Goal: Task Accomplishment & Management: Use online tool/utility

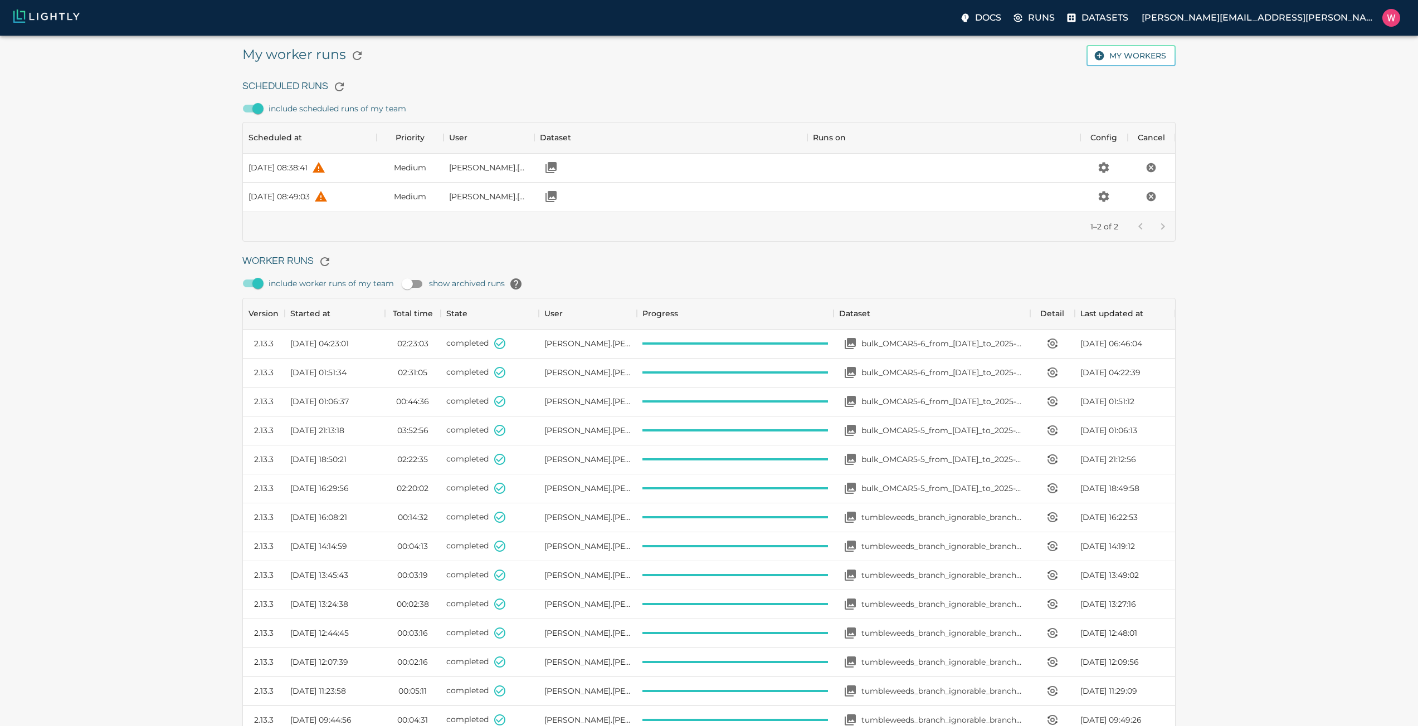
scroll to position [747, 924]
click at [920, 444] on div "bulk_OMCAR5-6_from_[DATE]_to_2025-06-19_2025-08-22_00-08-48" at bounding box center [931, 431] width 197 height 29
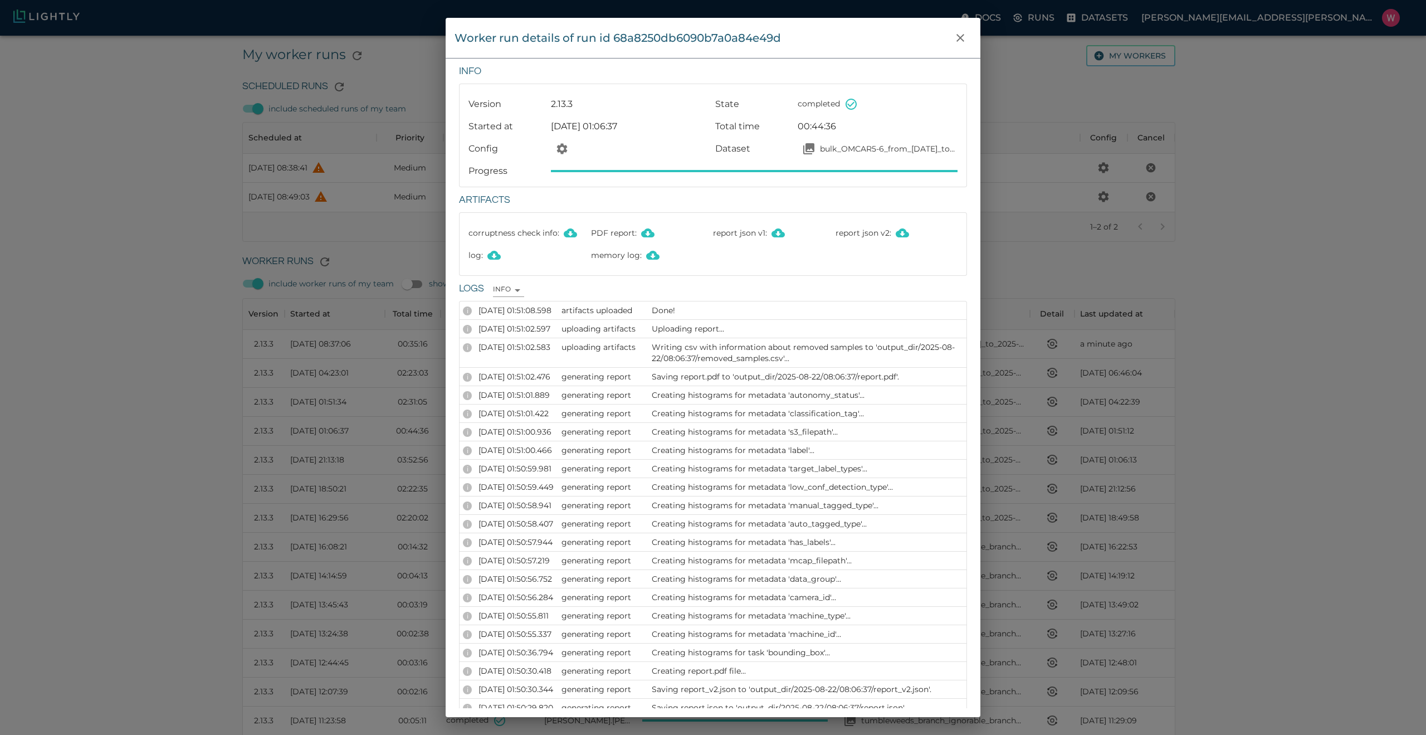
click at [955, 185] on div "Version 2.13.3 State completed Started at Fri, 22.08.2025 01:06:37 Total time 0…" at bounding box center [713, 135] width 507 height 102
click at [963, 42] on icon "close" at bounding box center [960, 37] width 13 height 13
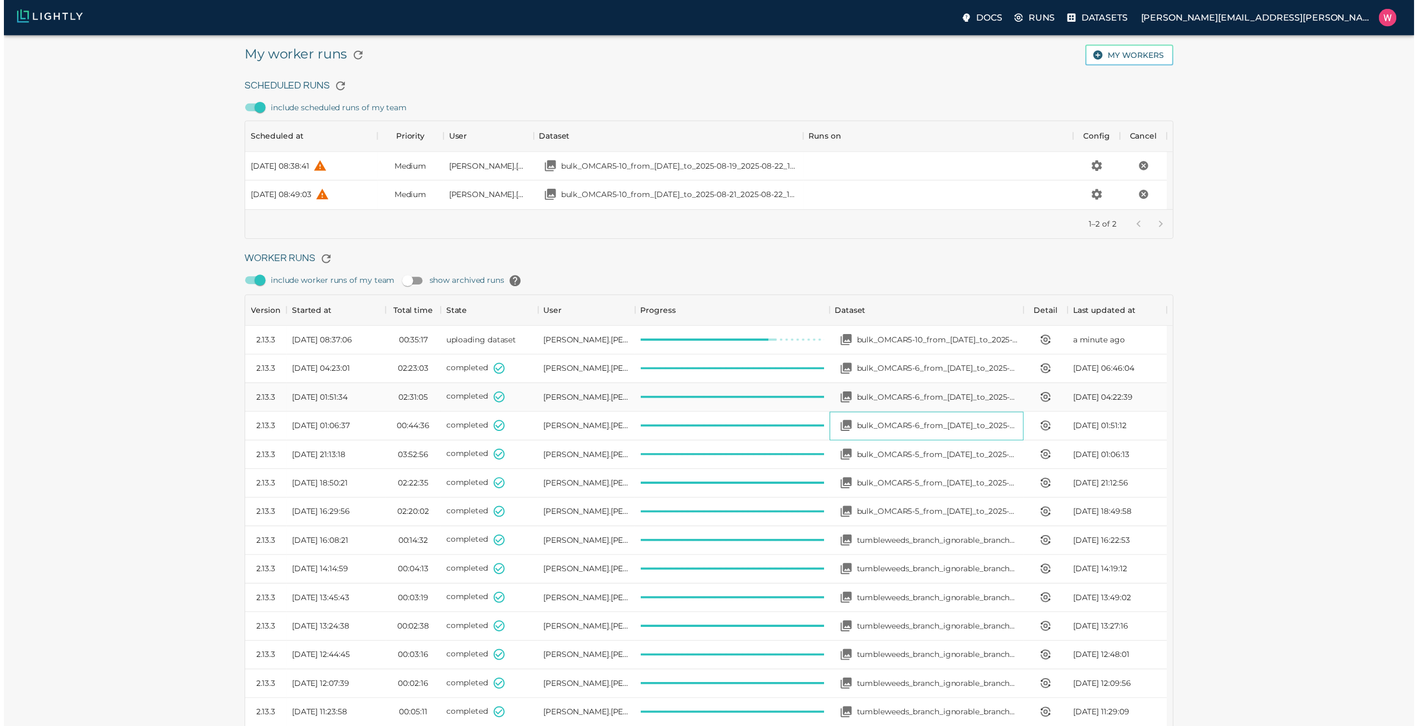
scroll to position [9, 9]
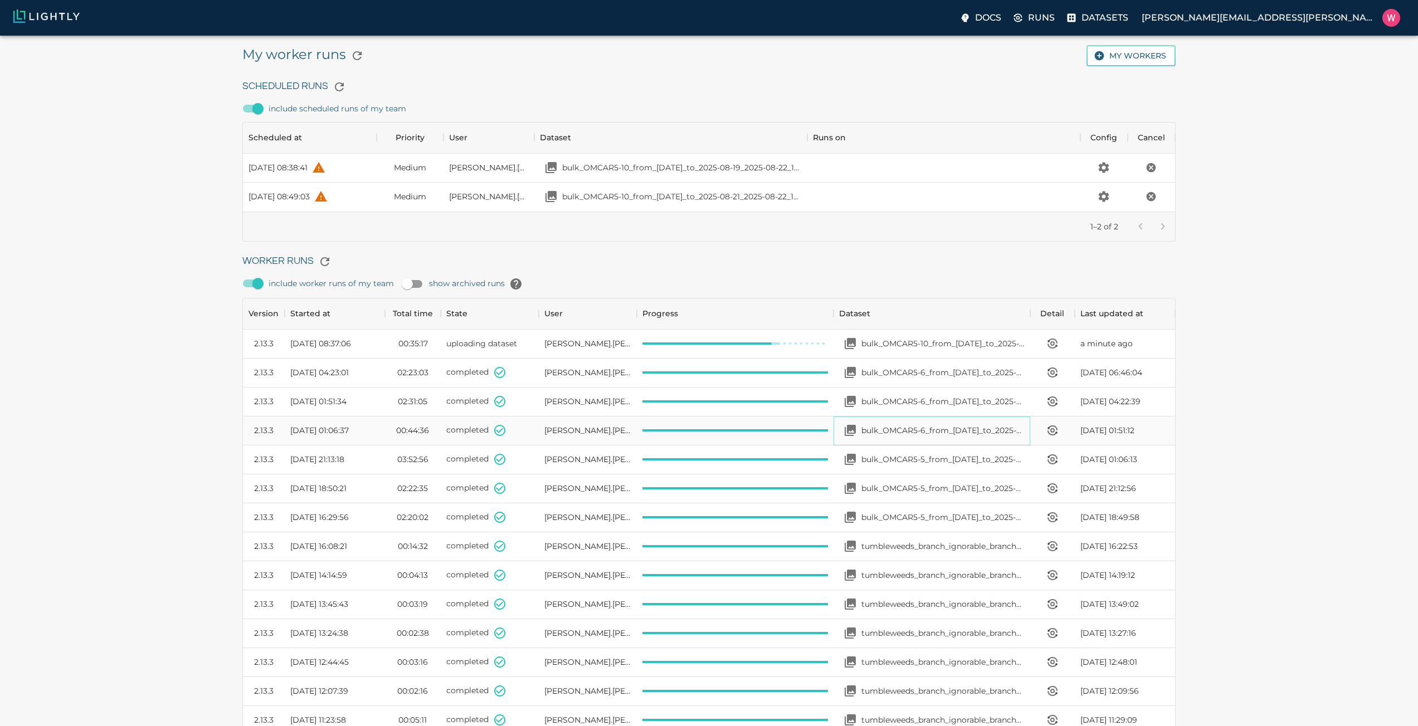
click at [936, 431] on p "bulk_OMCAR5-6_from_[DATE]_to_2025-06-19_2025-08-22_00-08-48" at bounding box center [942, 430] width 163 height 11
click at [910, 399] on p "bulk_OMCAR5-6_from_[DATE]_to_2025-08-02_2025-08-22_00-20-13" at bounding box center [942, 401] width 163 height 11
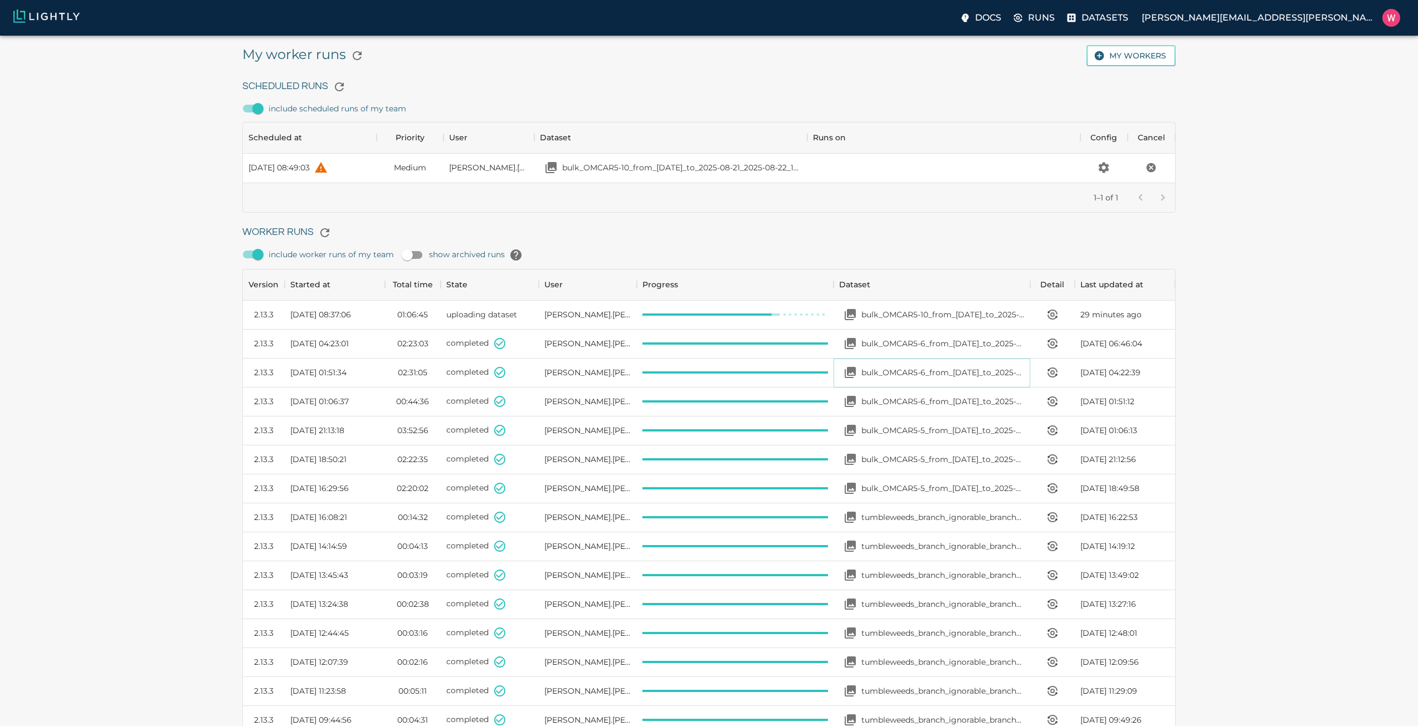
scroll to position [52, 924]
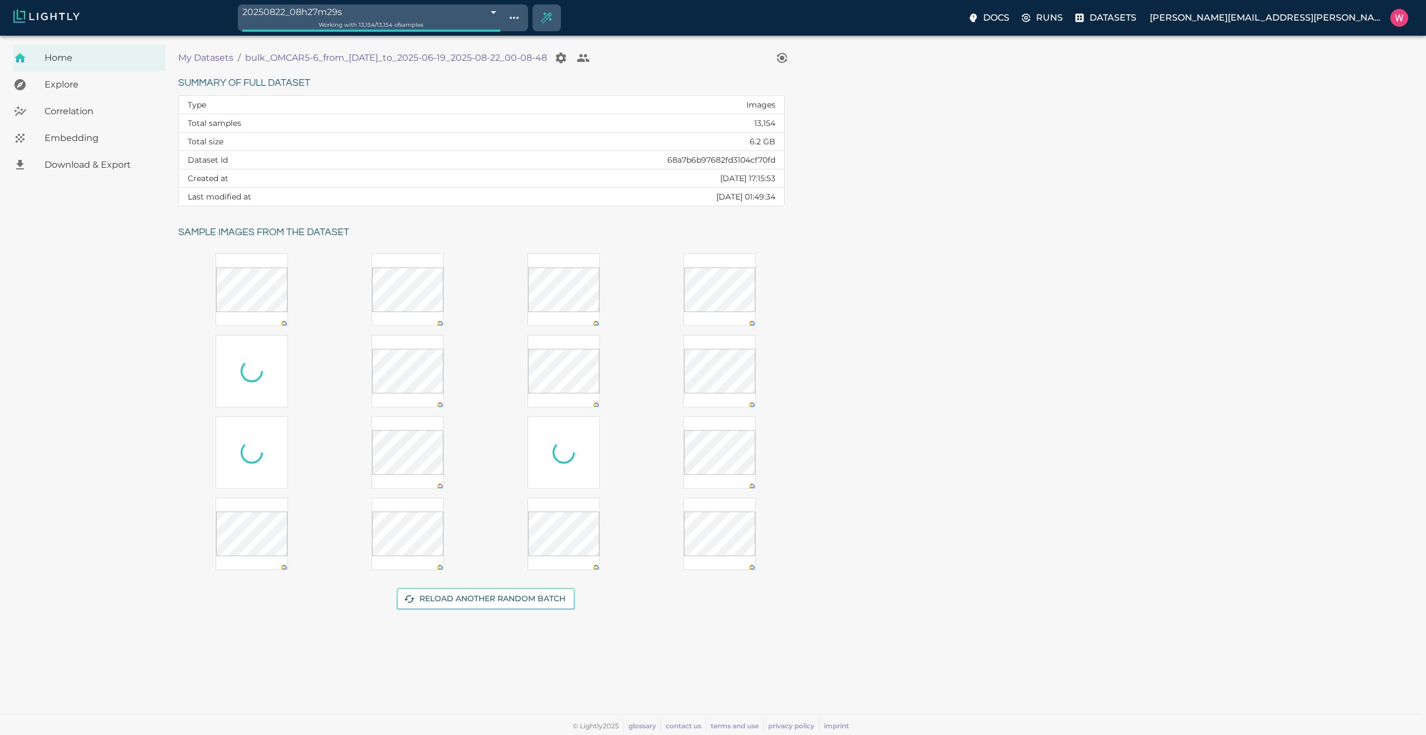
click at [119, 145] on div "Embedding" at bounding box center [89, 138] width 152 height 27
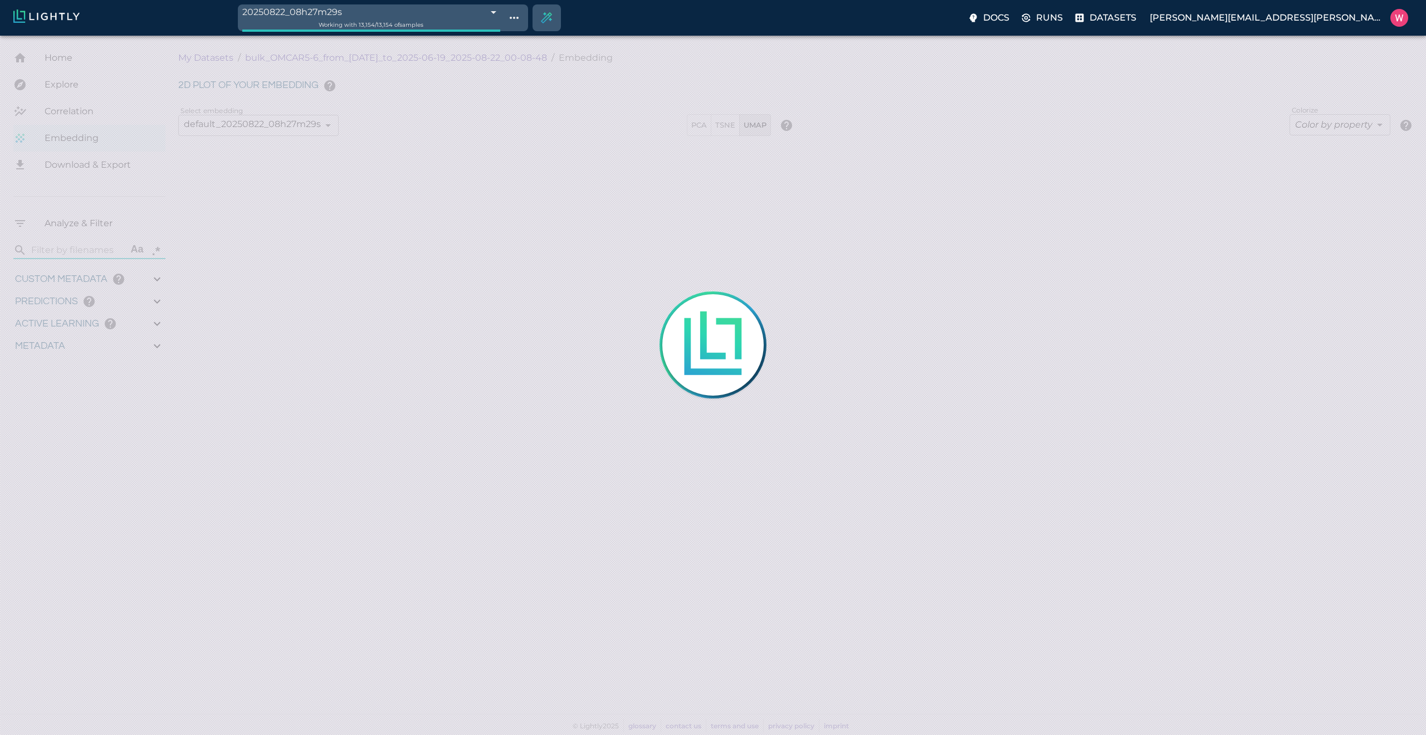
type input "1750291380.84683"
type input "1750298490.29783"
type input "0.999"
type input "0.987"
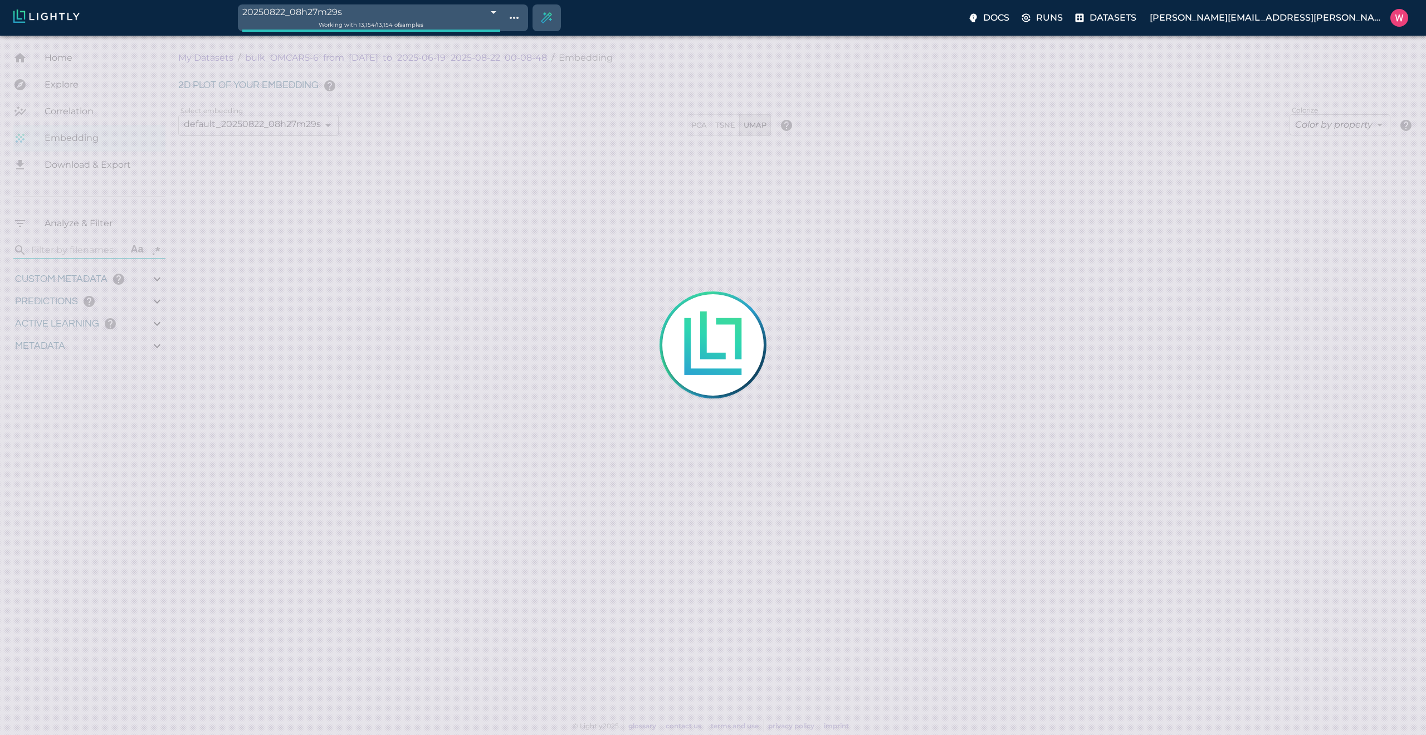
type input "0.987"
type input "0.22665598988533"
type input "3.53965598988533"
type input "1.83217203617096"
type input "30.264172036171"
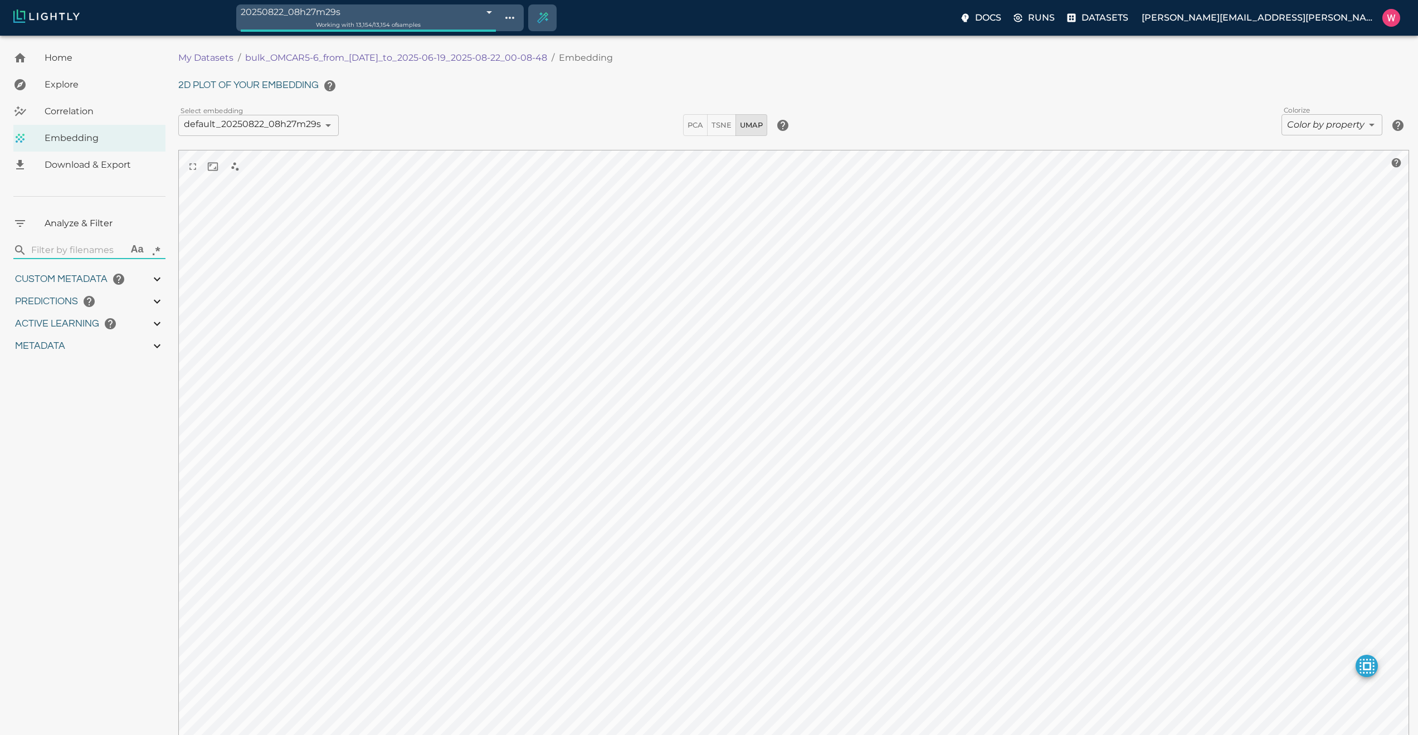
type input "1750291380.84683"
type input "1750298490.29783"
type input "0.999"
type input "0.987"
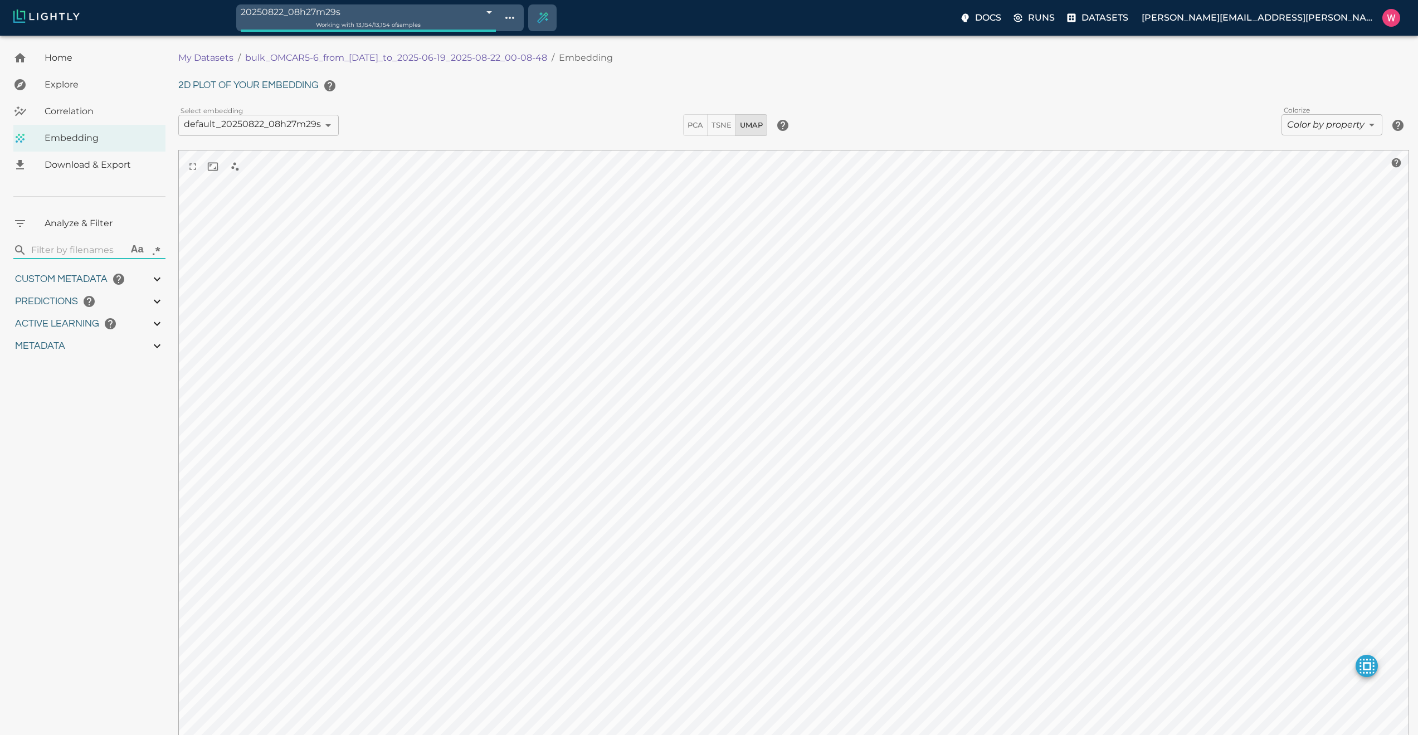
type input "0.987"
type input "0.22665598988533"
type input "3.53965598988533"
type input "1.83217203617096"
type input "30.264172036171"
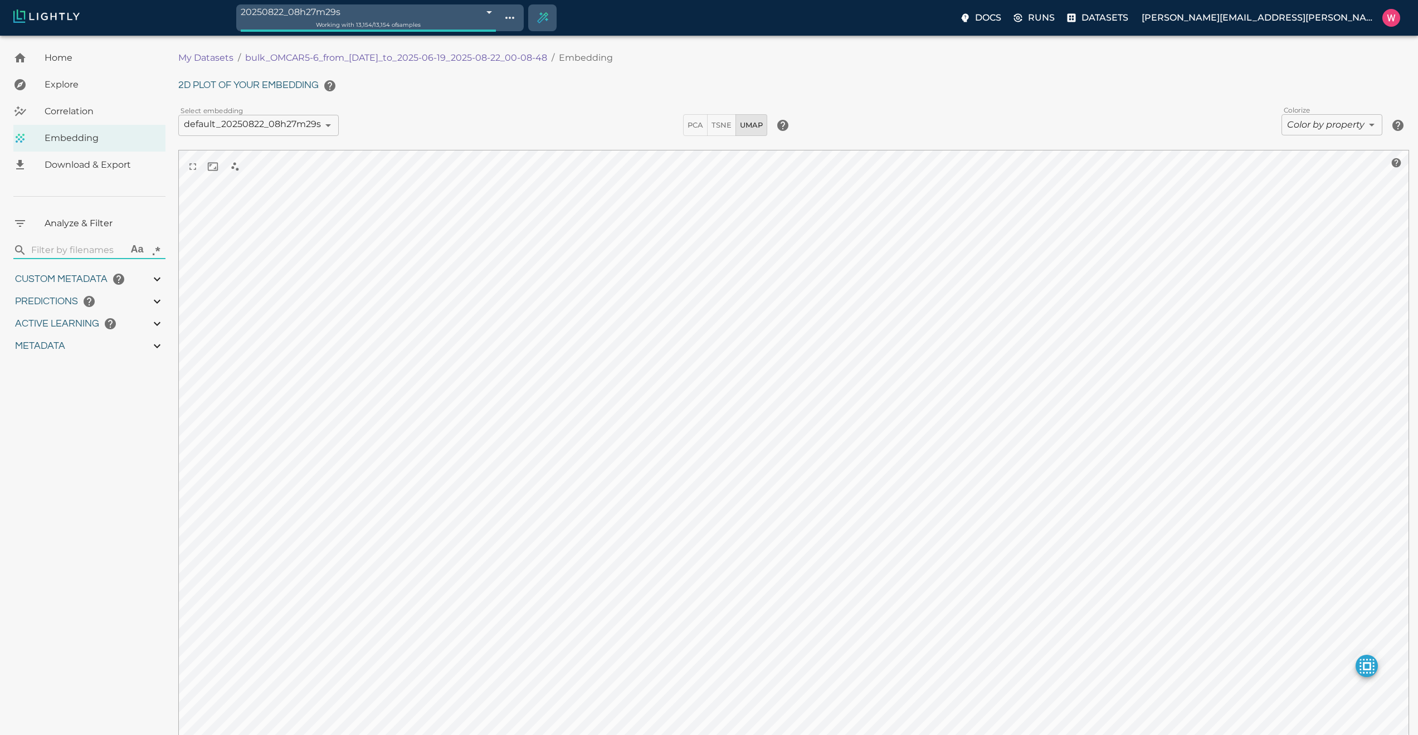
type input "1750291380.84683"
type input "1750298490.29783"
type input "0.999"
type input "0.987"
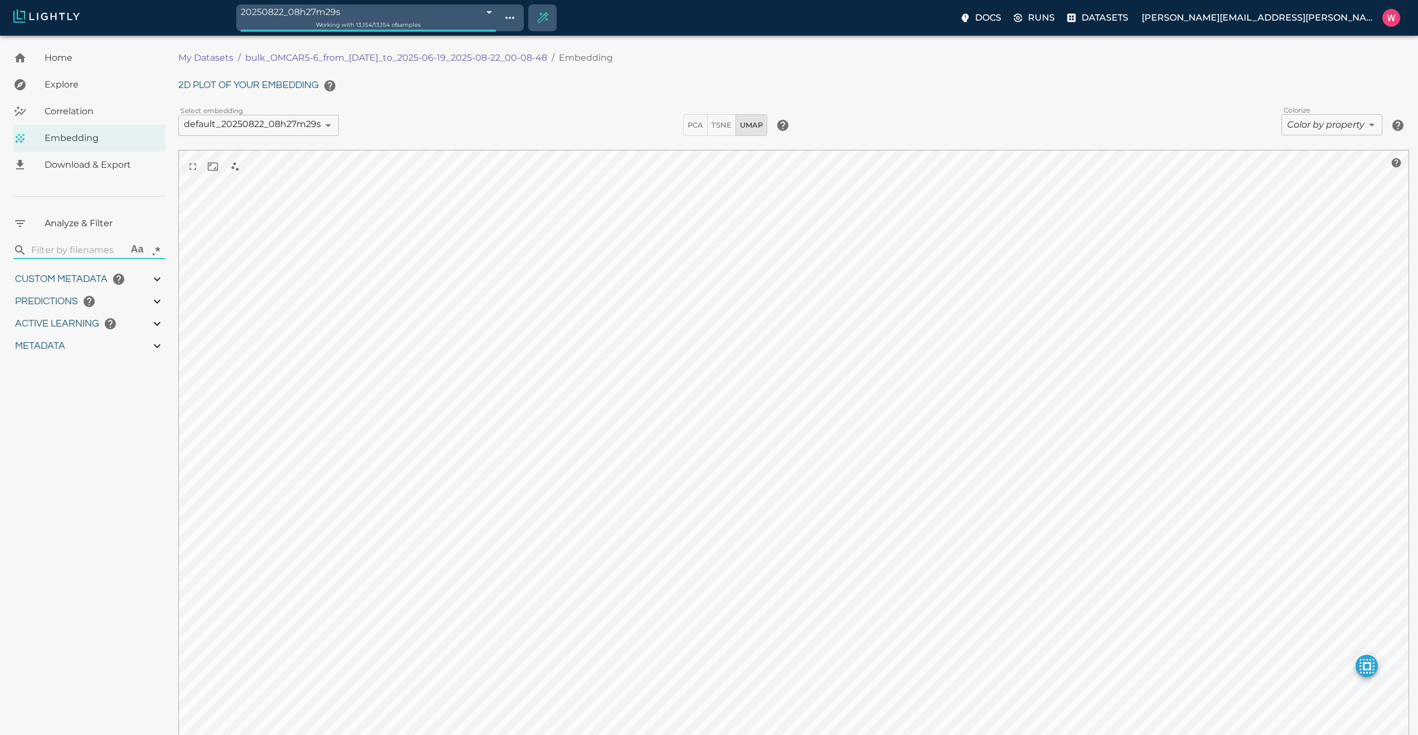
type input "0.987"
type input "0.22665598988533"
type input "3.53965598988533"
type input "1.83217203617096"
type input "30.264172036171"
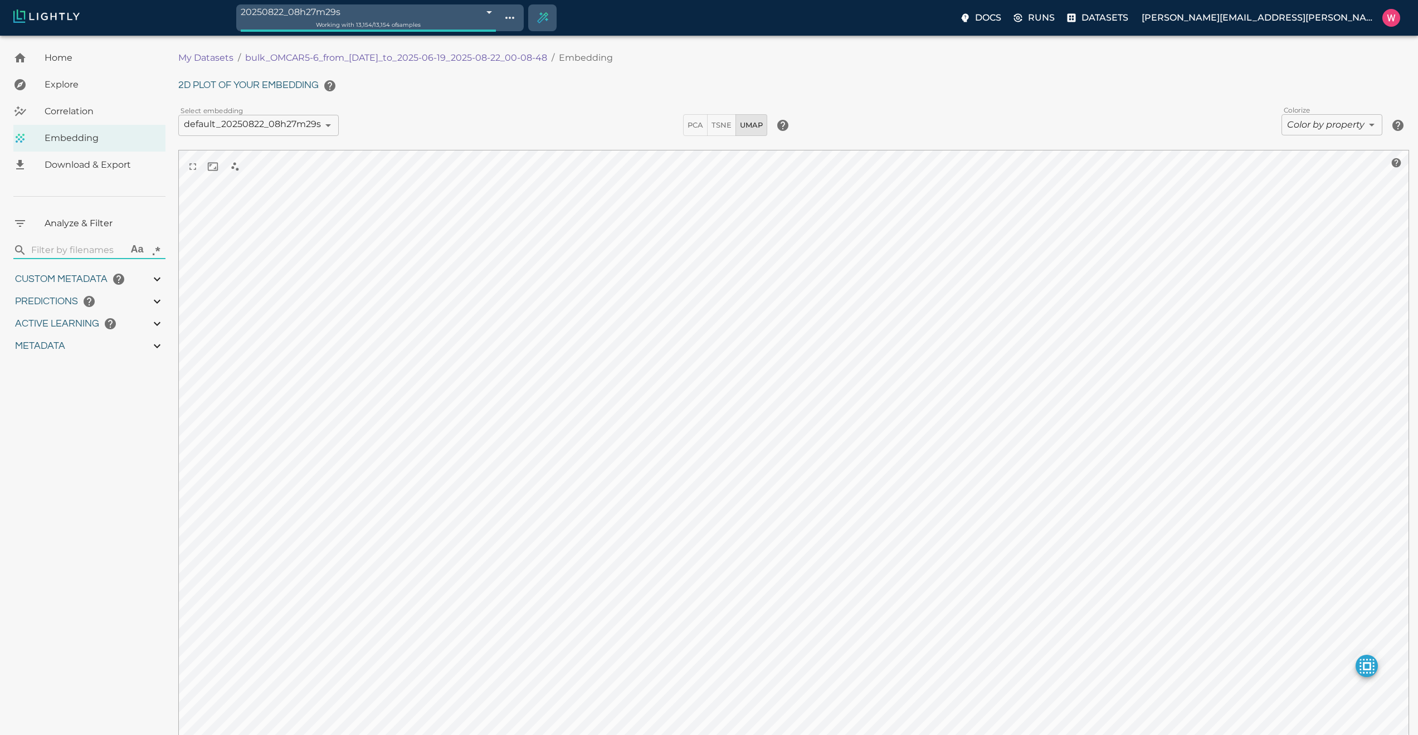
type input "9007199254740991"
type input "1750291380.84683"
type input "1750298490.29783"
type input "0.999"
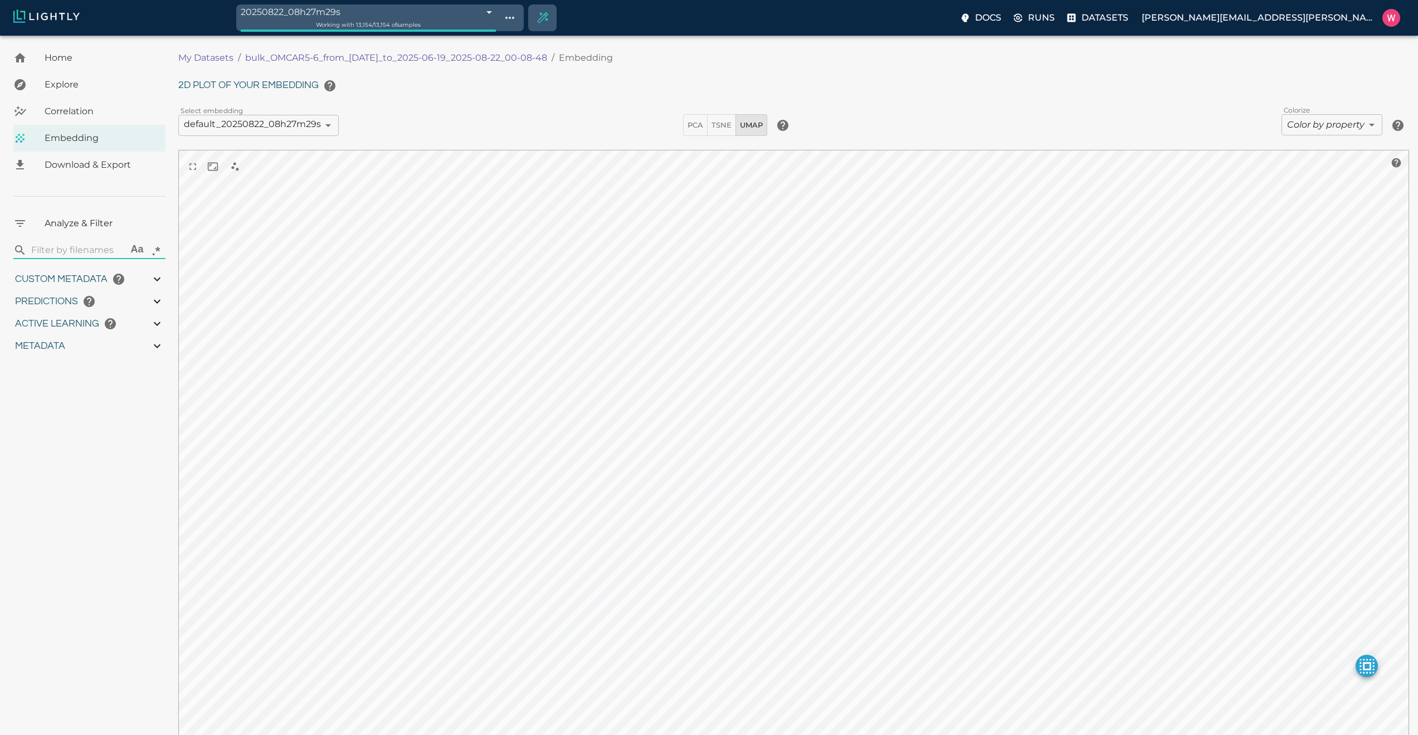
type input "0.999"
type input "0.987"
type input "0.22665598988533"
type input "3.53965598988533"
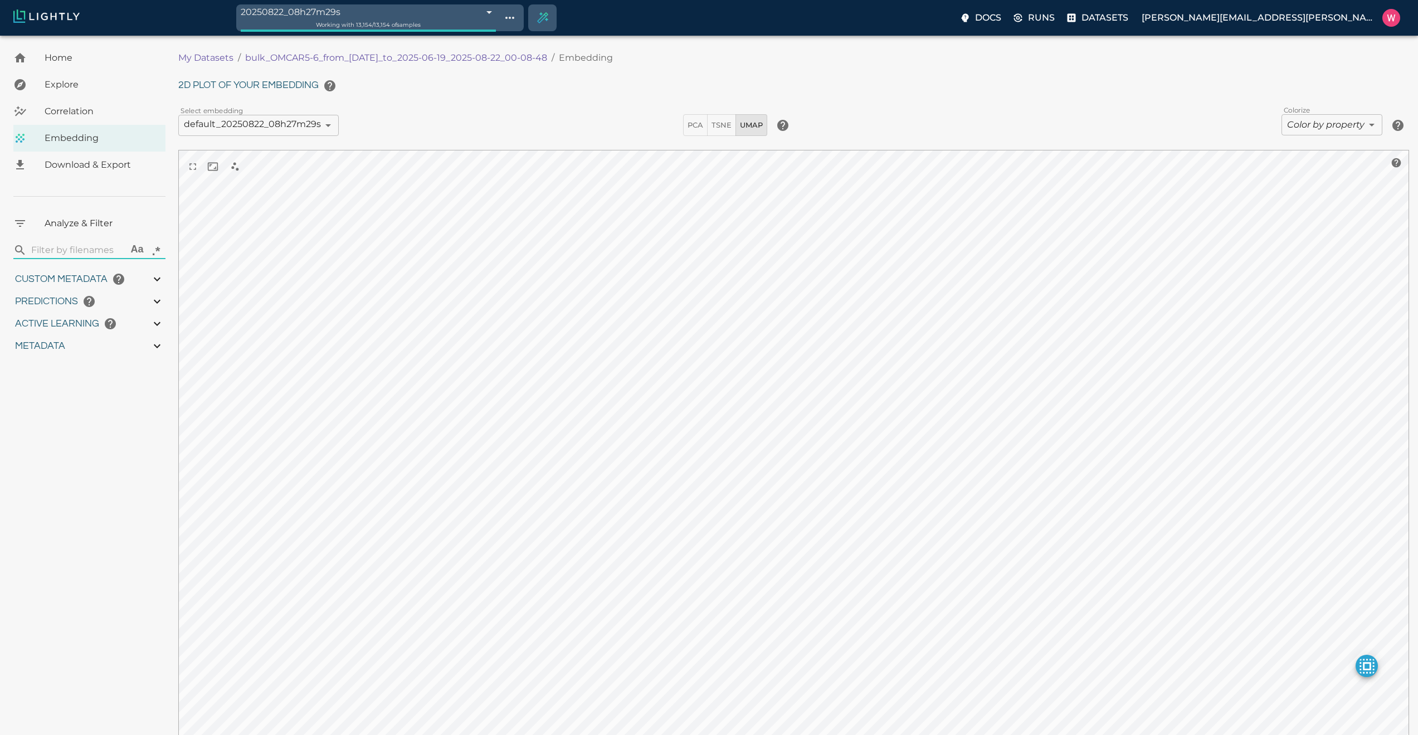
type input "1.83217203617096"
type input "30.264172036171"
type input "1750291380.84683"
type input "1750298490.29783"
type input "0.999"
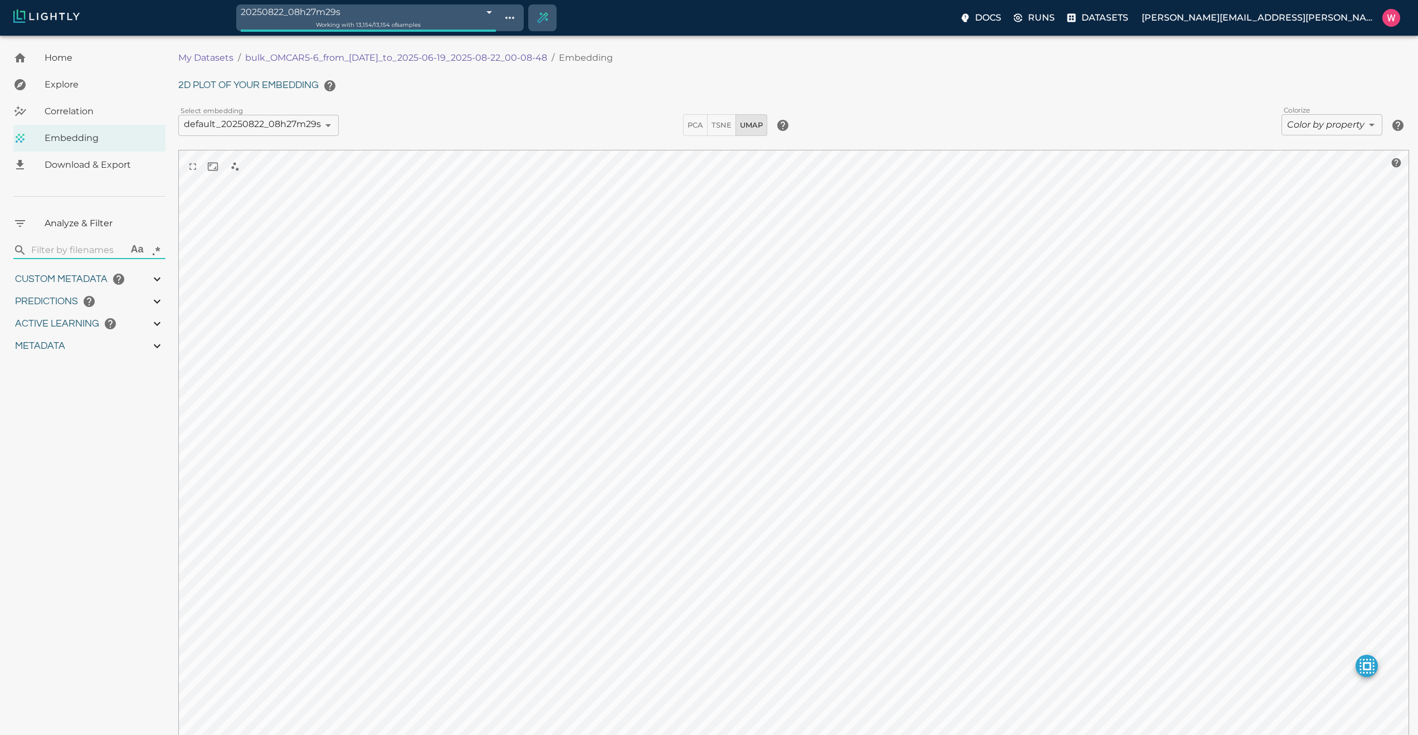
type input "0.999"
type input "0.987"
type input "0.22665598988533"
type input "3.53965598988533"
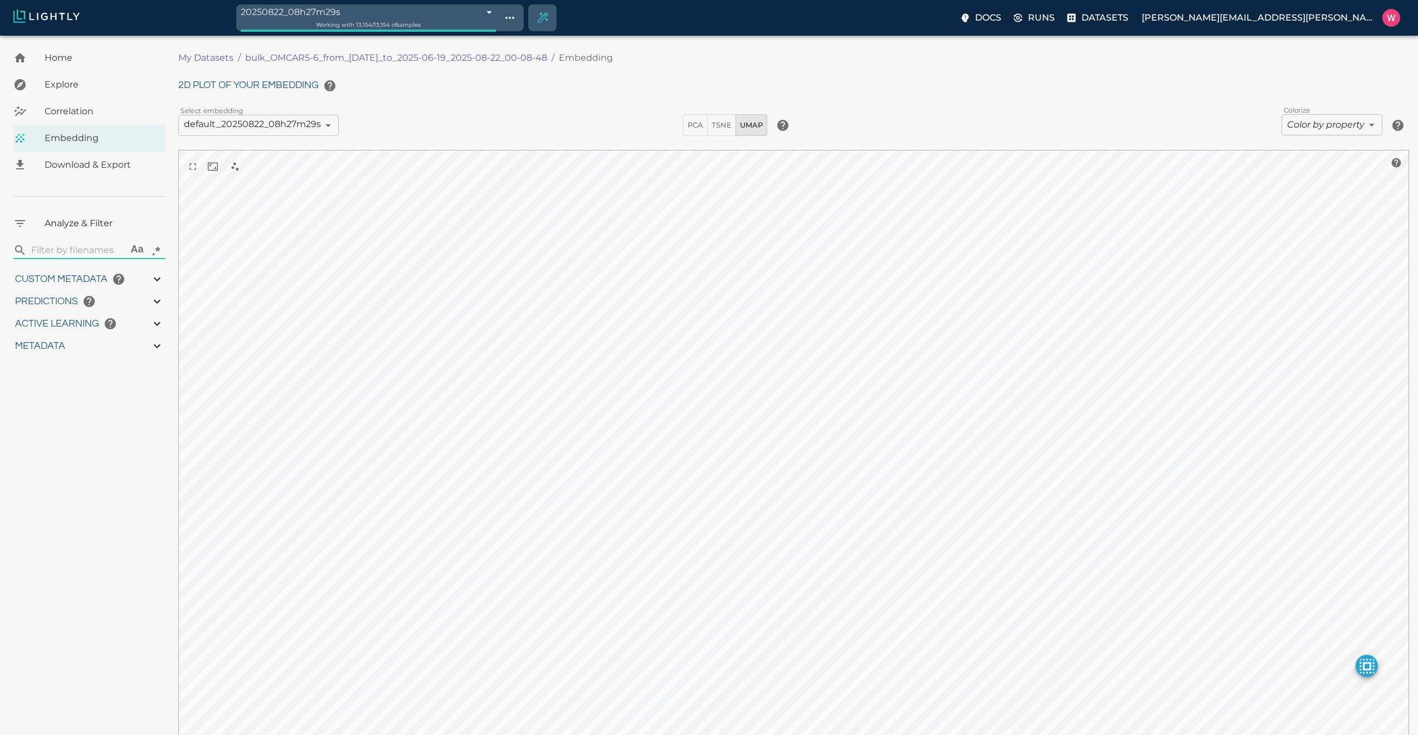
type input "1.83217203617096"
type input "30.264172036171"
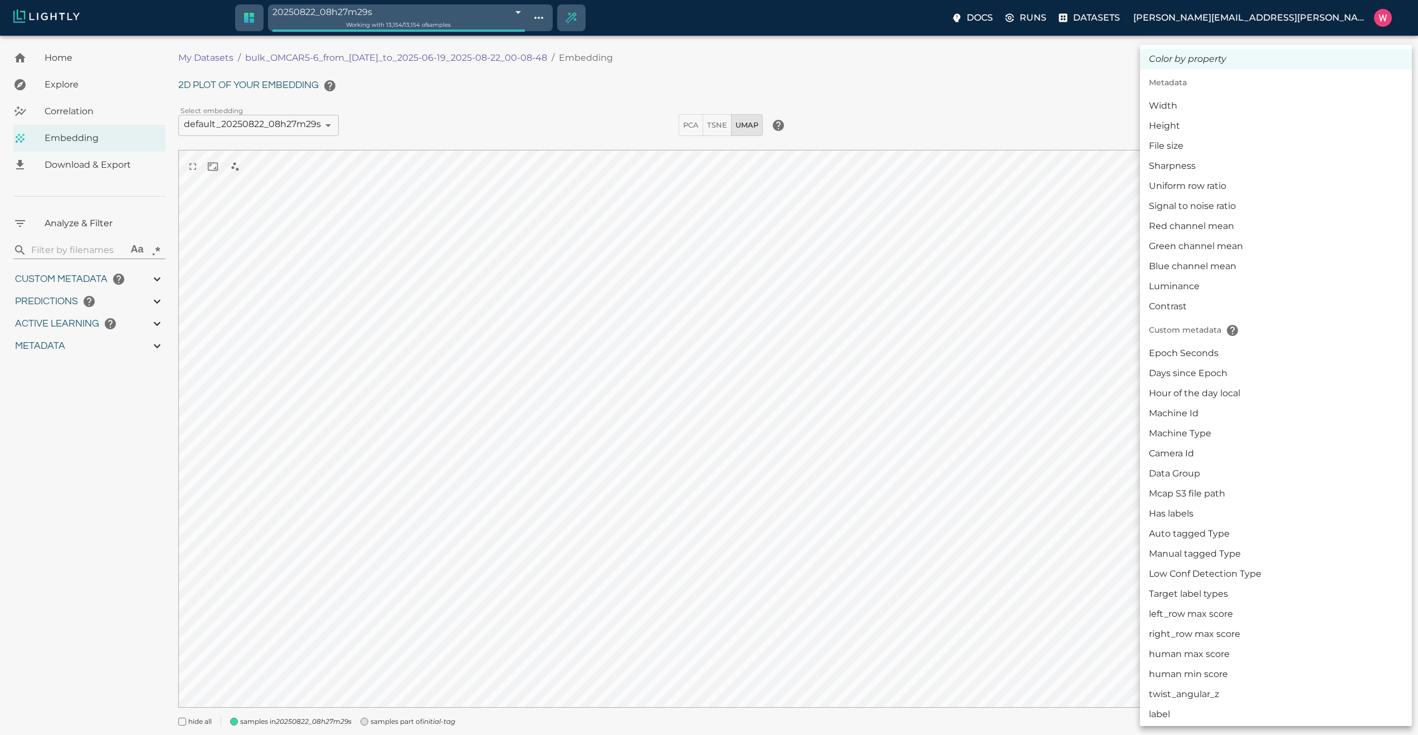
click at [1336, 125] on body "20250822_08h27m29s 68a829f1423f1e3bac3a7fa9 Working with 13,154 / 13,154 of sam…" at bounding box center [709, 401] width 1418 height 731
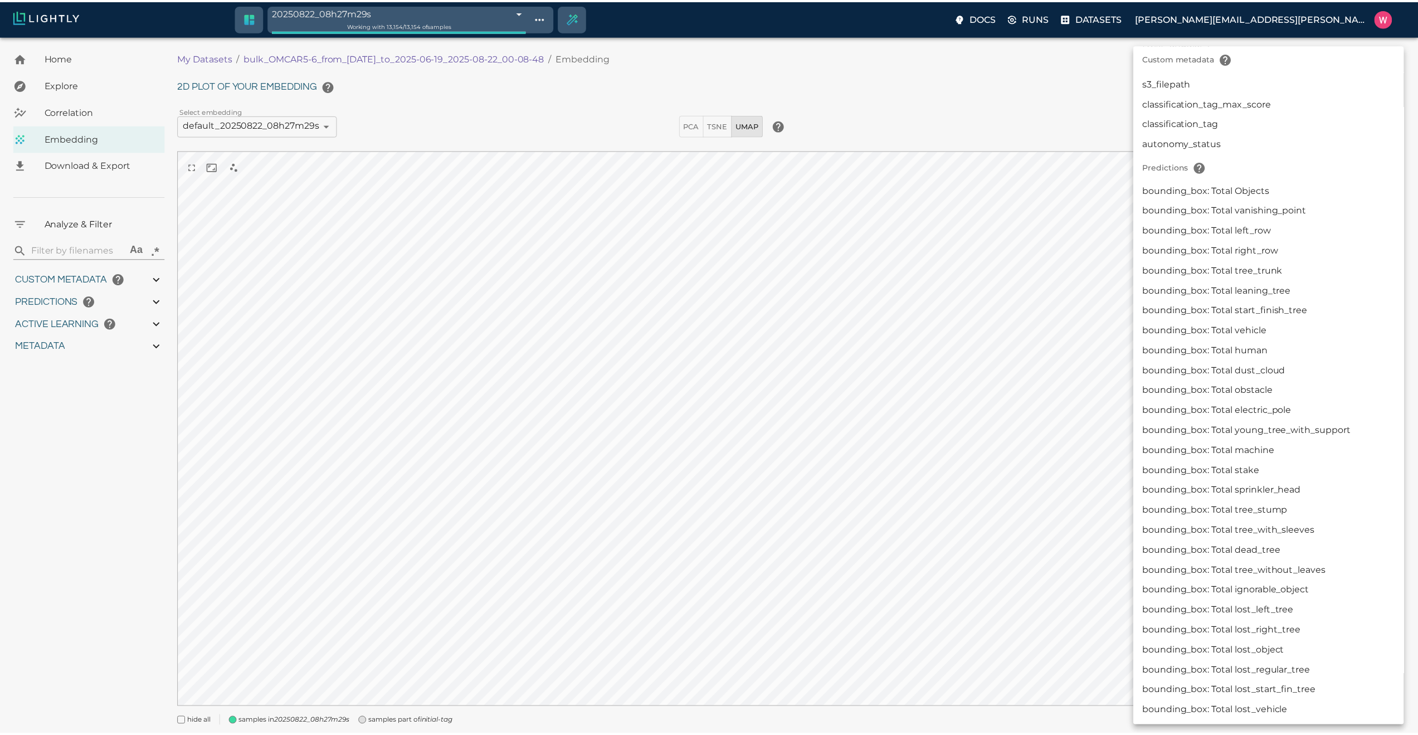
scroll to position [384, 0]
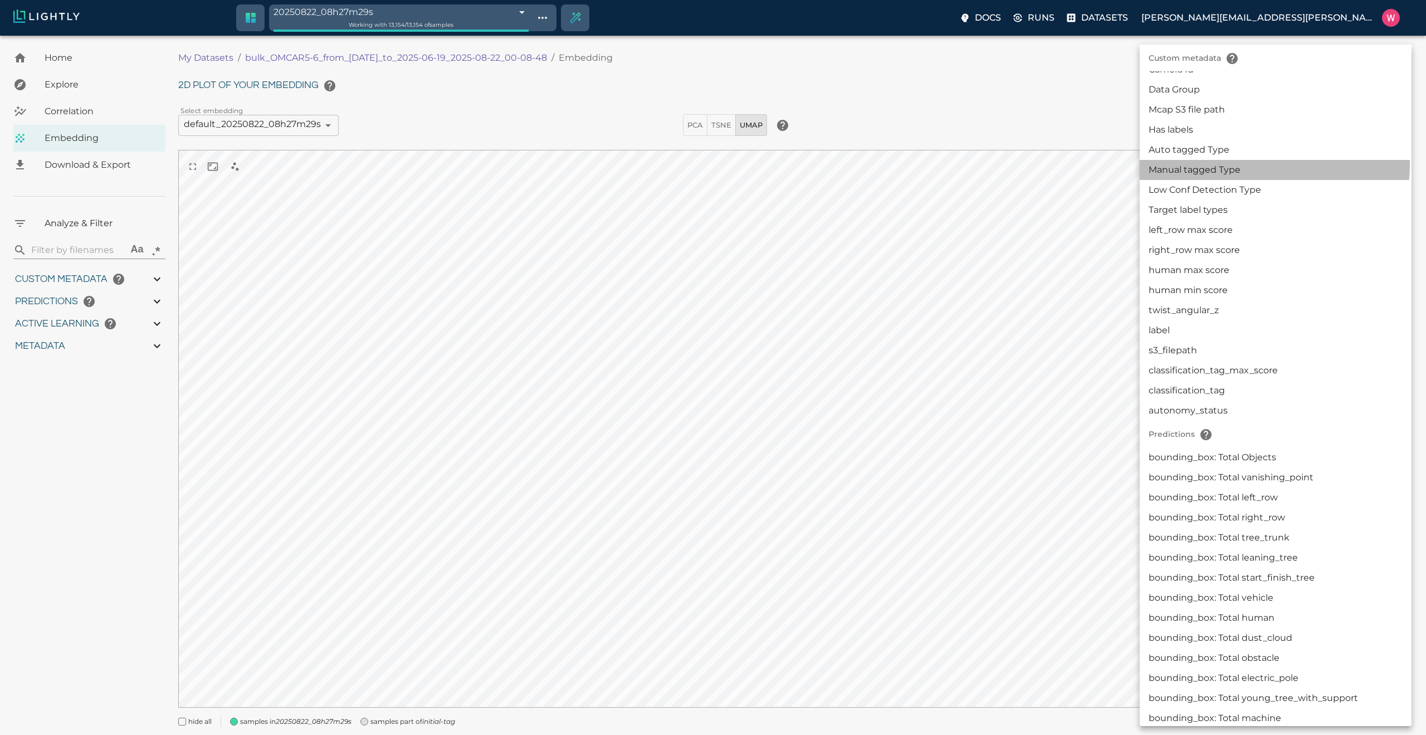
click at [1215, 163] on li "Manual tagged Type" at bounding box center [1276, 170] width 272 height 20
type input "userDefined|CATEGORICAL_STRING|Manual tagged Type"
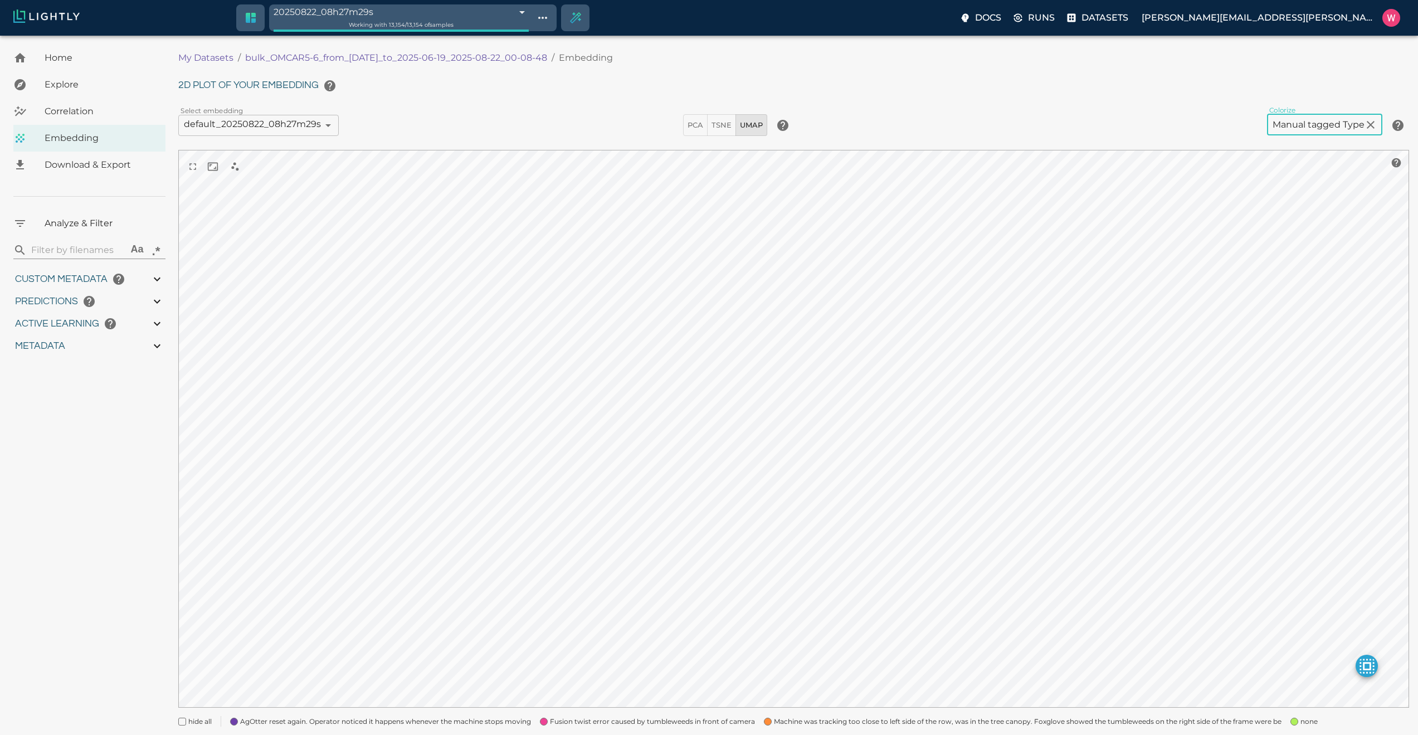
scroll to position [52, 0]
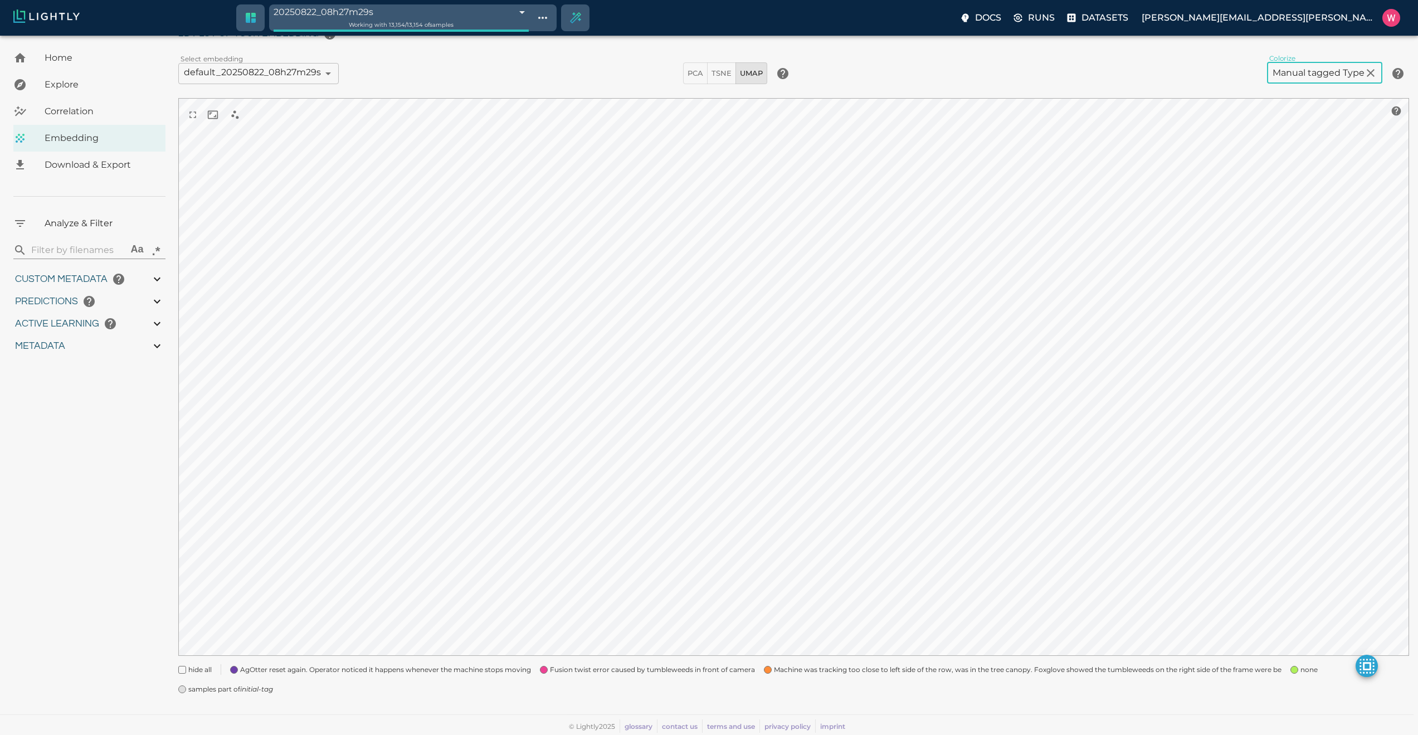
click at [1293, 669] on div "none" at bounding box center [1299, 665] width 36 height 20
click at [871, 669] on span "Machine was tracking too close to left side of the row, was in the tree canopy.…" at bounding box center [1027, 669] width 507 height 11
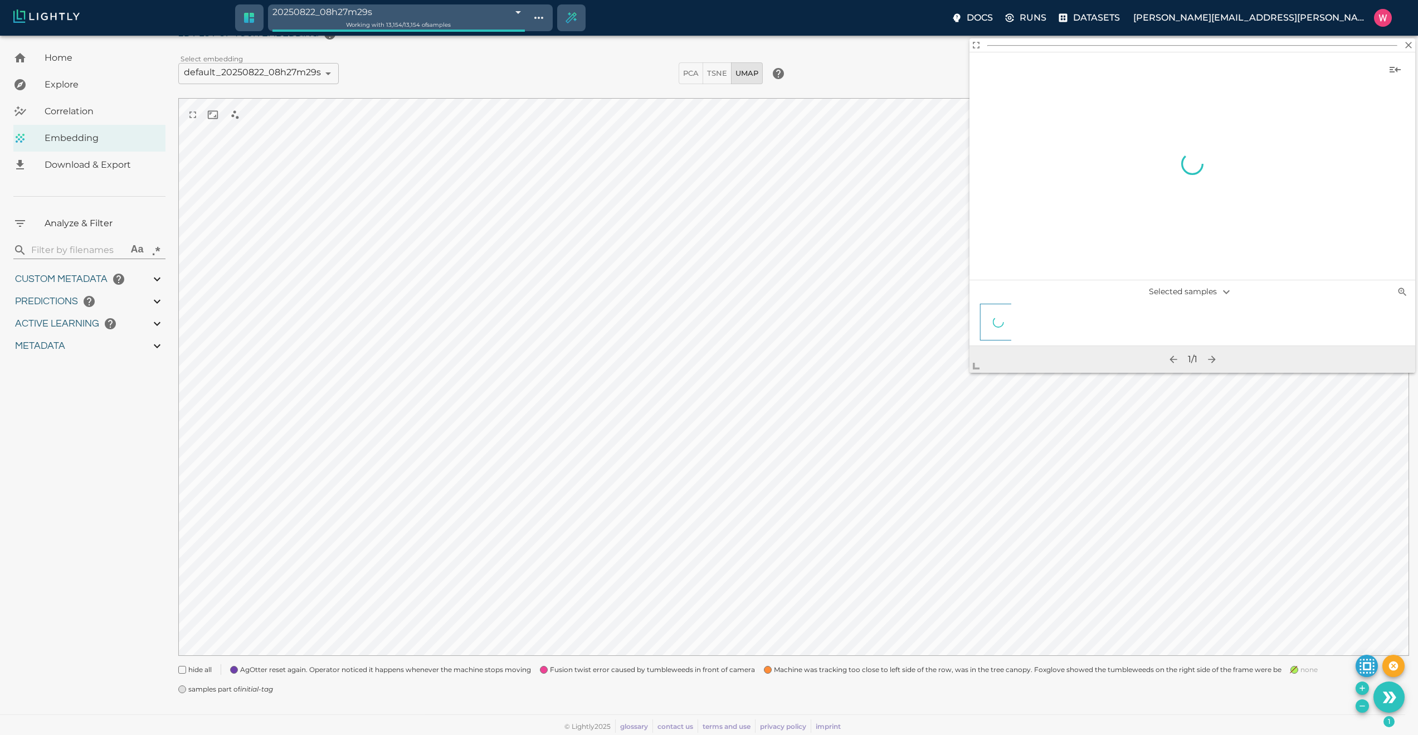
scroll to position [48, 0]
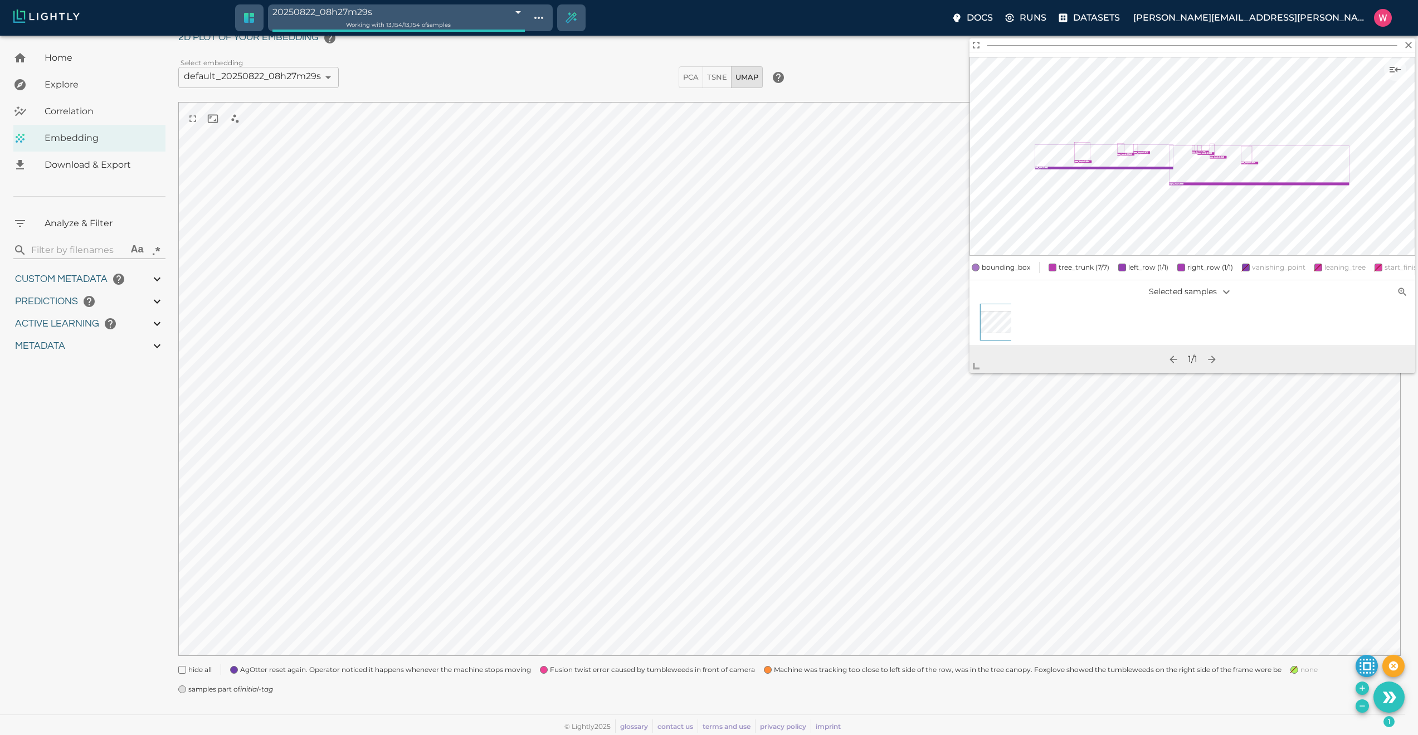
click at [781, 666] on span "Machine was tracking too close to left side of the row, was in the tree canopy.…" at bounding box center [1027, 669] width 507 height 11
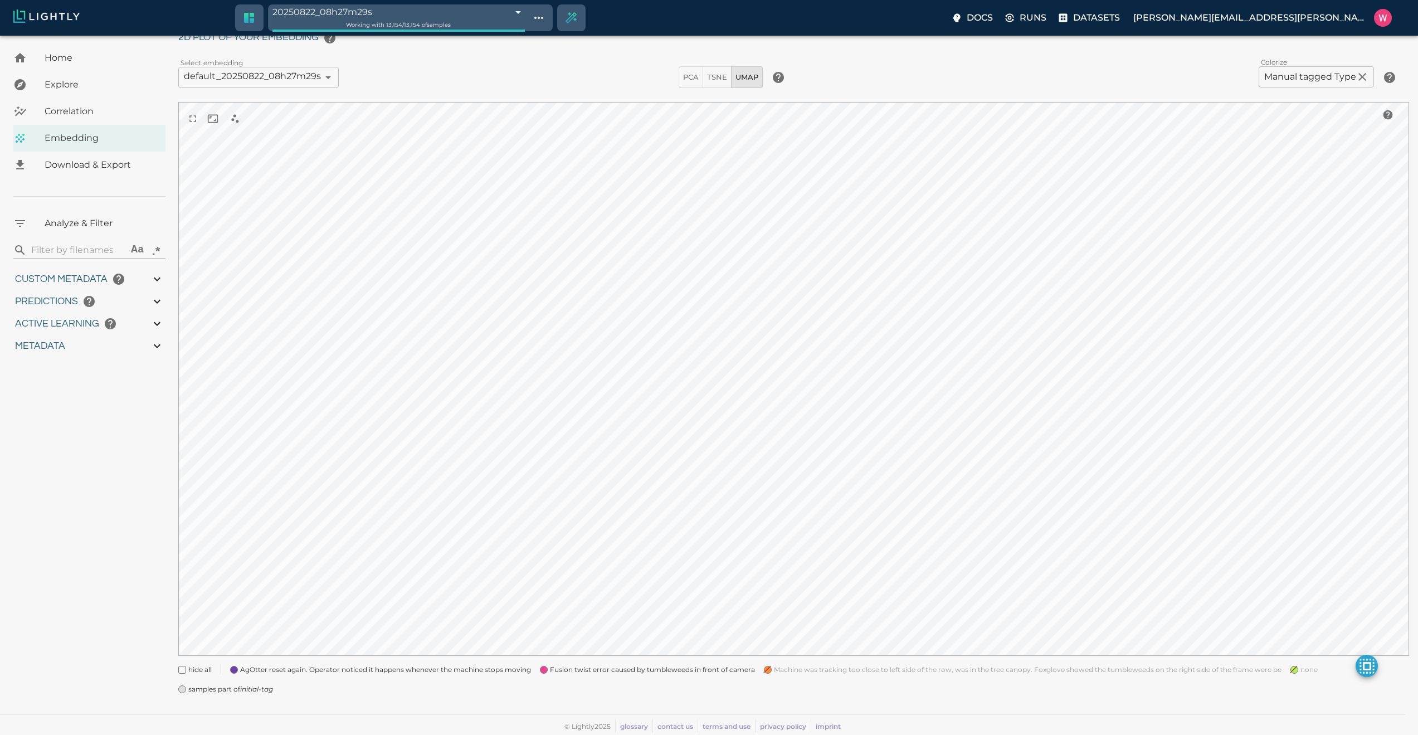
click at [726, 670] on span "Fusion twist error caused by tumbleweeds in front of camera" at bounding box center [652, 669] width 205 height 11
click at [720, 662] on "Fusion twist error caused by tumbleweeds in front of camera" at bounding box center [643, 665] width 224 height 20
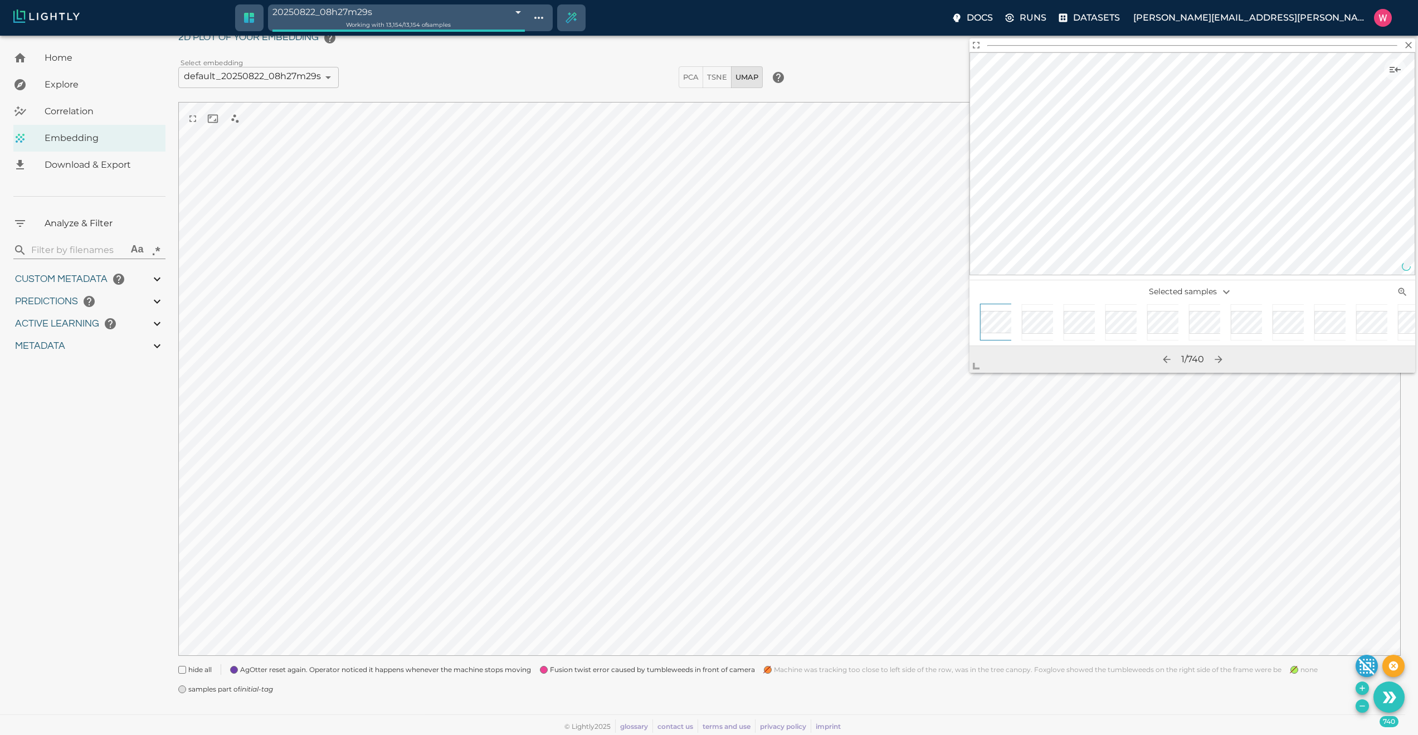
click at [1402, 697] on button "Use the 740 selected samples as the basis for your new tag" at bounding box center [1388, 696] width 31 height 31
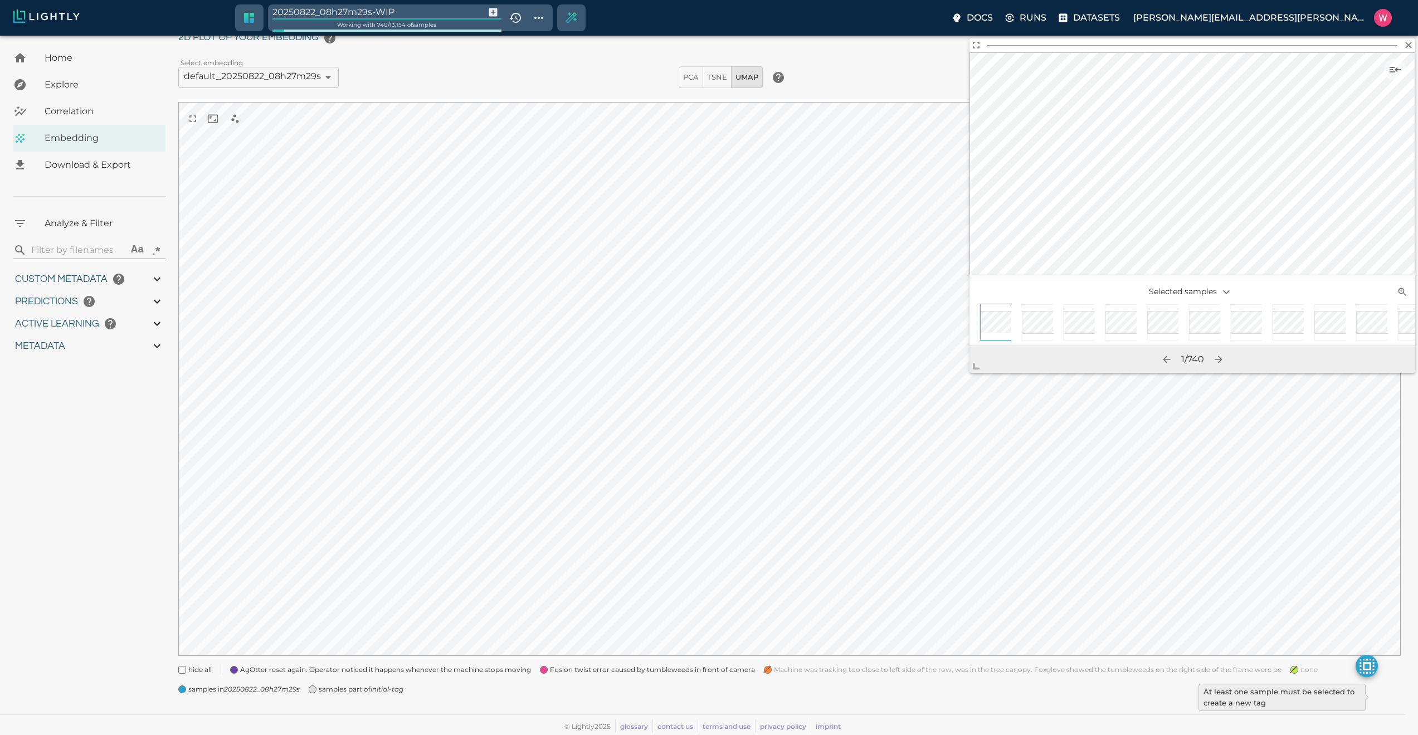
type input "1750291380.84683"
type input "1750298490.29783"
type input "0.999"
type input "0.987"
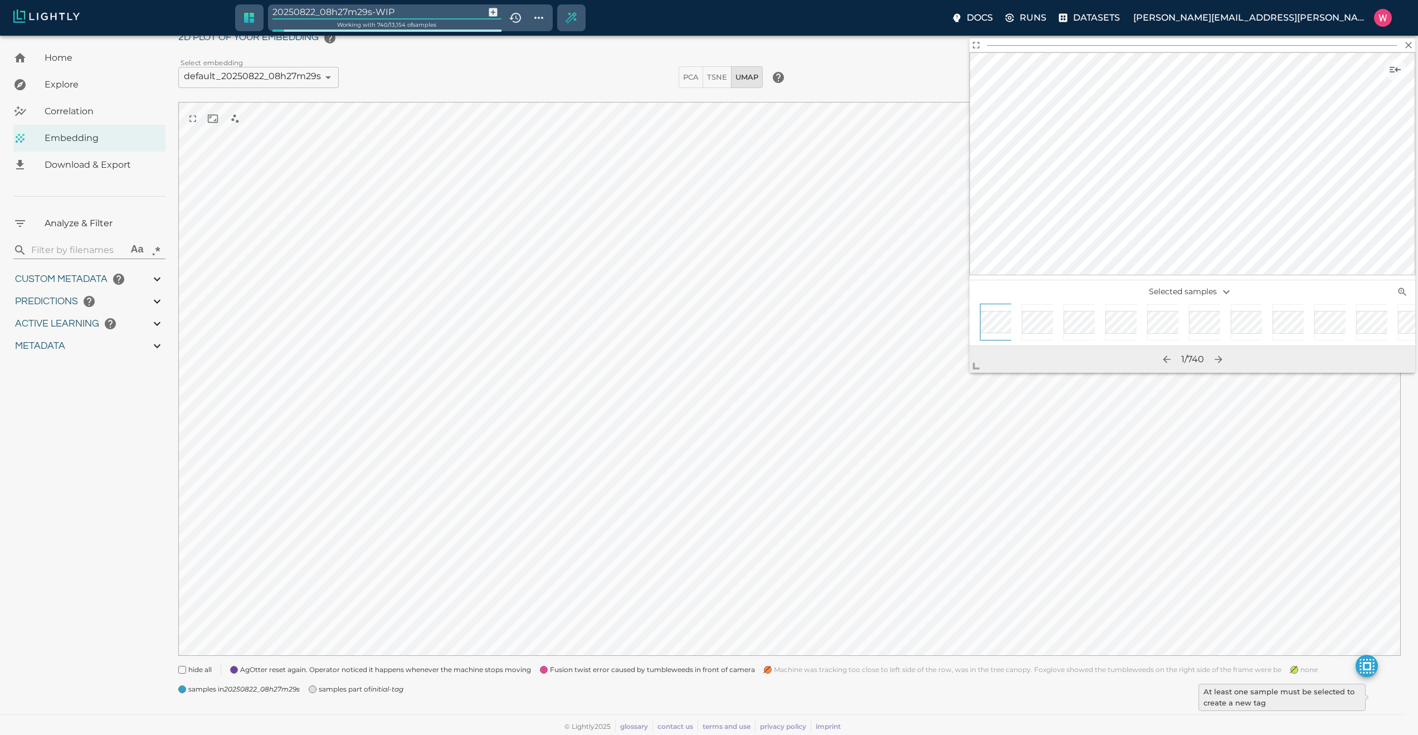
type input "0.987"
type input "0.22665598988533"
type input "3.53965598988533"
type input "1.83217203617096"
type input "30.264172036171"
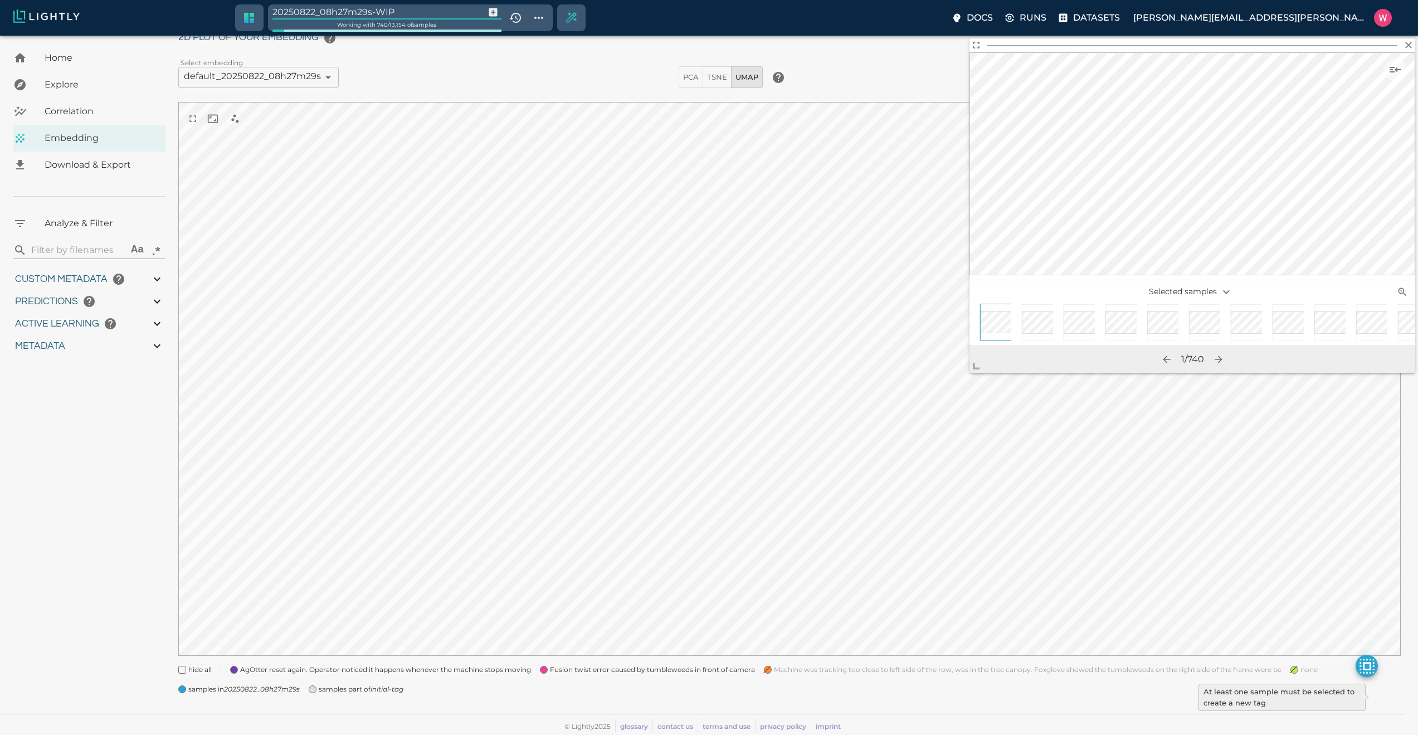
type input "9007199254740991"
type input "1750291380.84683"
type input "1750298490.29783"
type input "0.999"
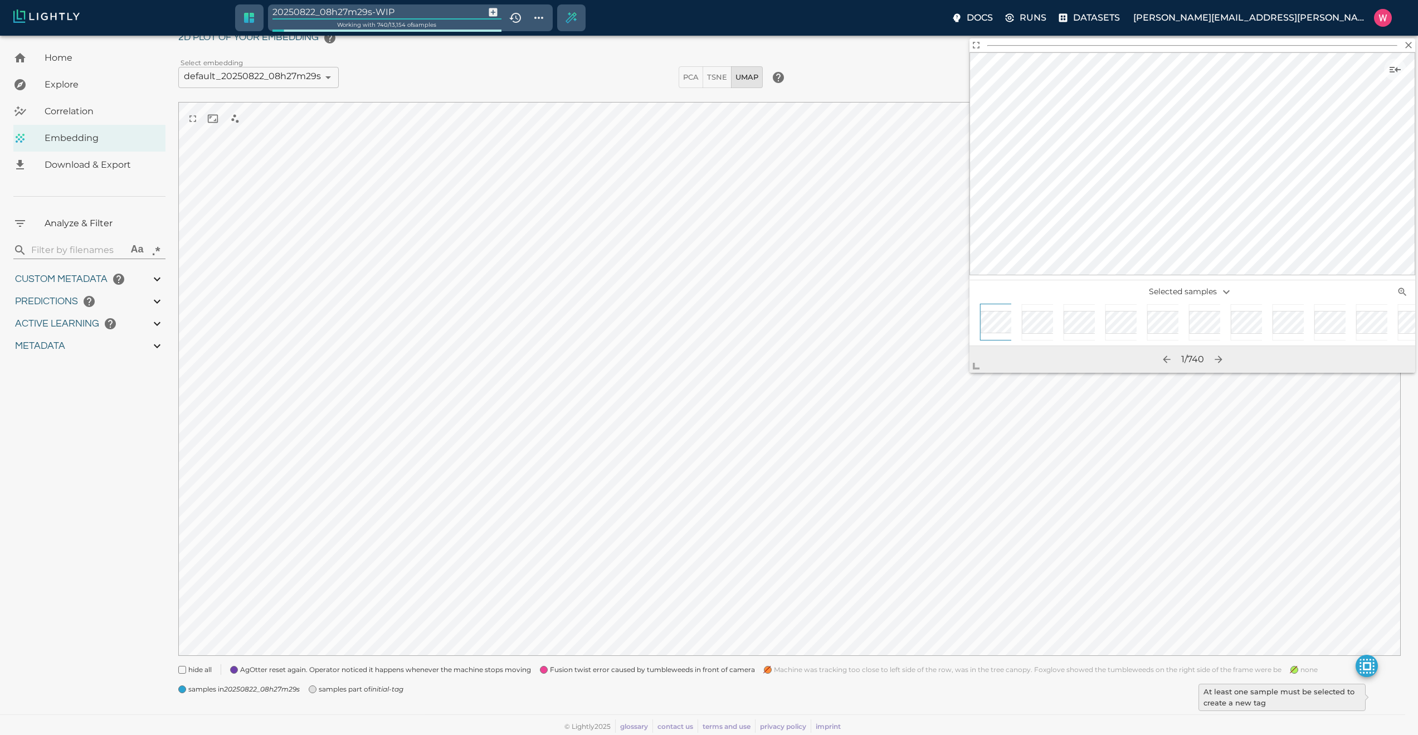
type input "0.999"
type input "0.987"
type input "0.22665598988533"
type input "3.53965598988533"
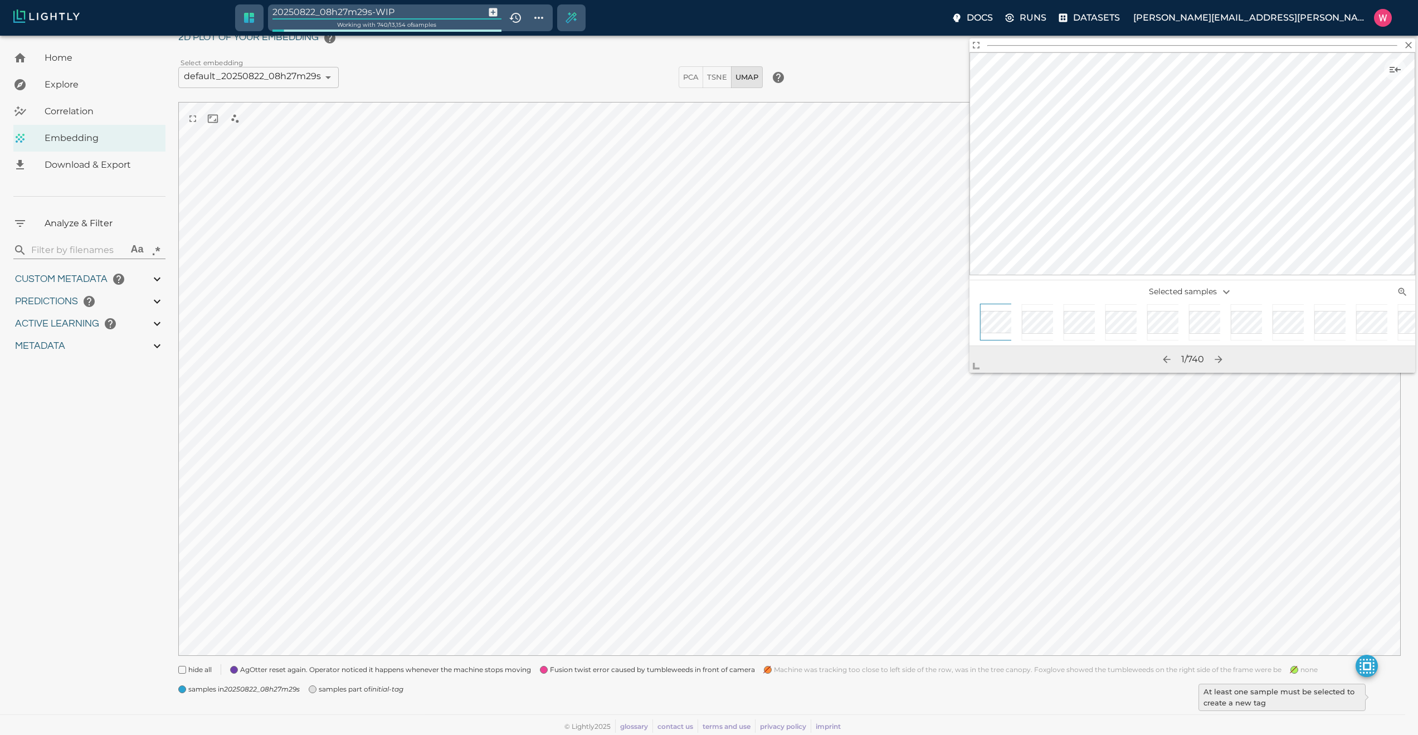
type input "1.83217203617096"
type input "30.264172036171"
type input "9007199254740991"
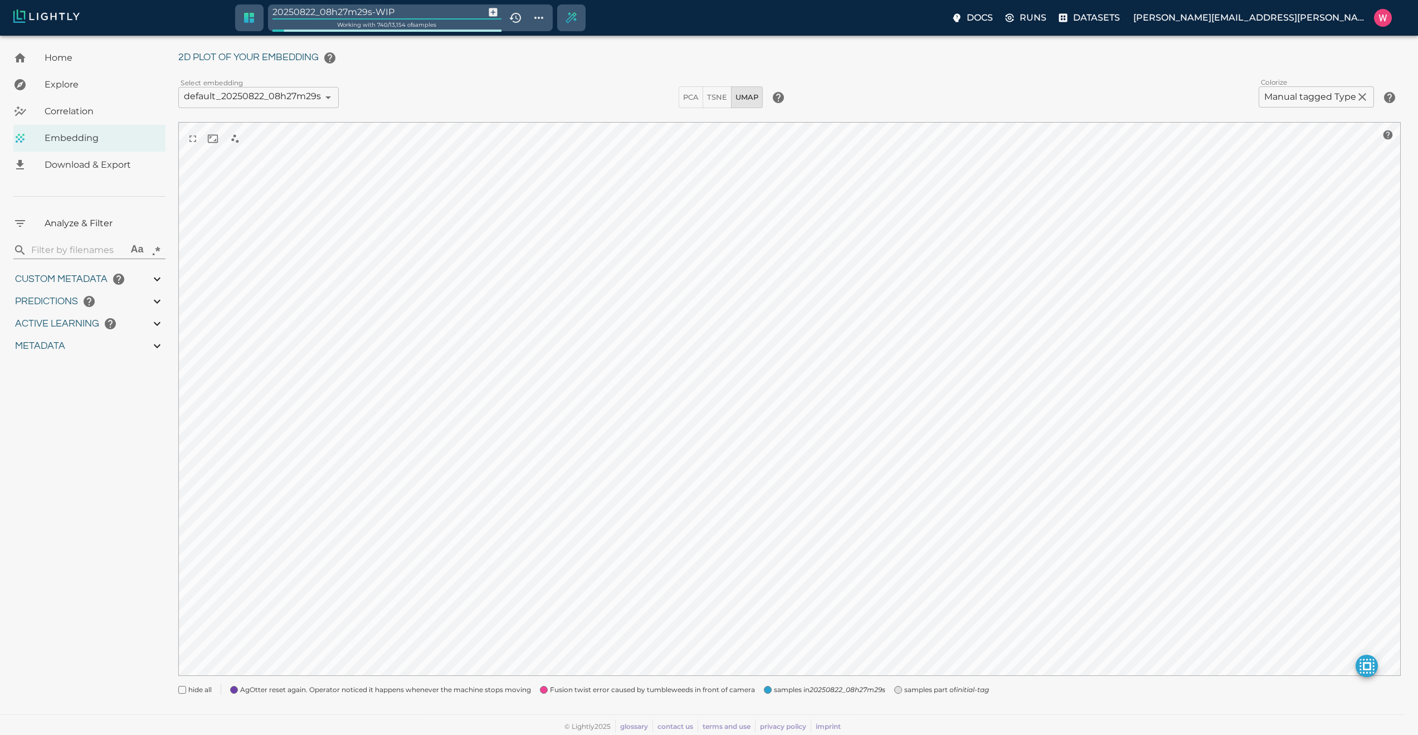
type input "1750291380.84683"
type input "1750298490.29783"
type input "0.999"
type input "0.987"
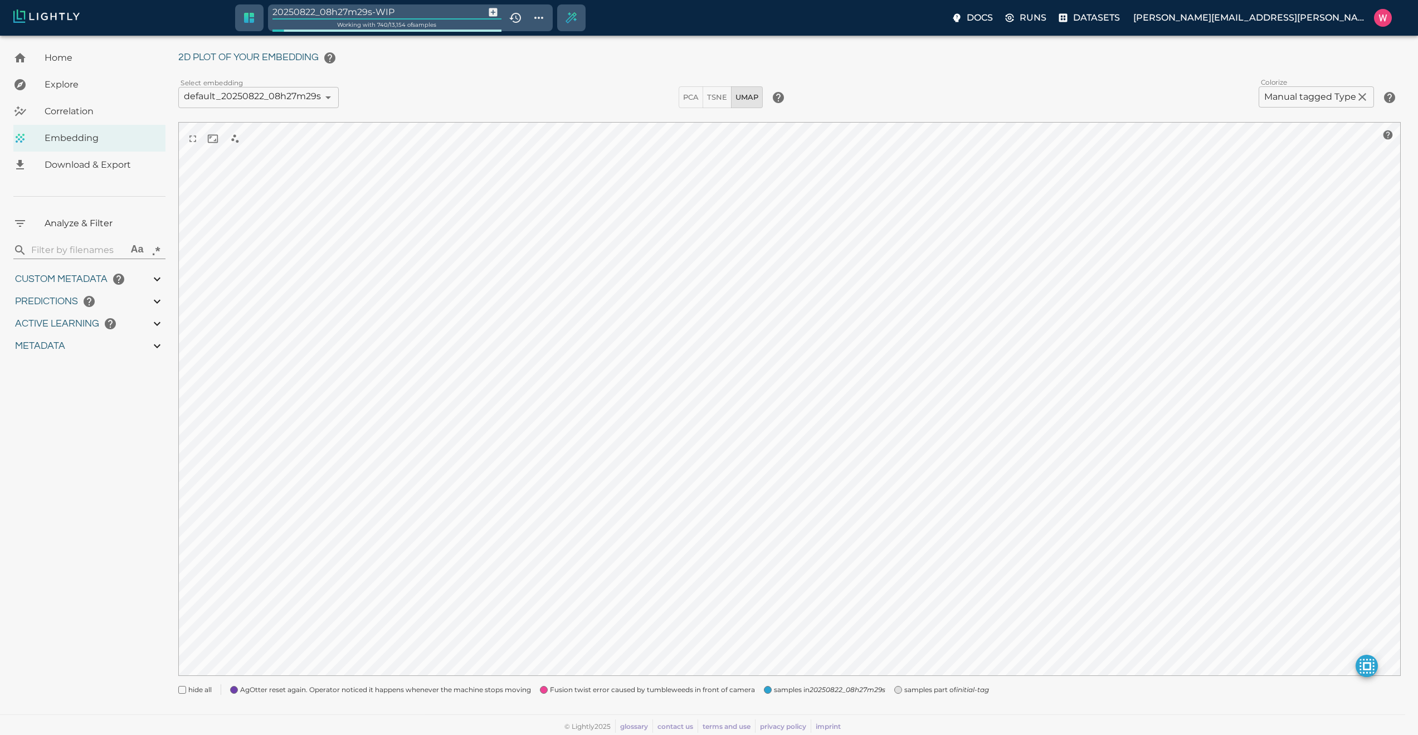
type input "0.987"
type input "0.22665598988533"
type input "3.53965598988533"
type input "1.83217203617096"
type input "30.264172036171"
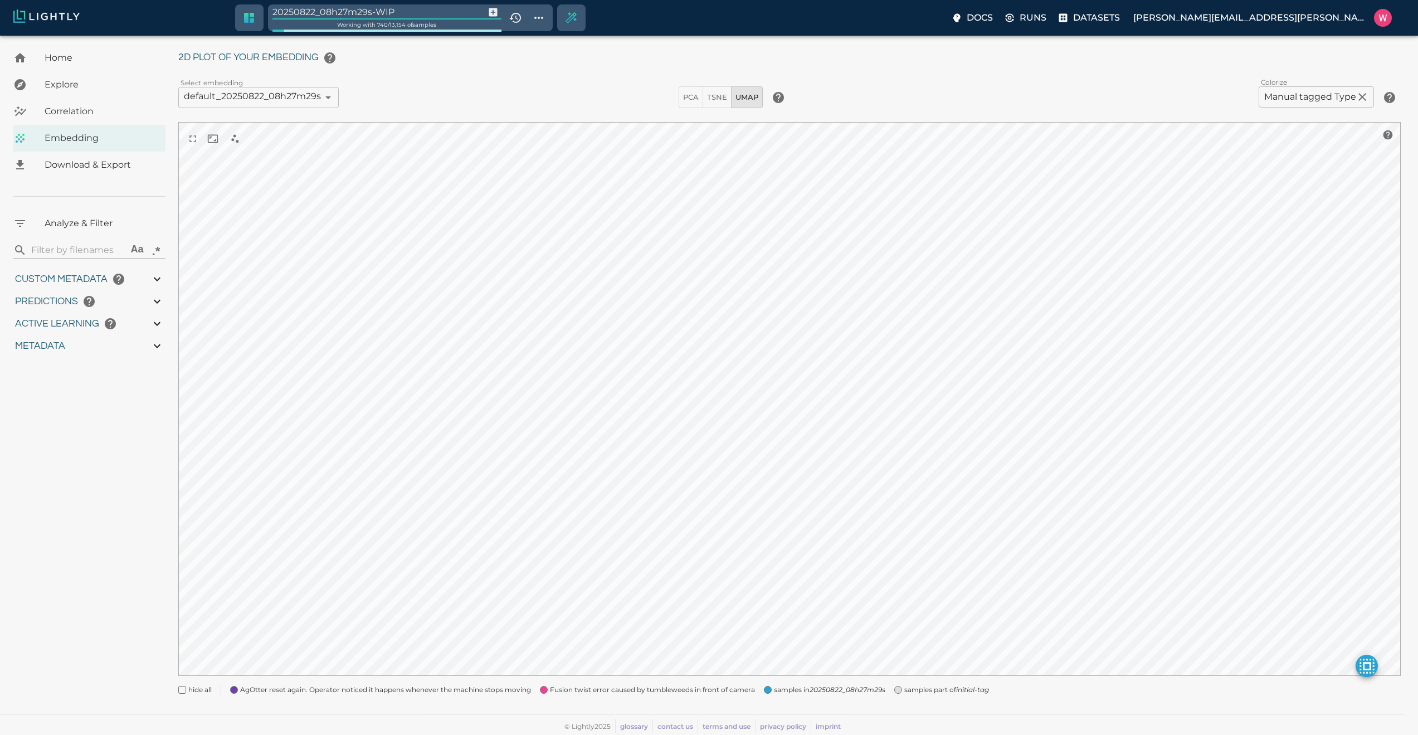
scroll to position [28, 0]
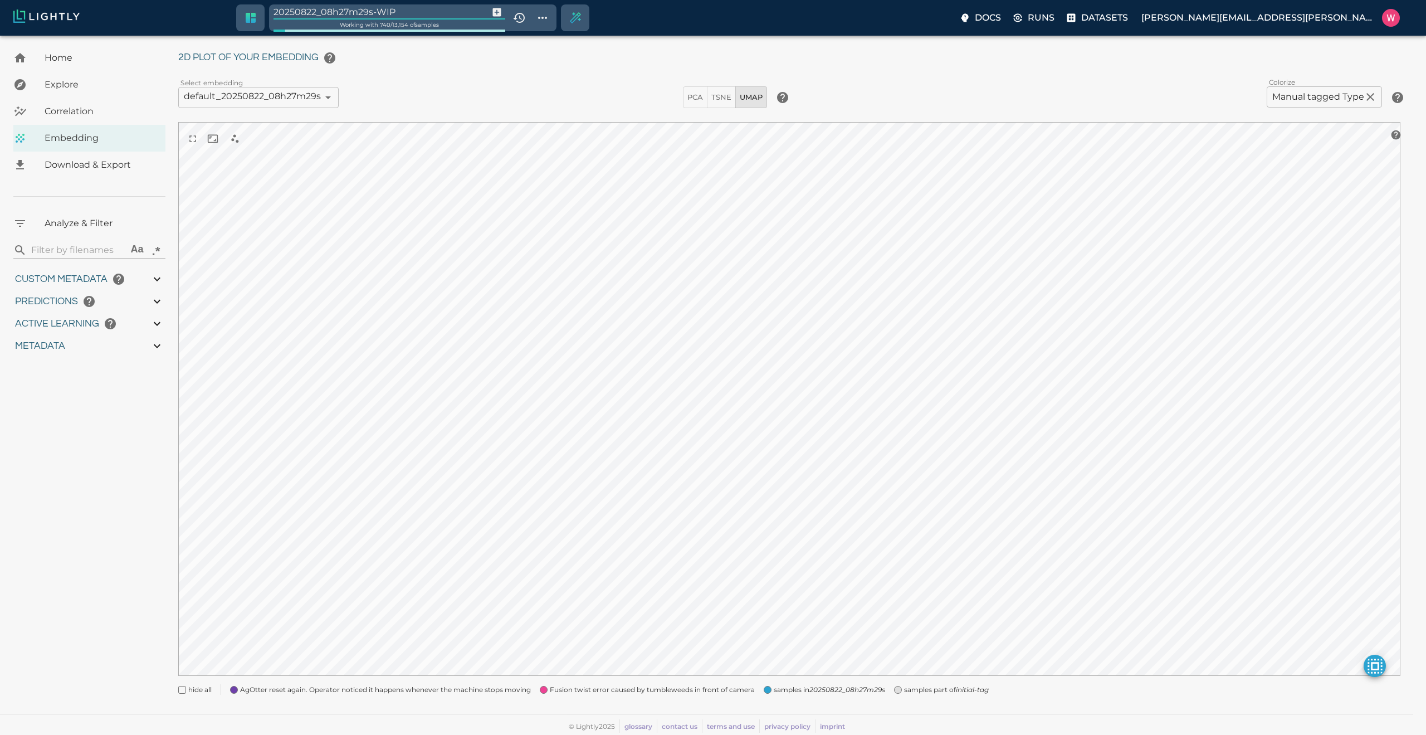
type input "1750291380.84683"
type input "1750298490.29783"
type input "0.999"
type input "0.987"
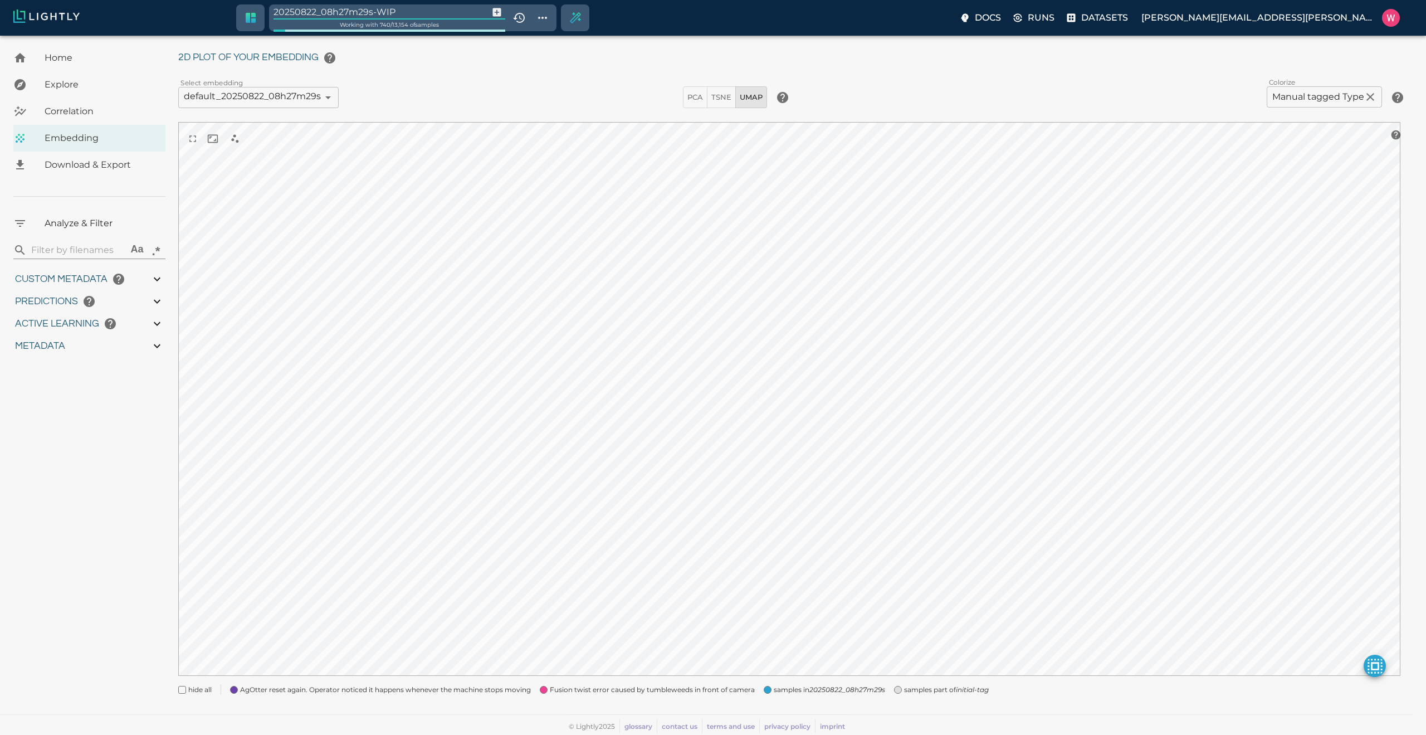
type input "0.987"
type input "0.22665598988533"
type input "3.53965598988533"
type input "1.83217203617096"
type input "30.264172036171"
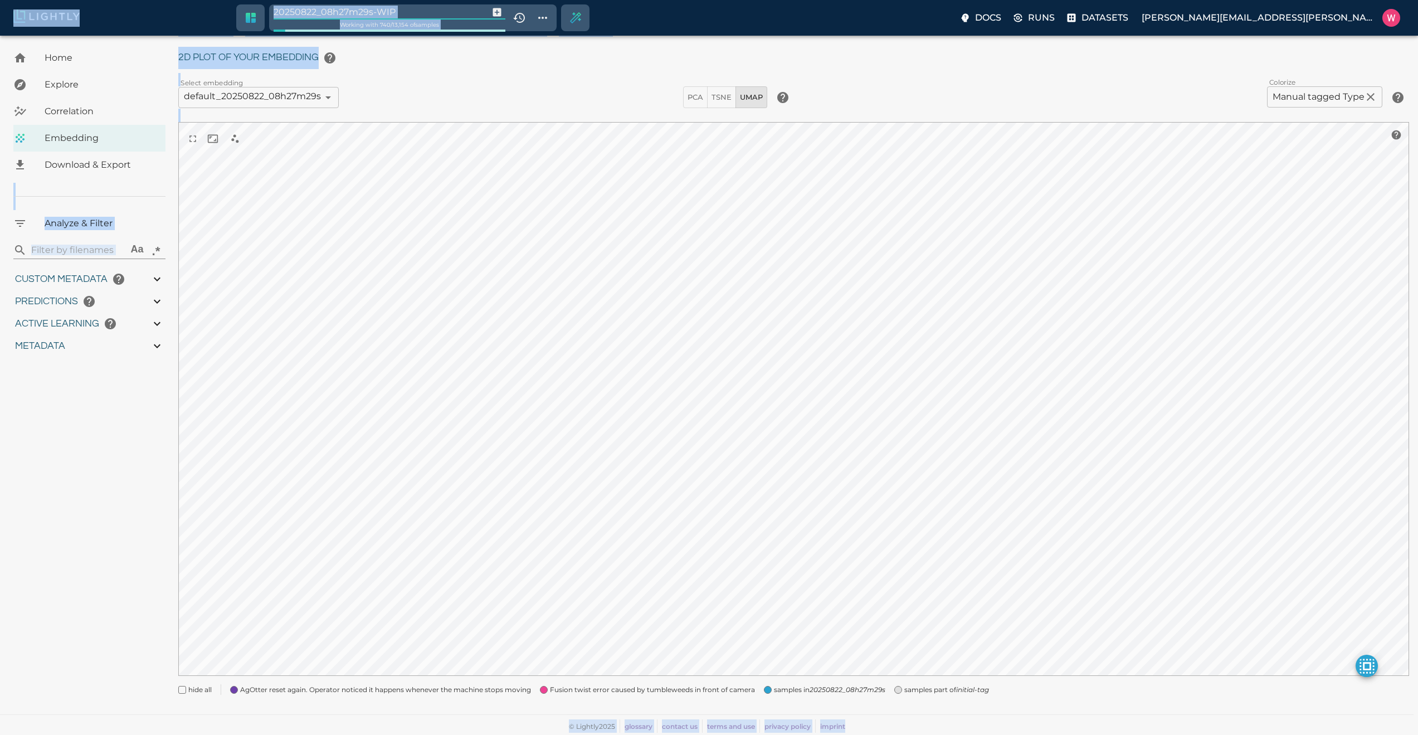
click at [413, 13] on input "20250822_08h27m29s-WIP" at bounding box center [378, 11] width 211 height 15
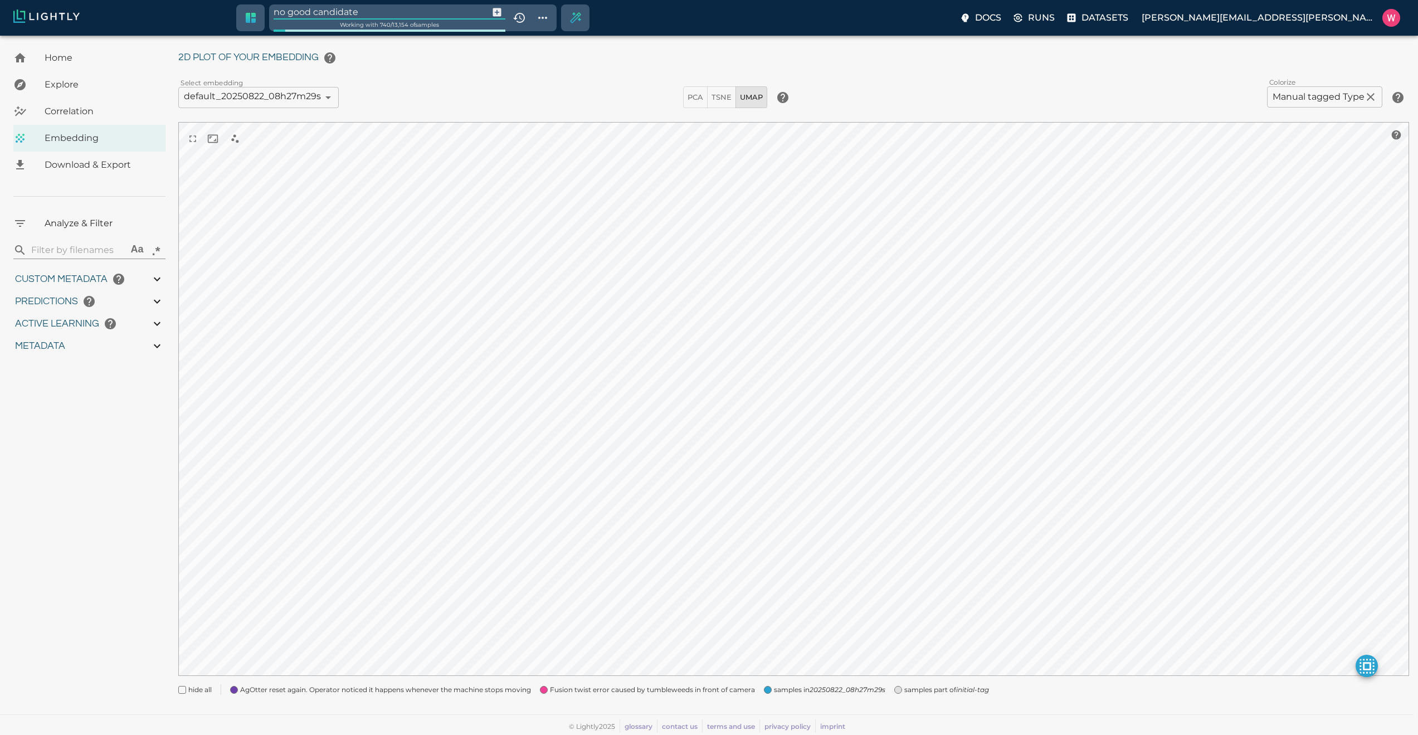
type input "no good candidate"
type input "1750291380.84683"
type input "1750298490.29783"
type input "0.999"
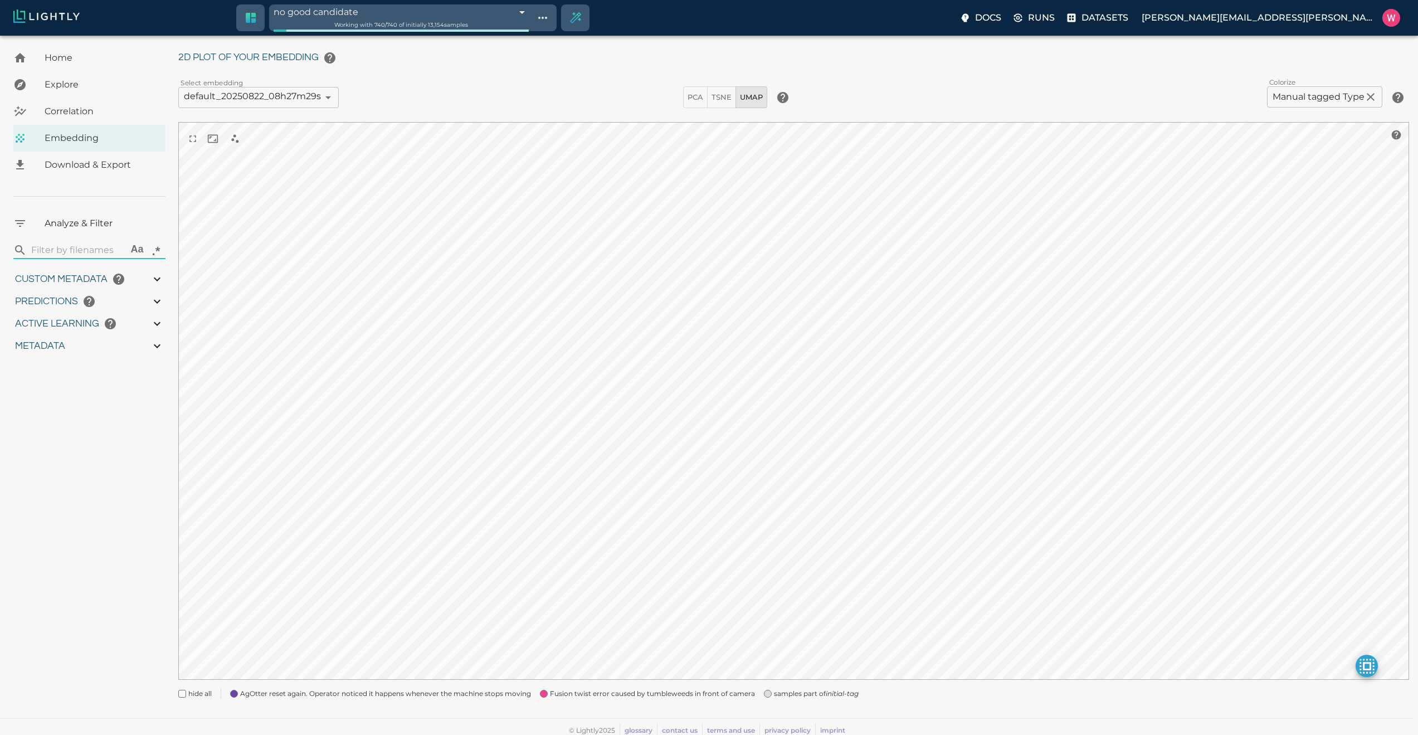
type input "0.987"
type input "9007199254740991"
type input "0.22665598988533"
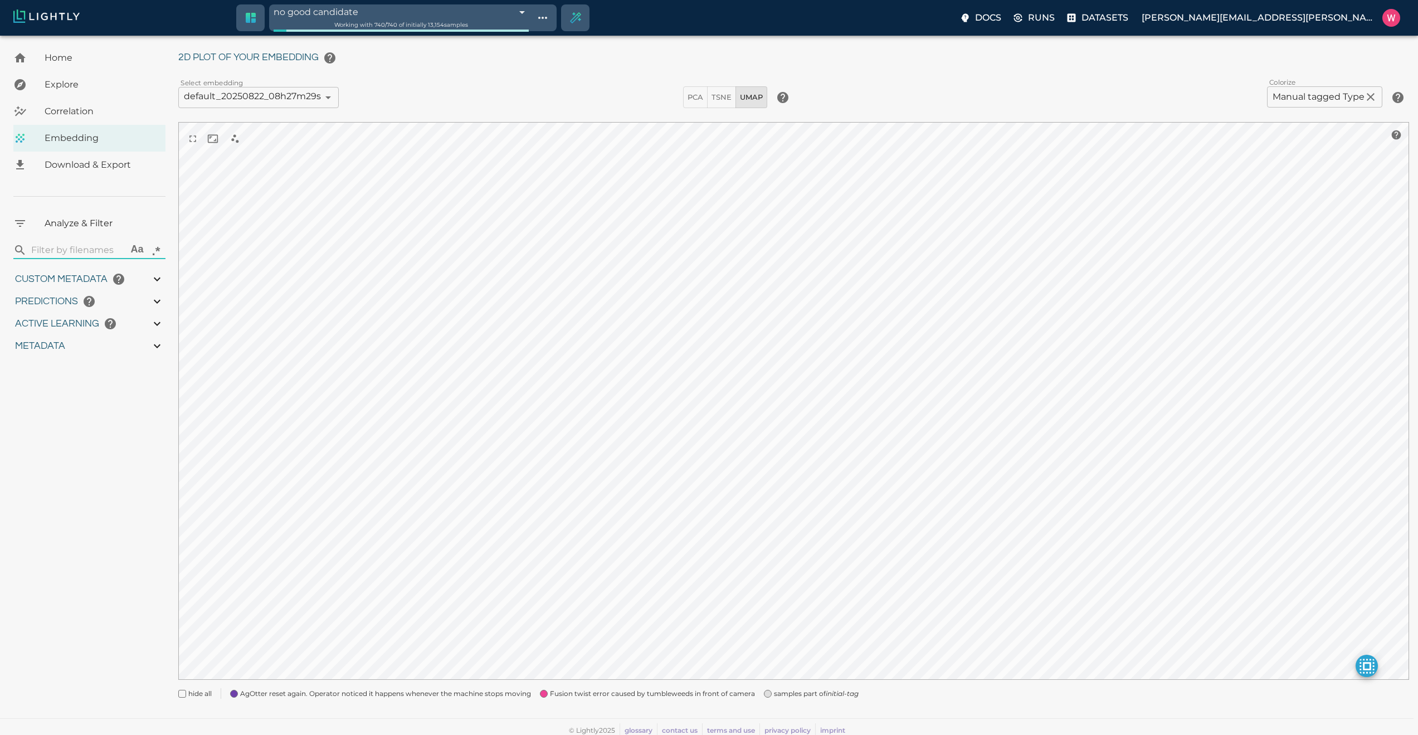
type input "3.53965598988533"
type input "1.83217203617096"
type input "30.264172036171"
type input "1750291380.84683"
type input "1750298490.29783"
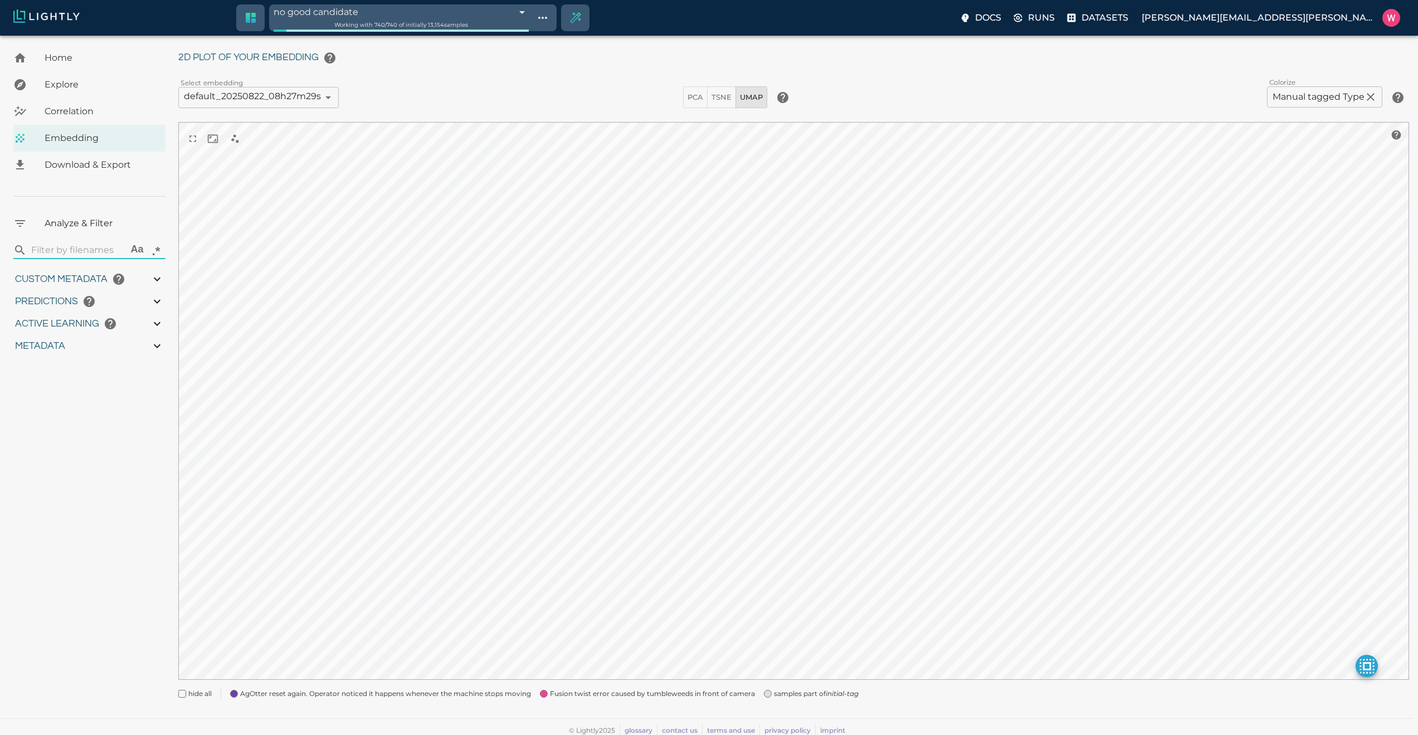
type input "0.999"
type input "0.987"
type input "9007199254740991"
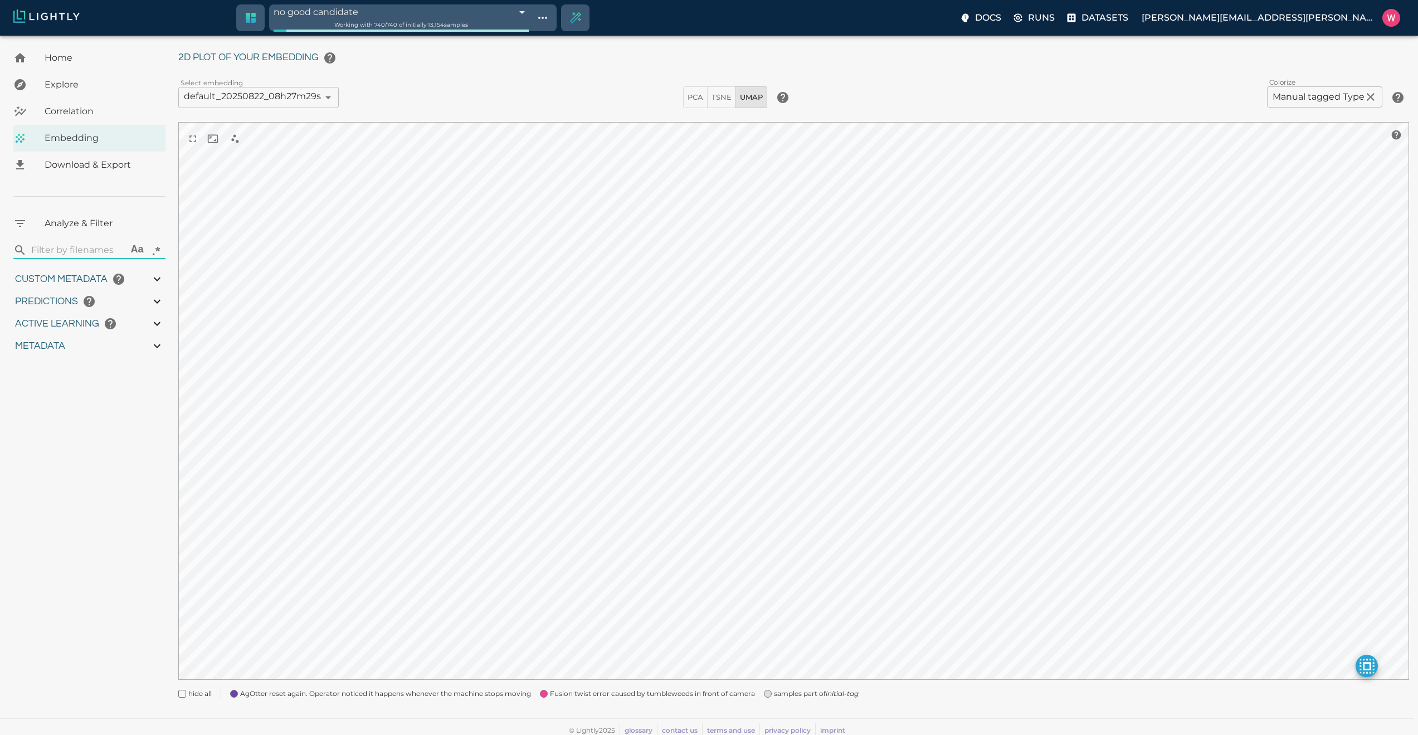
type input "9007199254740991"
type input "0.22665598988533"
type input "3.53965598988533"
type input "1.83217203617096"
type input "30.264172036171"
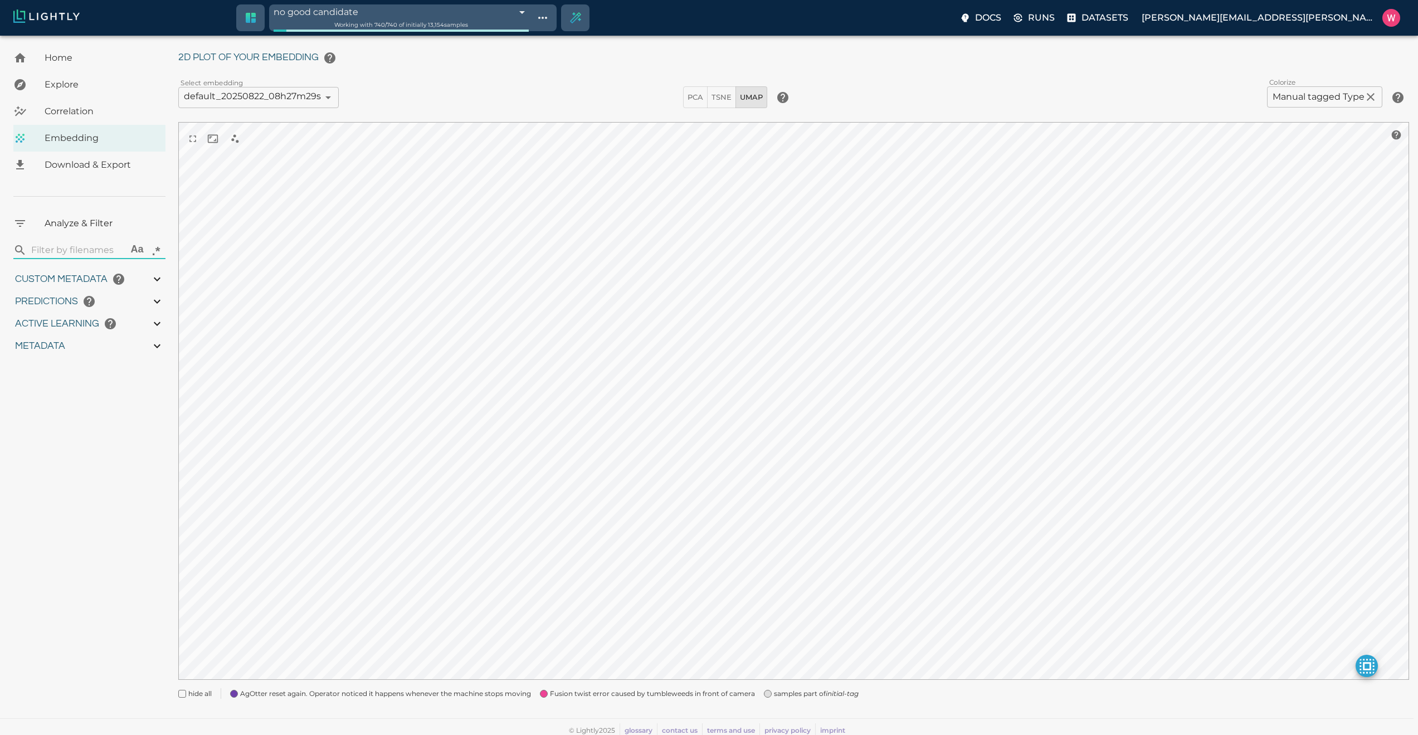
type input "1750291380.84683"
type input "1750298490.29783"
type input "0.999"
type input "0.987"
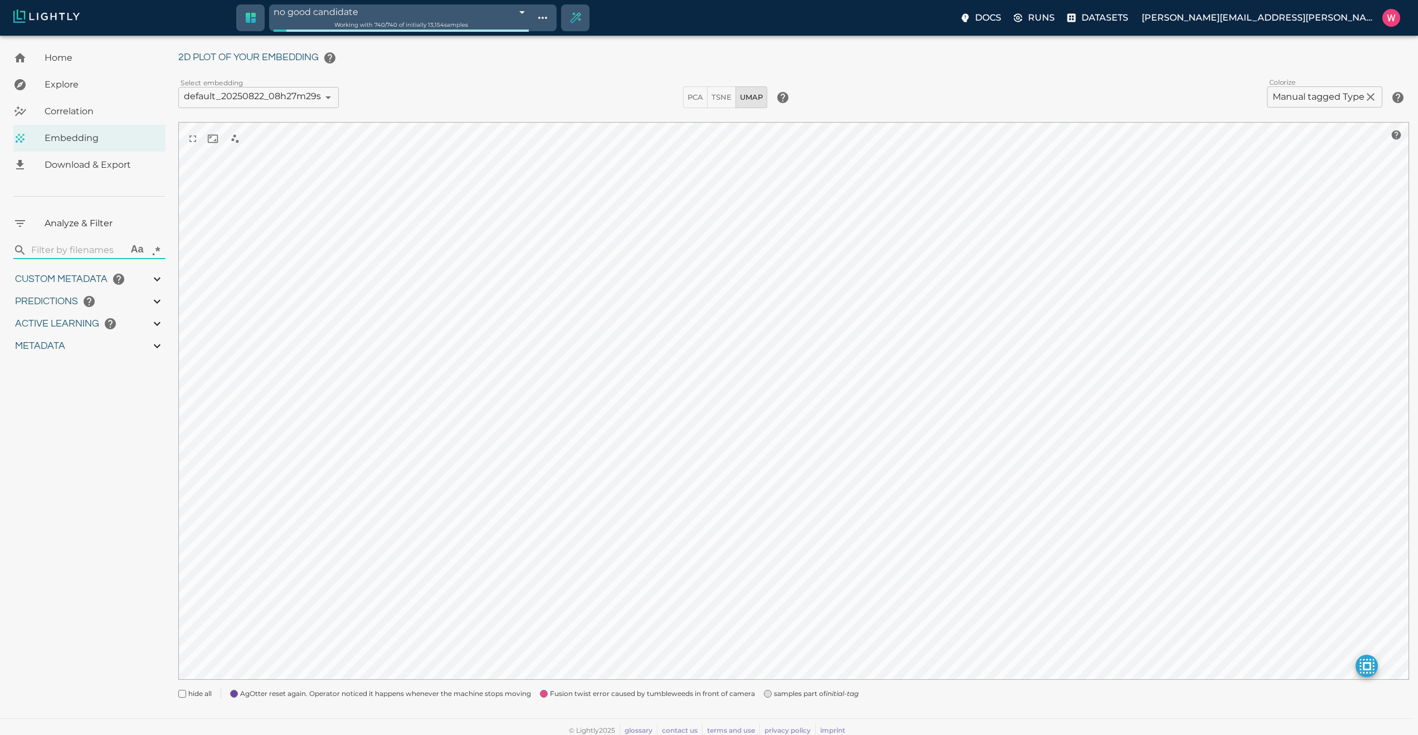
type input "0.987"
type input "0.22665598988533"
type input "3.53965598988533"
type input "1.83217203617096"
type input "30.264172036171"
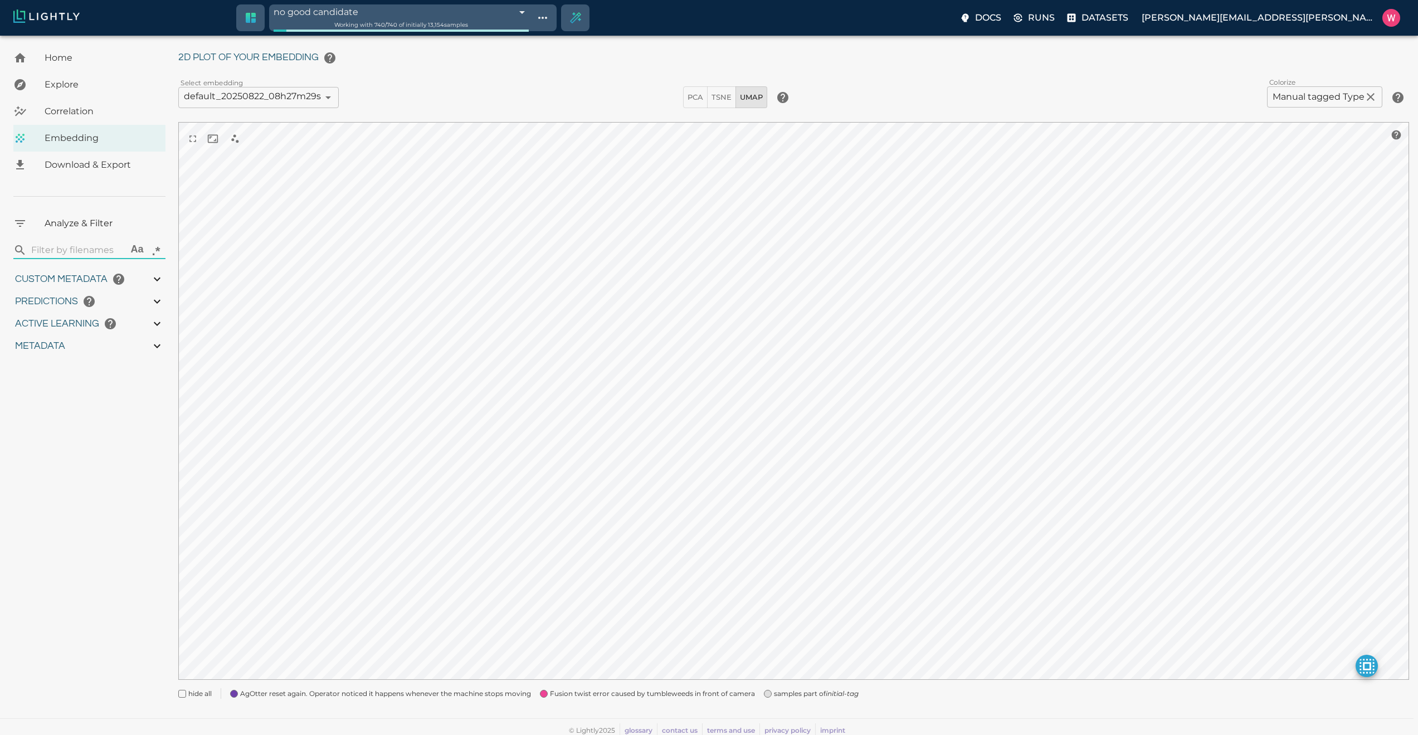
type input "1750291380.84683"
type input "1750298490.29783"
type input "0.999"
type input "0.987"
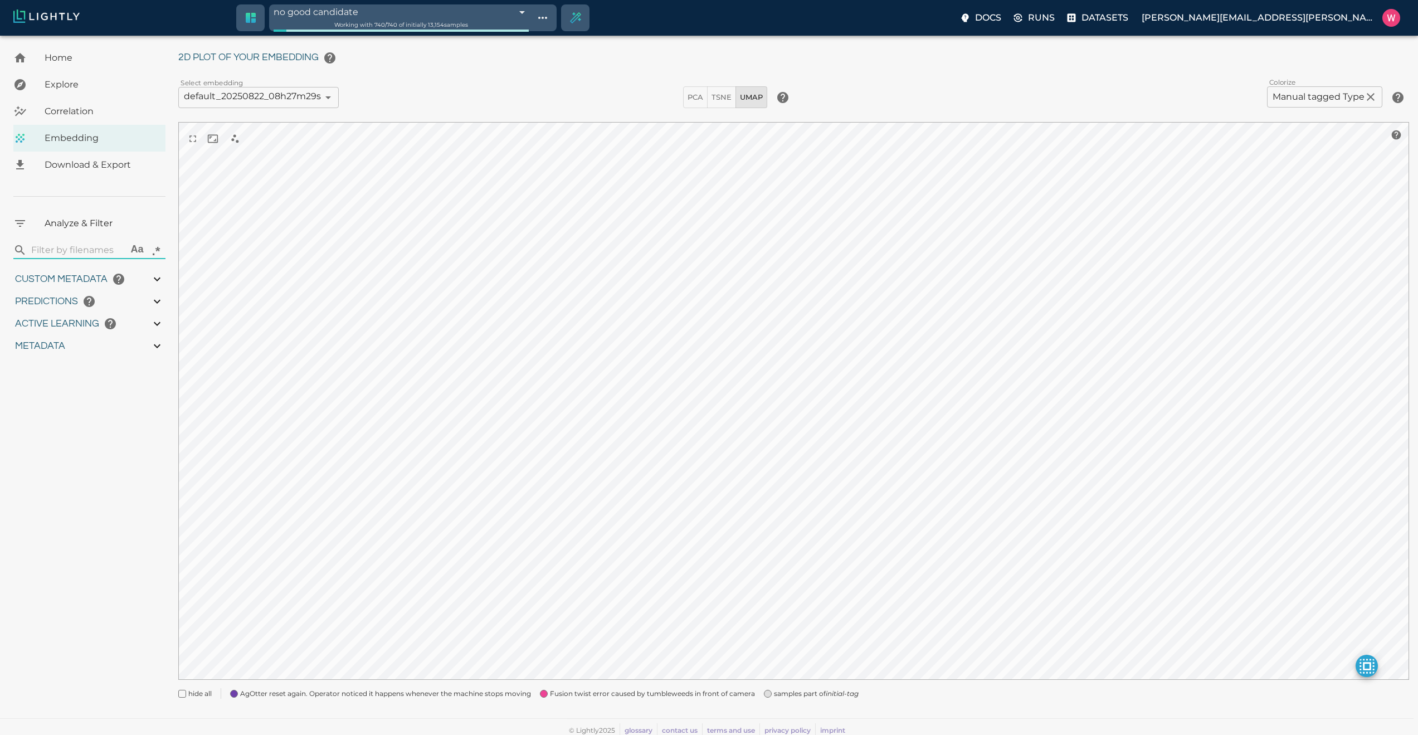
type input "0.987"
type input "0.22665598988533"
type input "3.53965598988533"
type input "1.83217203617096"
type input "30.264172036171"
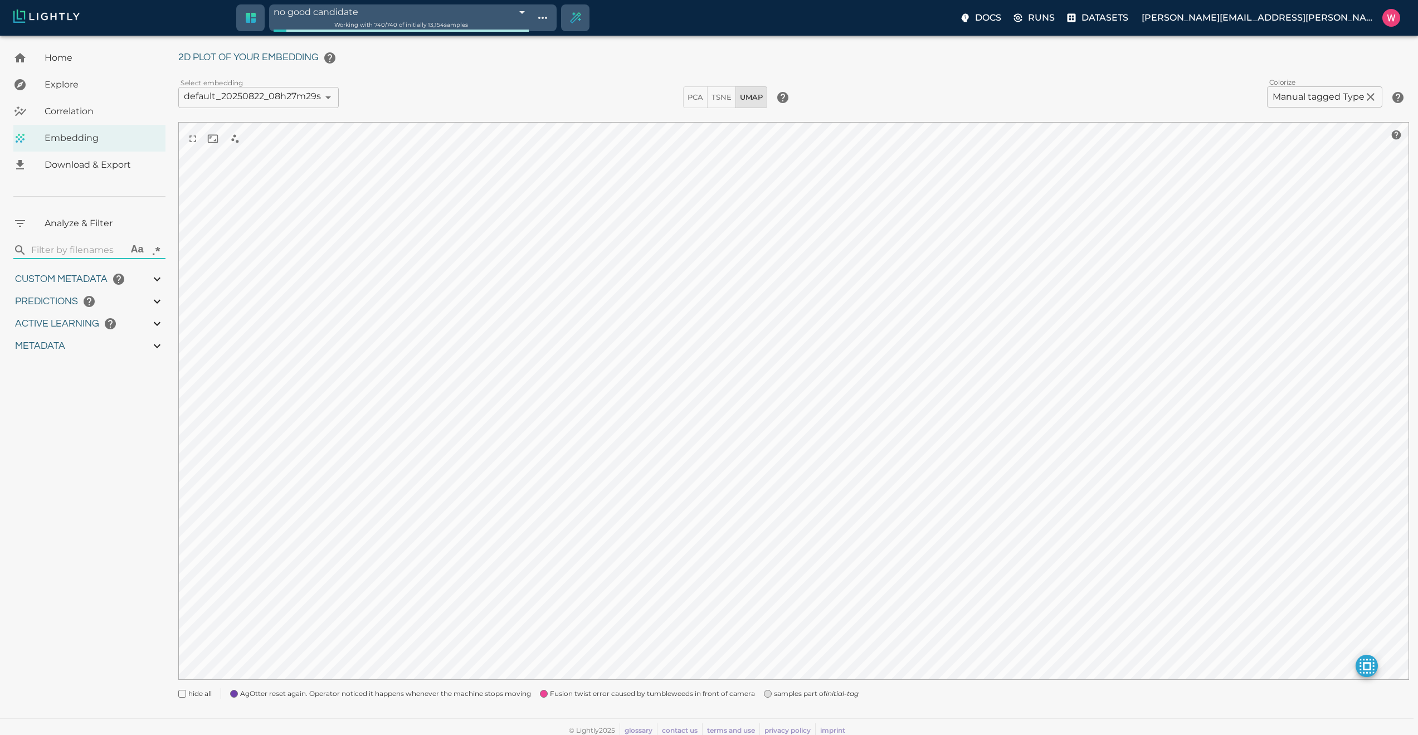
scroll to position [0, 0]
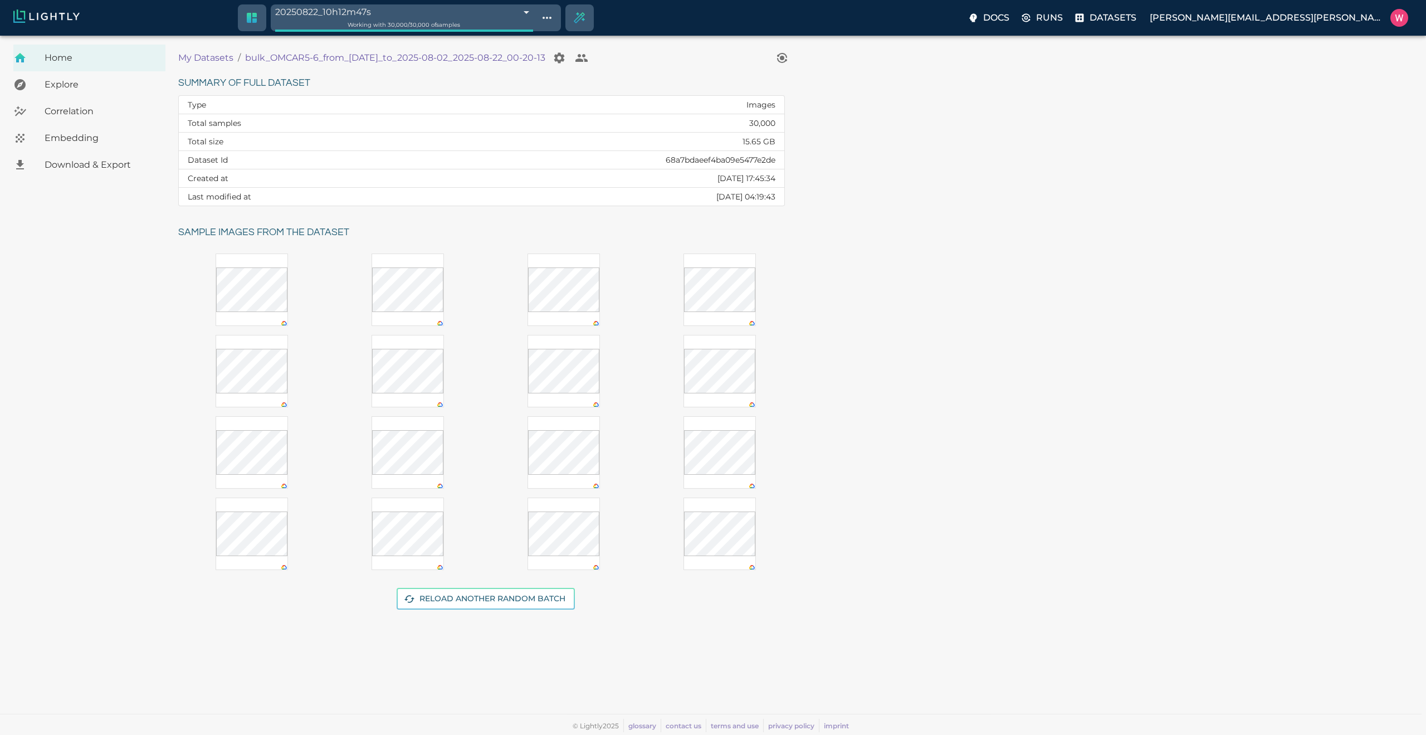
click at [62, 136] on span "Embedding" at bounding box center [101, 137] width 112 height 13
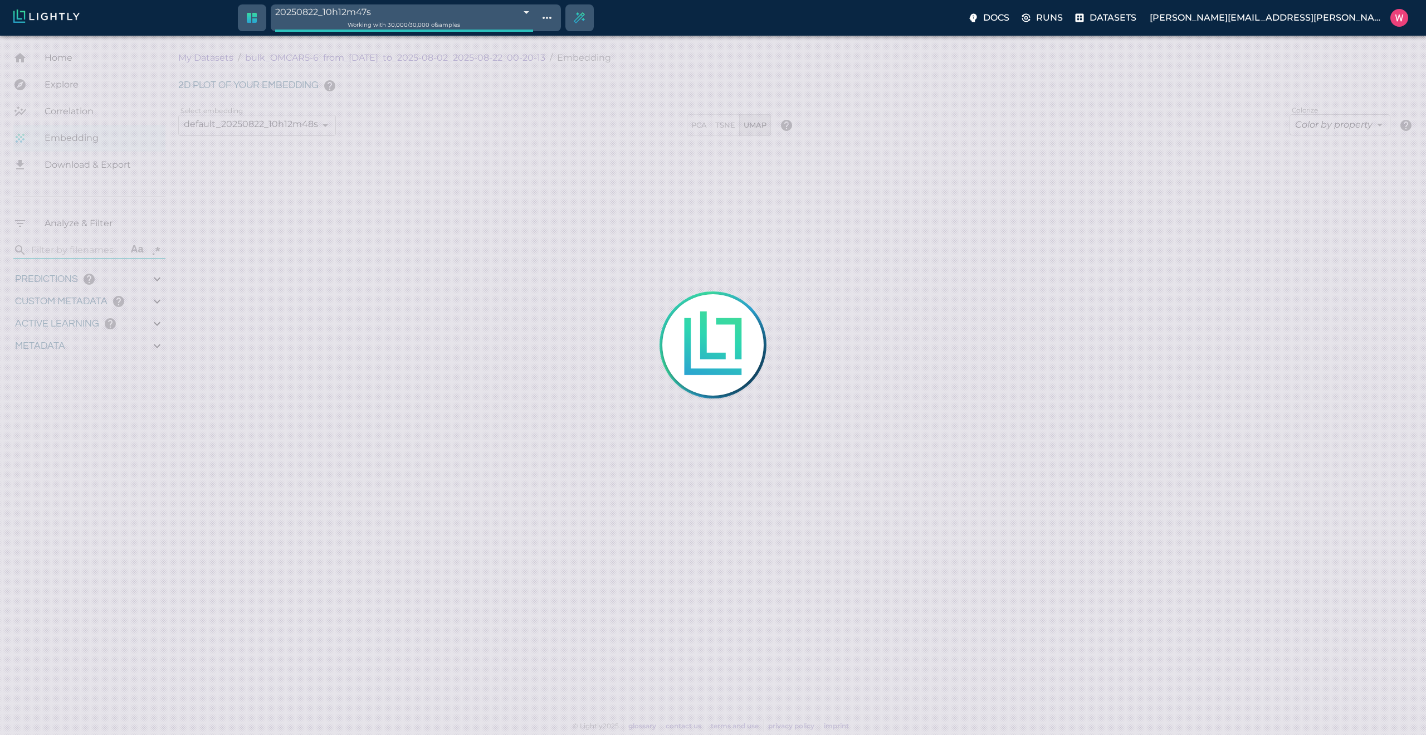
type input "1754116307.61862"
type input "1754139603.56962"
type input "0.999"
type input "0.998"
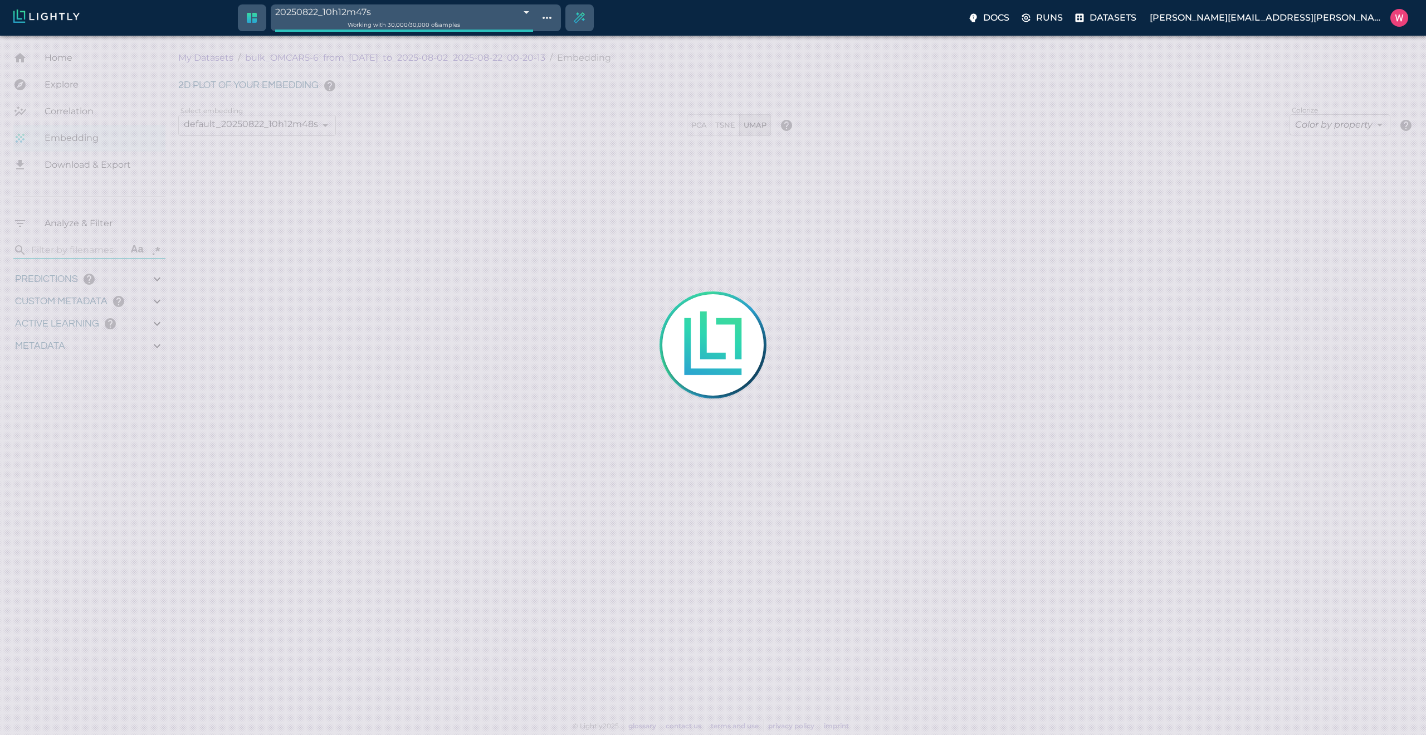
type input "0.996"
type input "0.853323936462402"
type input "5.2563239364624"
type input "2.39973998069763"
type input "29.6647399806976"
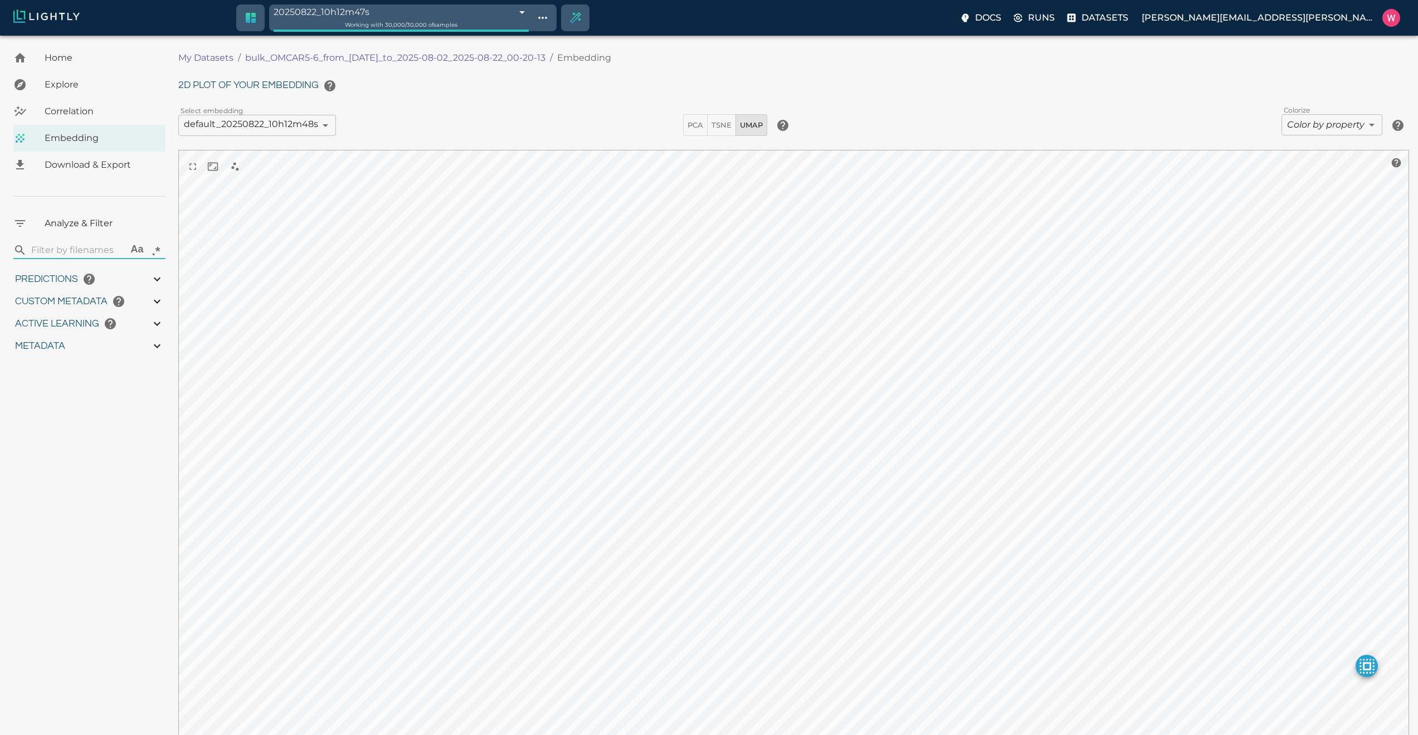
type input "1754116307.61862"
type input "1754139603.56962"
type input "0.999"
type input "0.998"
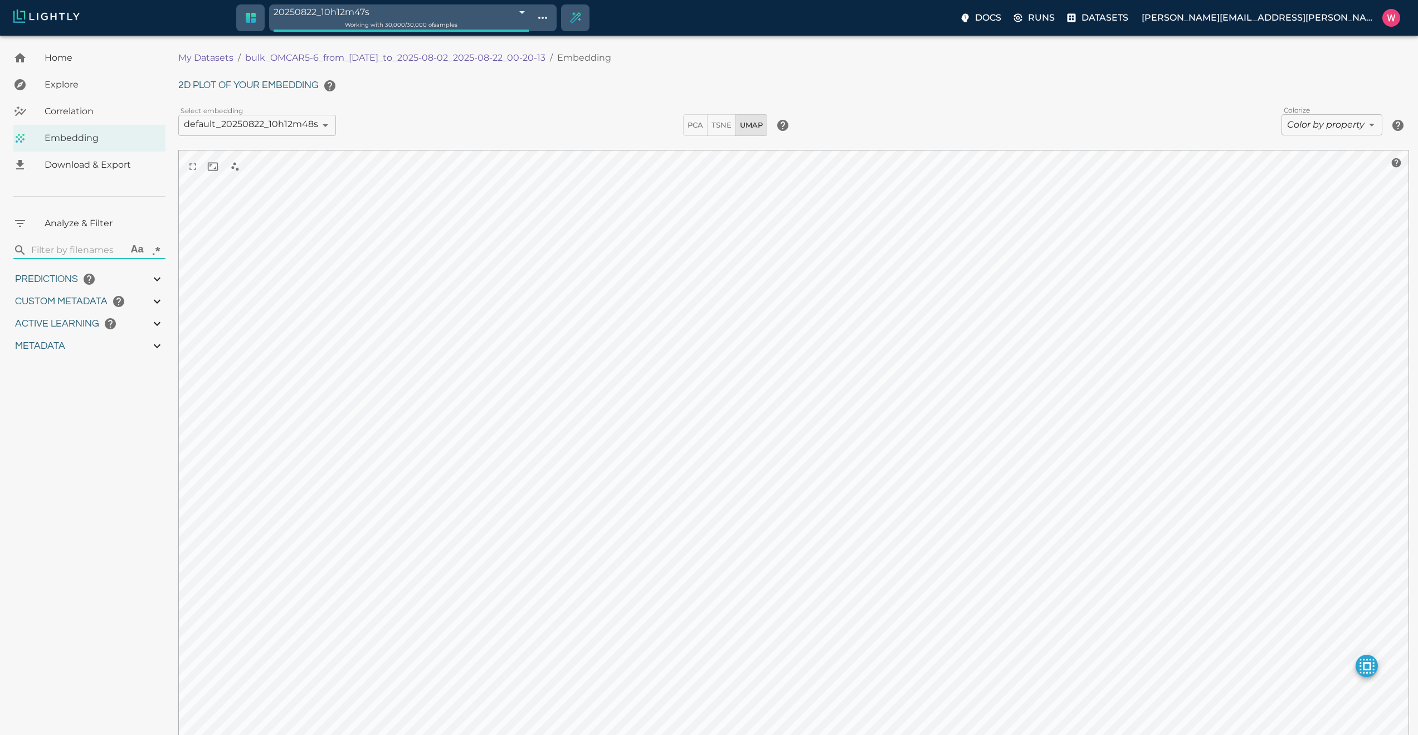
type input "0.996"
type input "0.853323936462402"
type input "5.2563239364624"
type input "2.39973998069763"
type input "29.6647399806976"
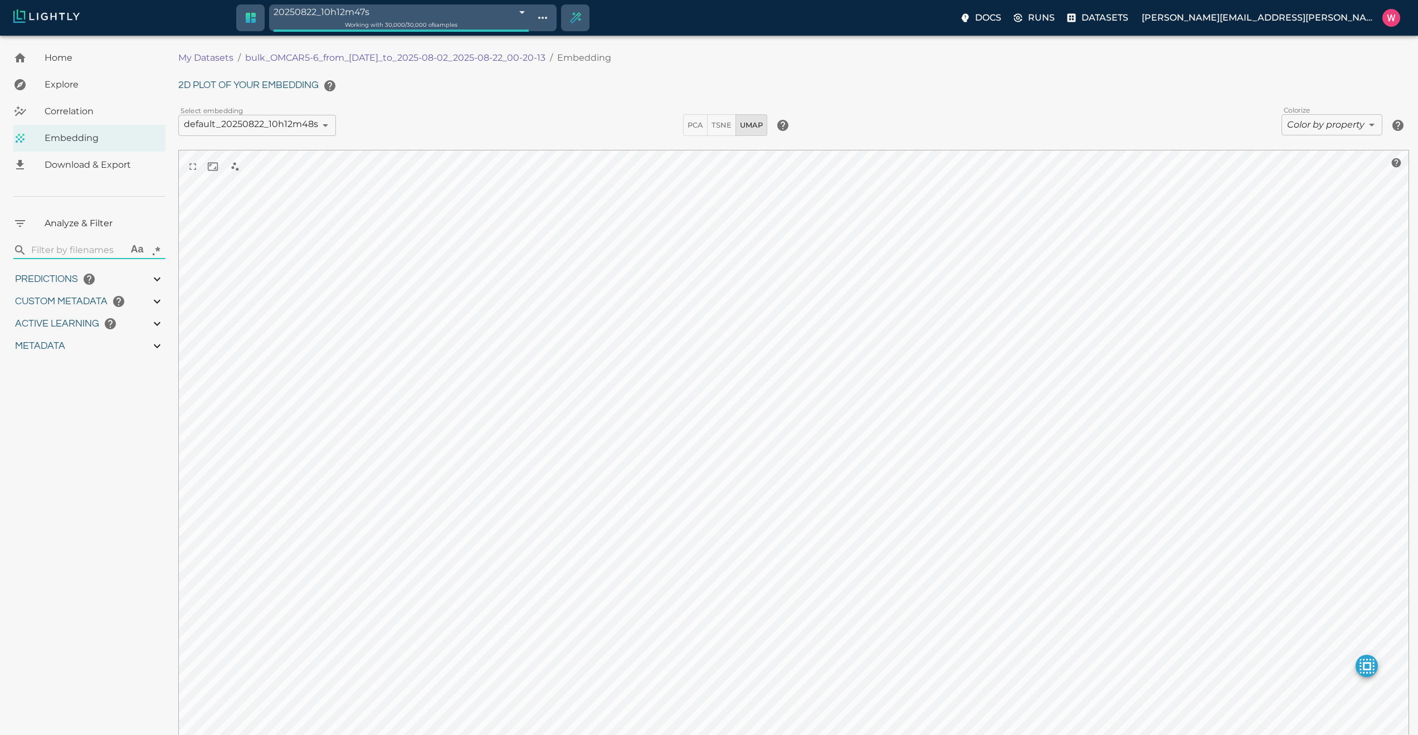
type input "1754116307.61862"
type input "1754139603.56962"
type input "0.999"
type input "0.998"
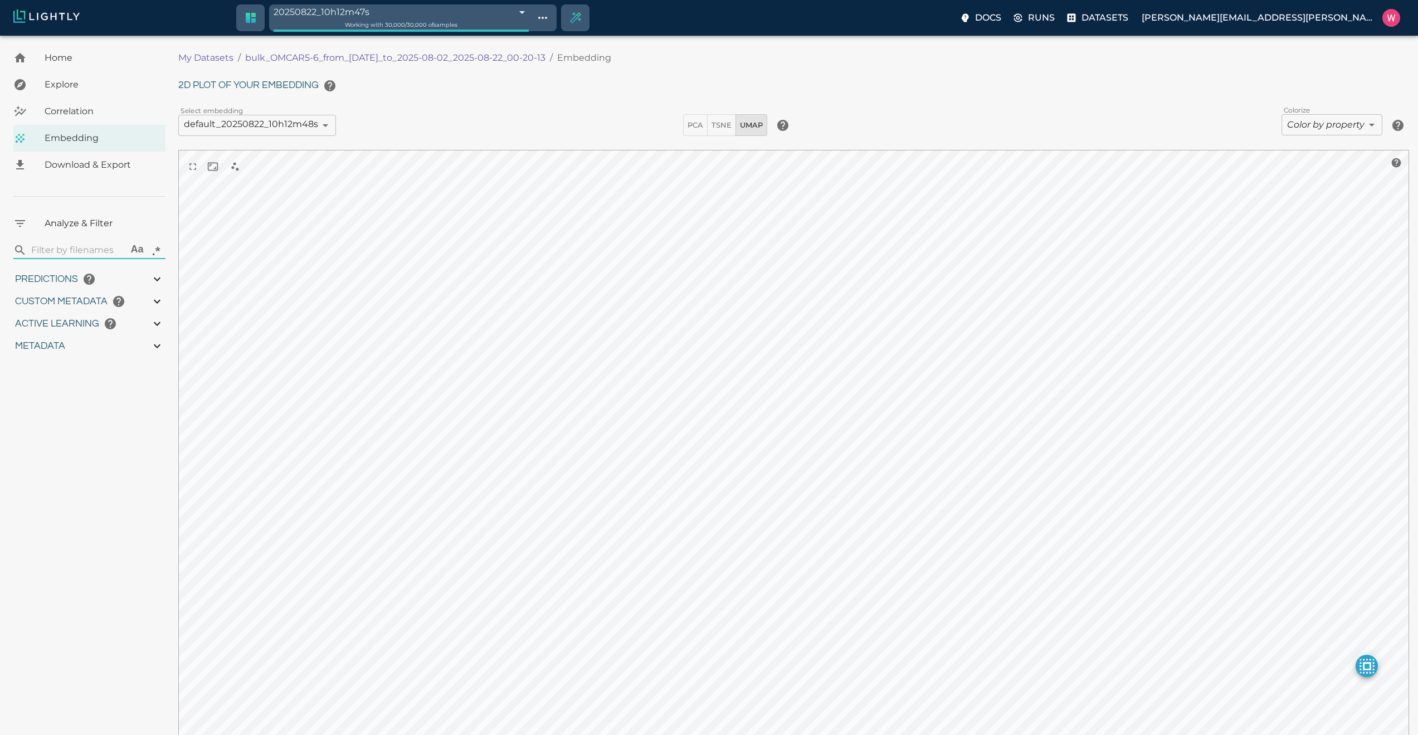
type input "0.996"
type input "0.853323936462402"
type input "5.2563239364624"
type input "2.39973998069763"
type input "29.6647399806976"
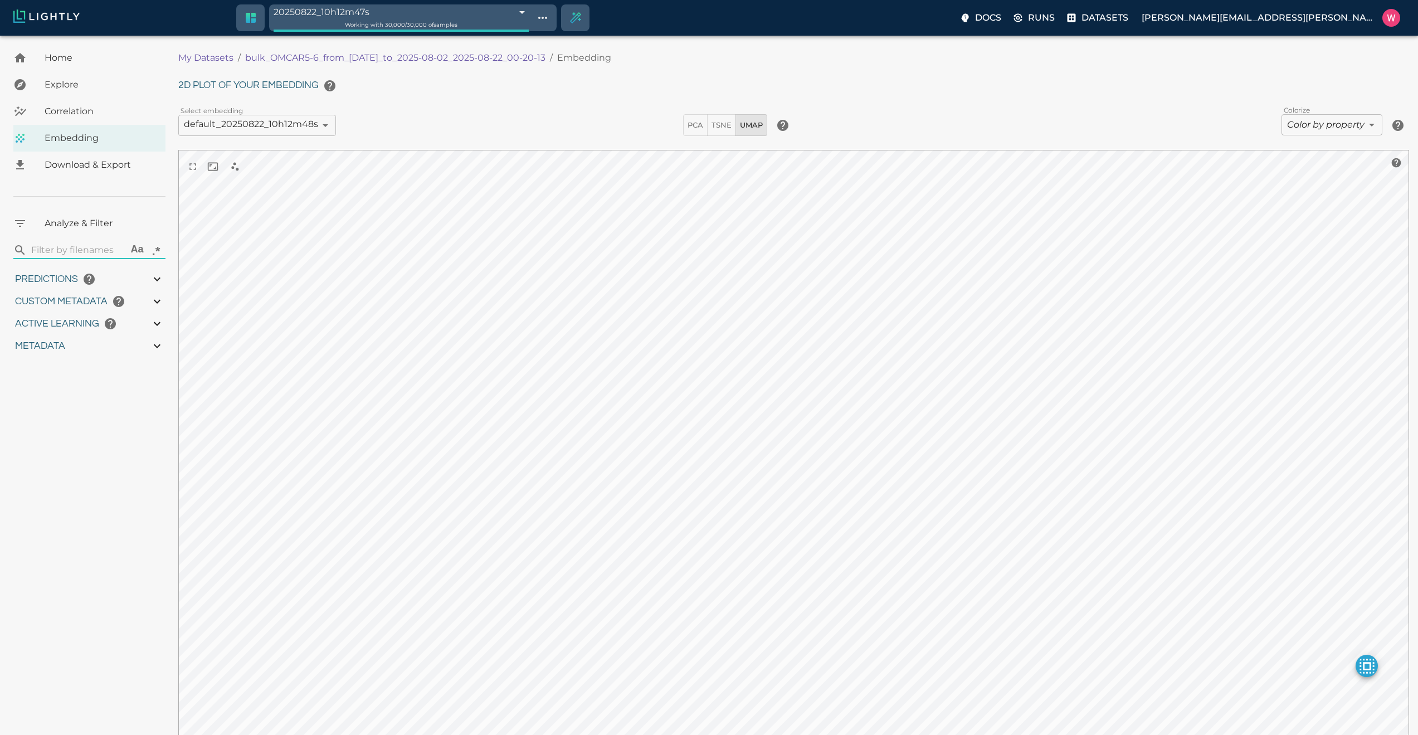
type input "9007199254740991"
type input "1754116307.61862"
type input "1754139603.56962"
type input "0.999"
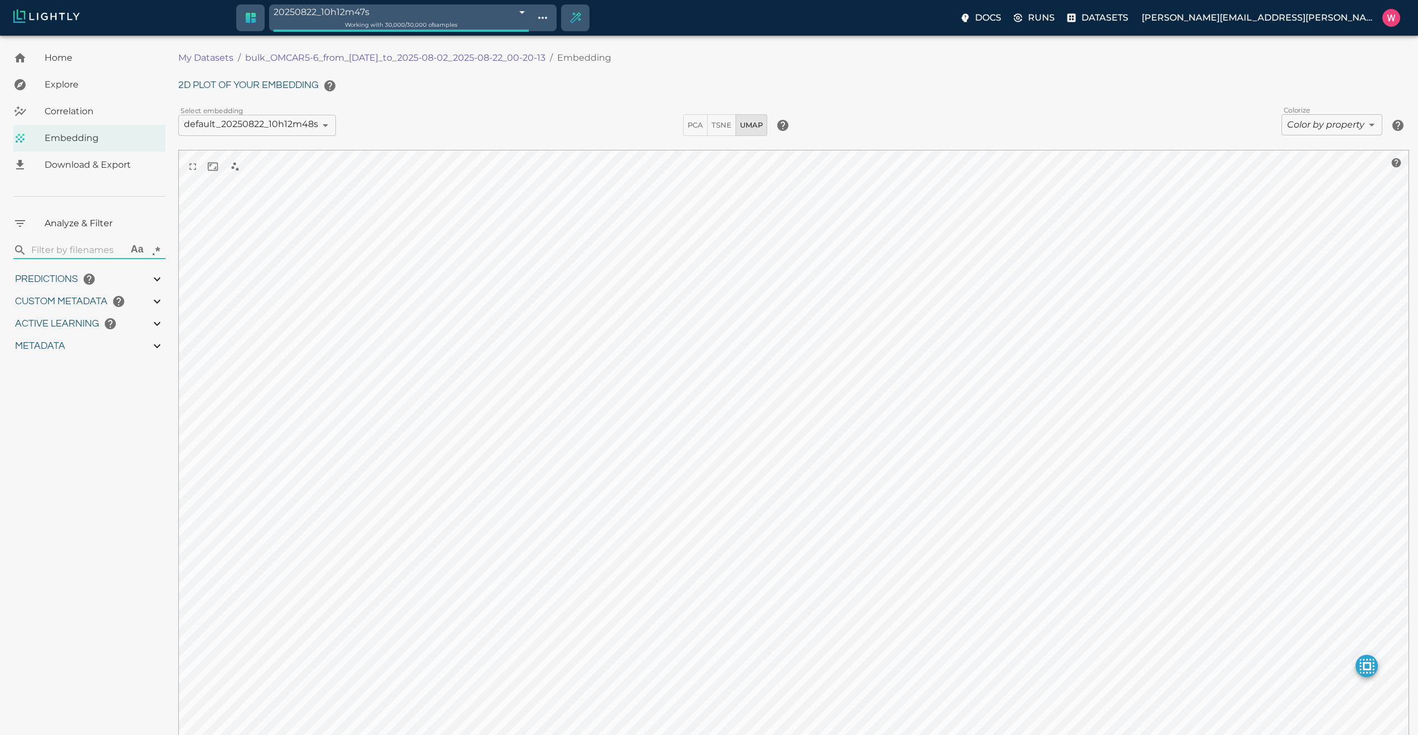
type input "0.999"
type input "0.998"
type input "0.996"
type input "0.853323936462402"
type input "5.2563239364624"
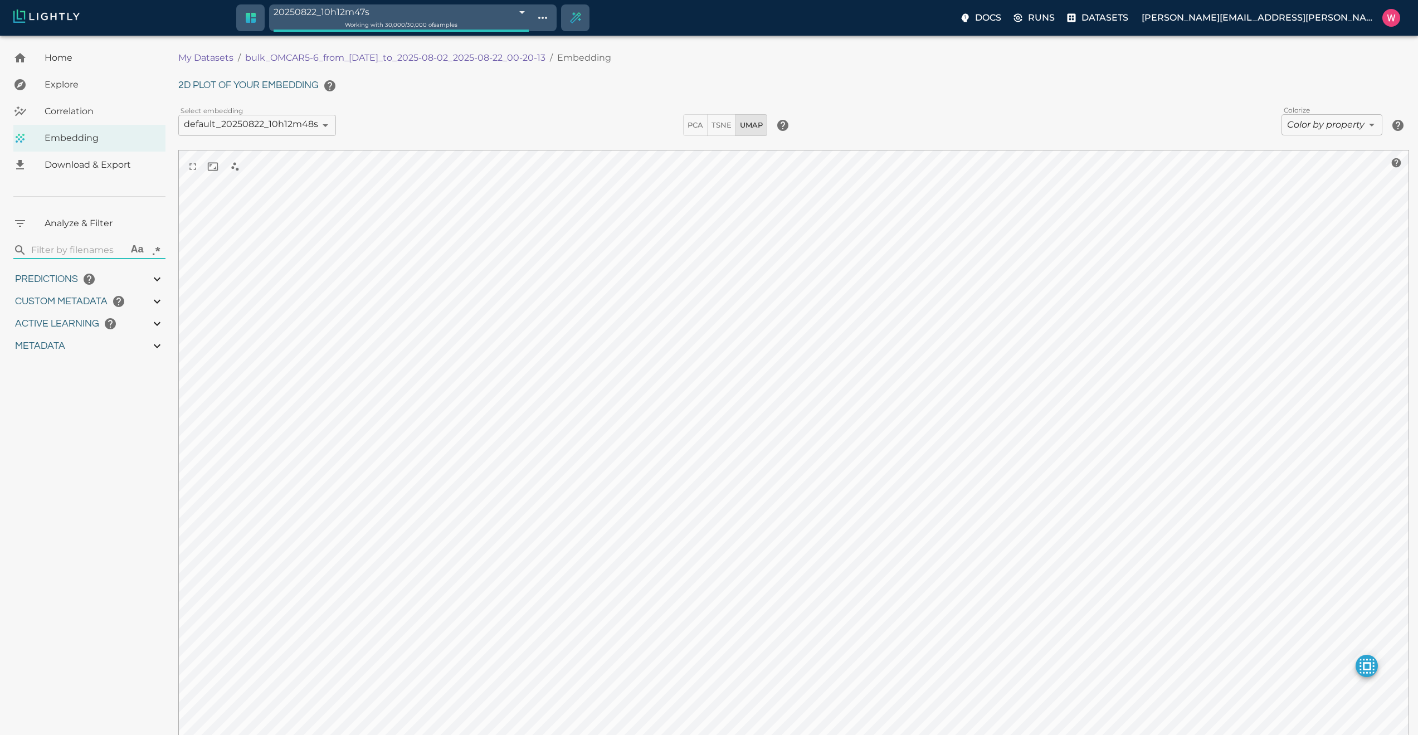
type input "2.39973998069763"
type input "29.6647399806976"
click at [1289, 122] on body "20250822_10h12m47s 68a842a0423f1e3bac8a82c7 Working with 30,000 / 30,000 of sam…" at bounding box center [709, 430] width 1418 height 789
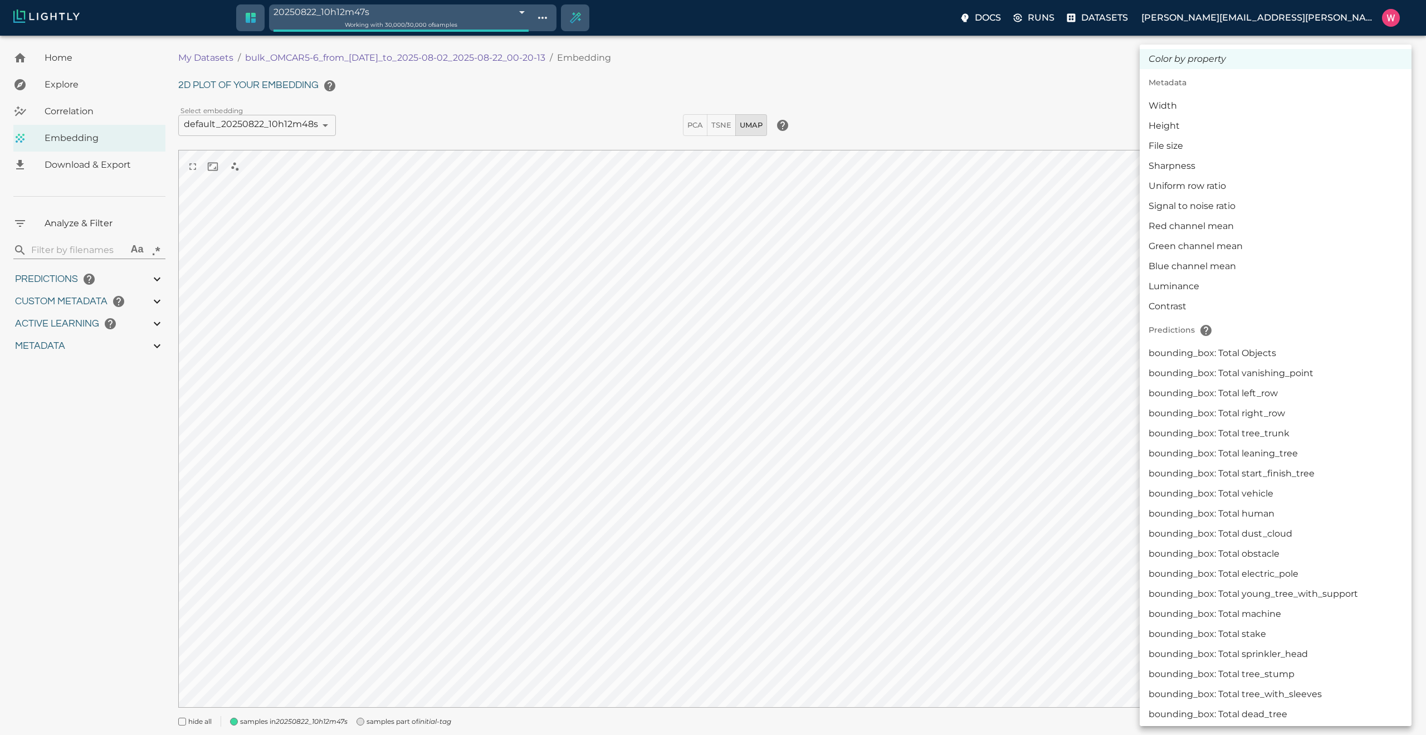
type input "1754116307.61862"
type input "1754139603.56962"
type input "0.999"
type input "0.998"
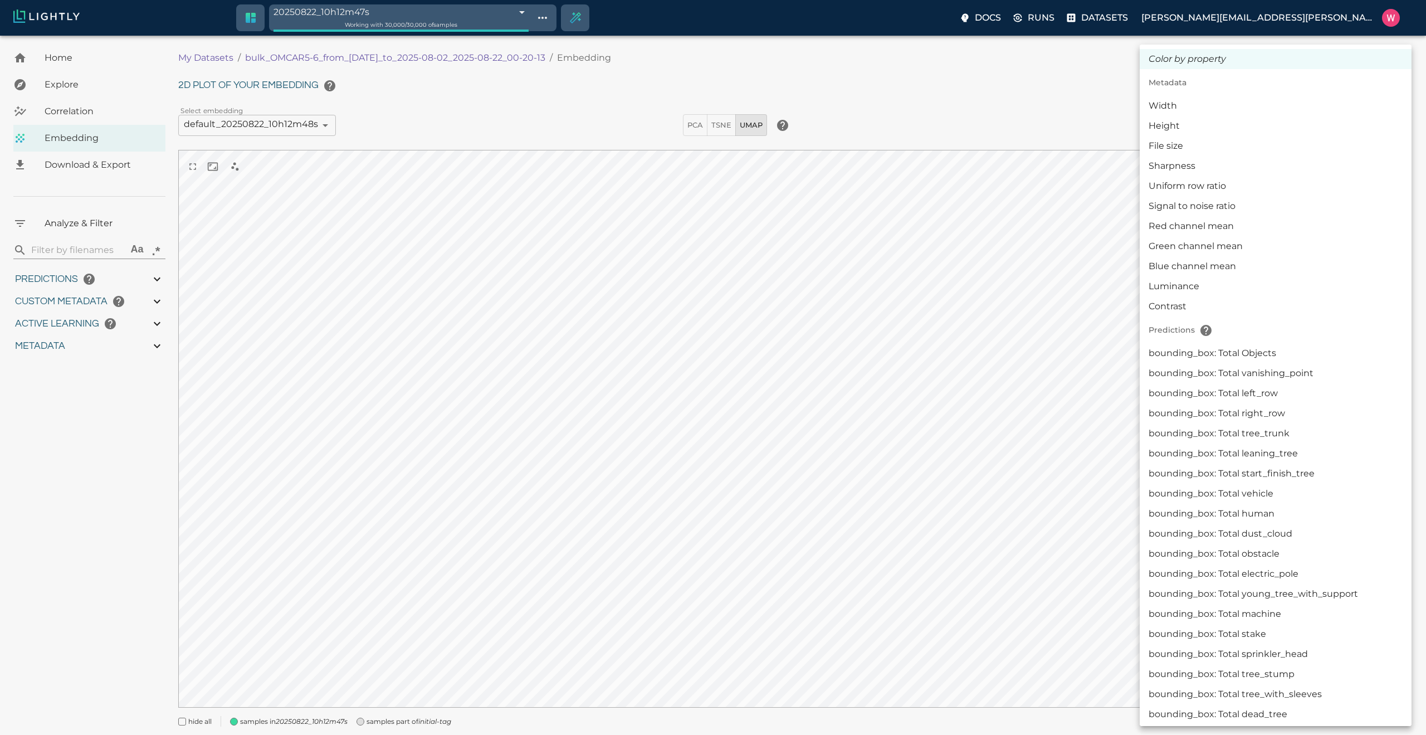
type input "0.996"
type input "0.853323936462402"
type input "5.2563239364624"
type input "2.39973998069763"
type input "29.6647399806976"
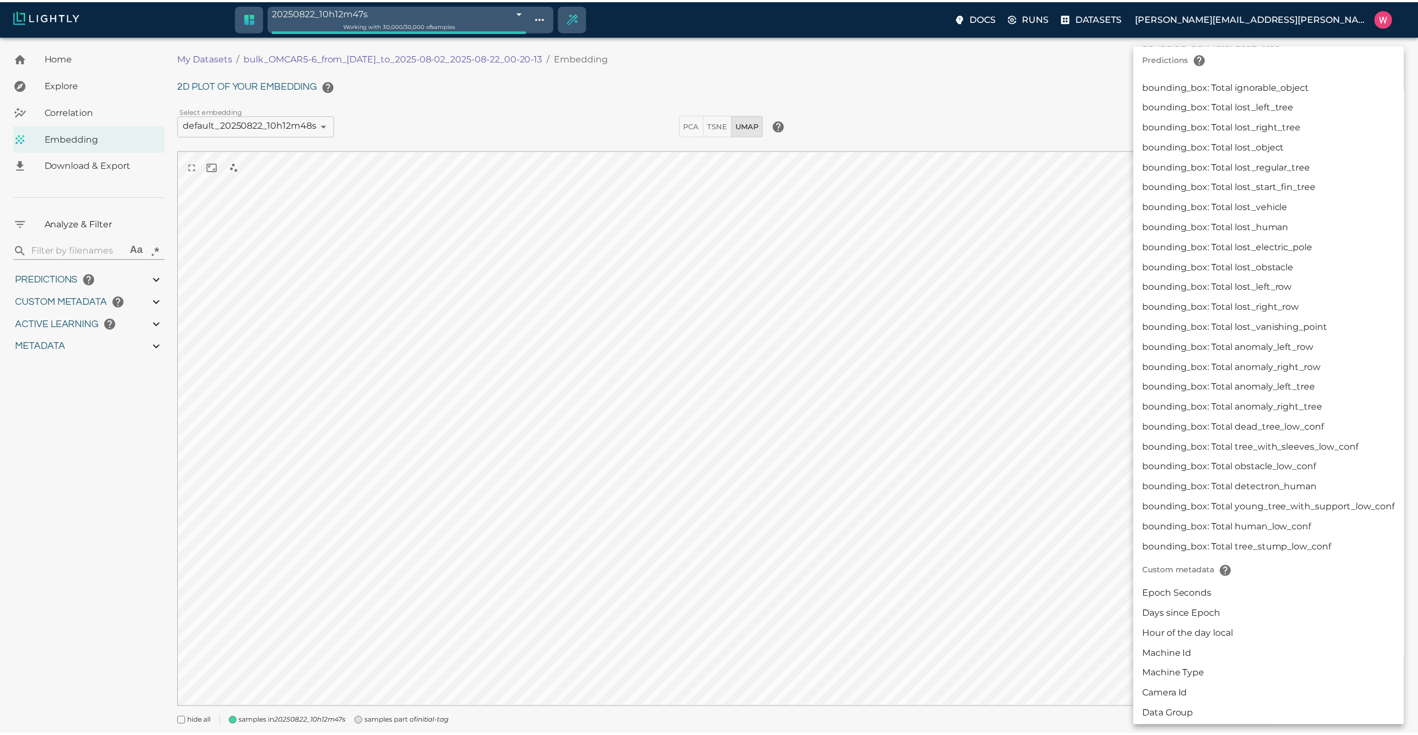
scroll to position [1069, 0]
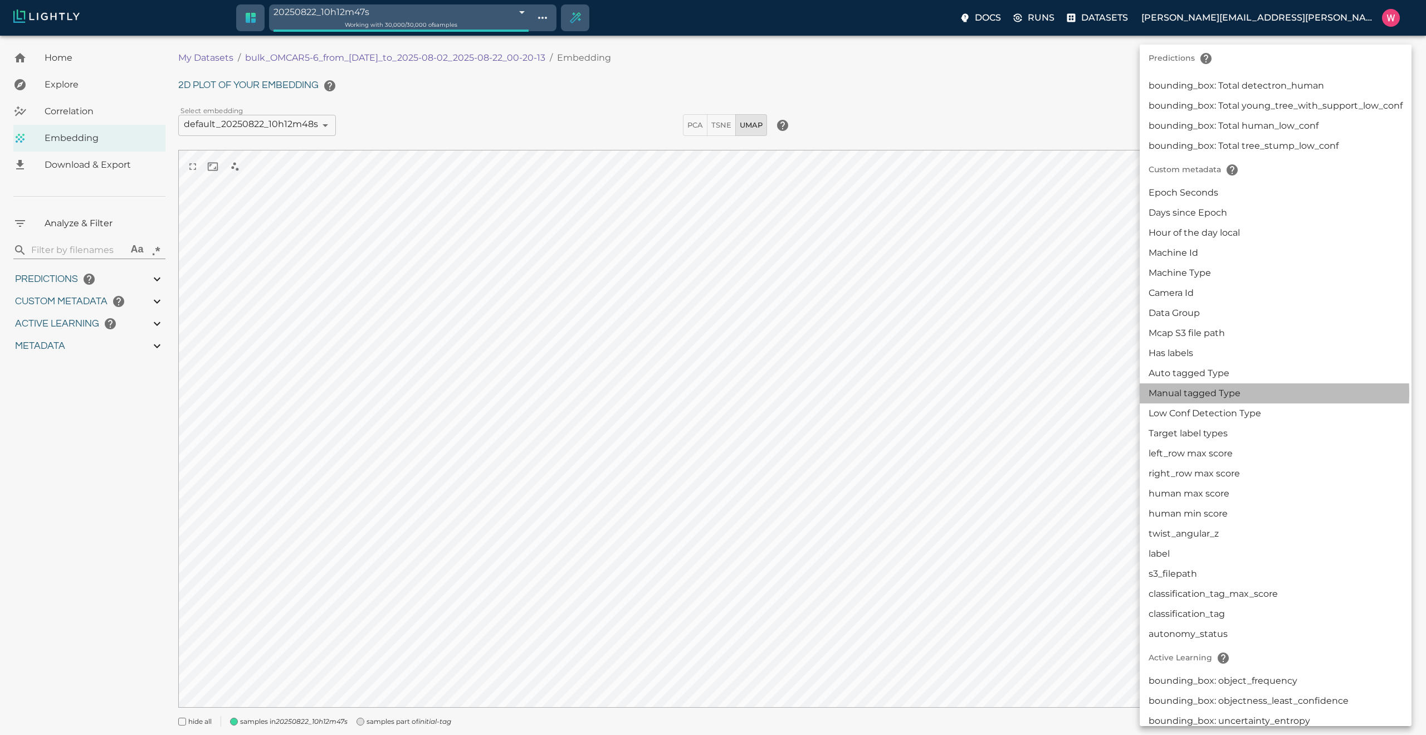
click at [1208, 393] on li "Manual tagged Type" at bounding box center [1276, 393] width 272 height 20
type input "userDefined|CATEGORICAL_STRING|Manual tagged Type"
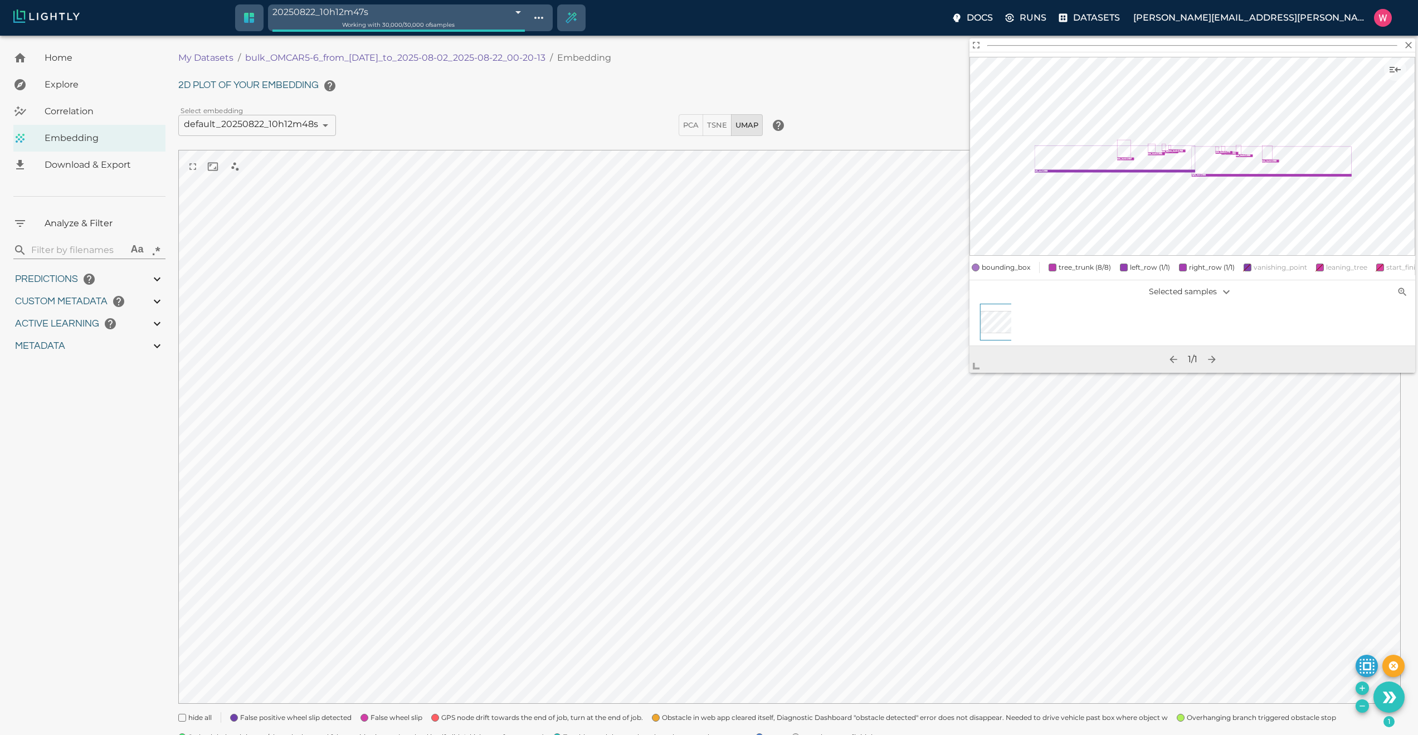
scroll to position [48, 0]
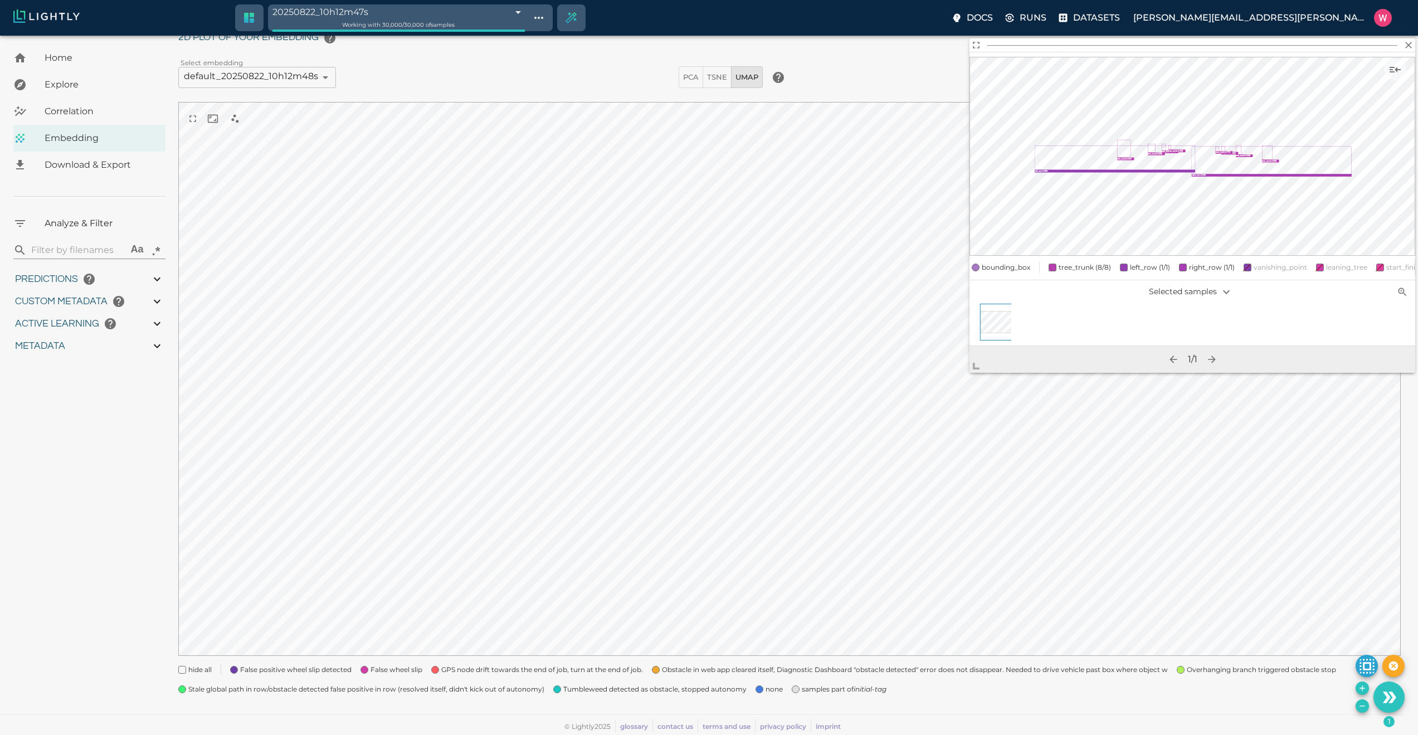
click at [783, 688] on div "samples part of initial-tag" at bounding box center [835, 685] width 104 height 20
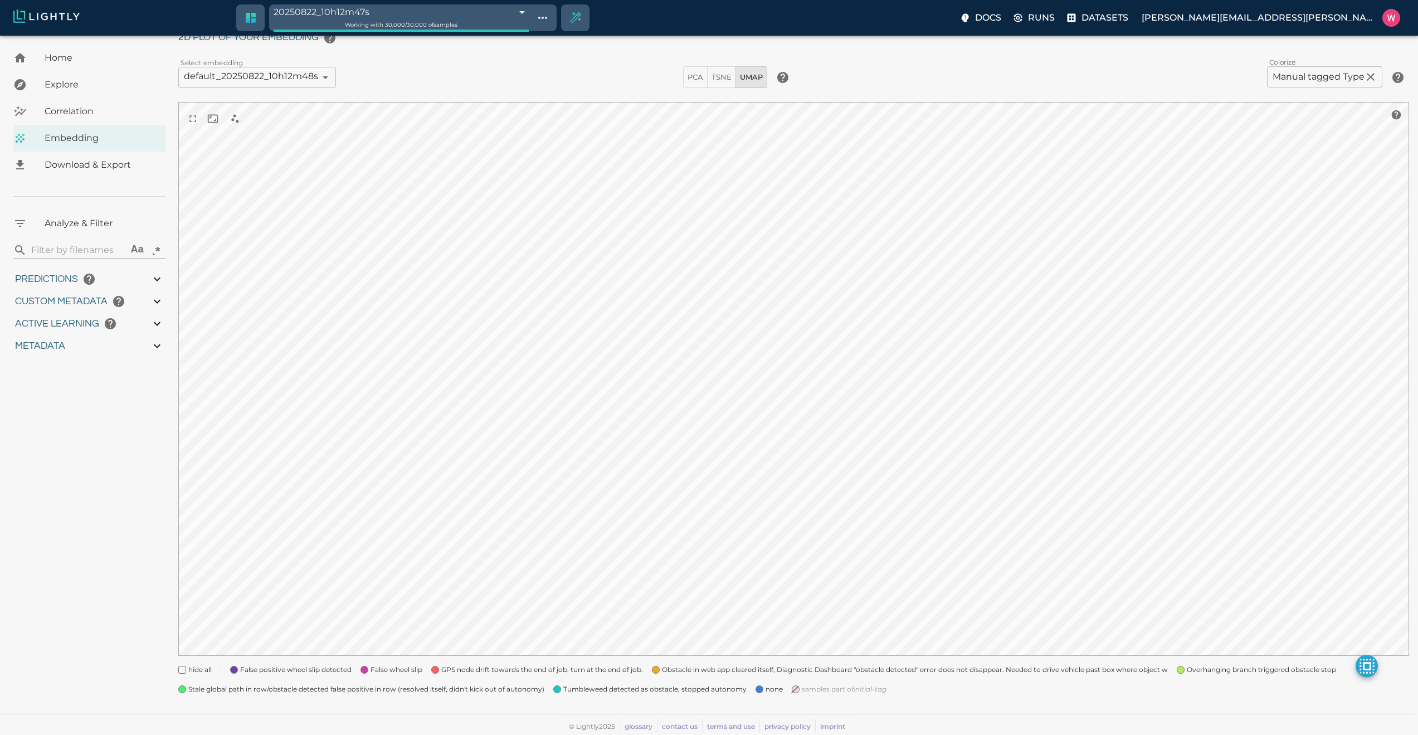
click at [783, 688] on div "samples part of initial-tag" at bounding box center [835, 685] width 104 height 20
click at [765, 691] on span "none" at bounding box center [773, 688] width 17 height 11
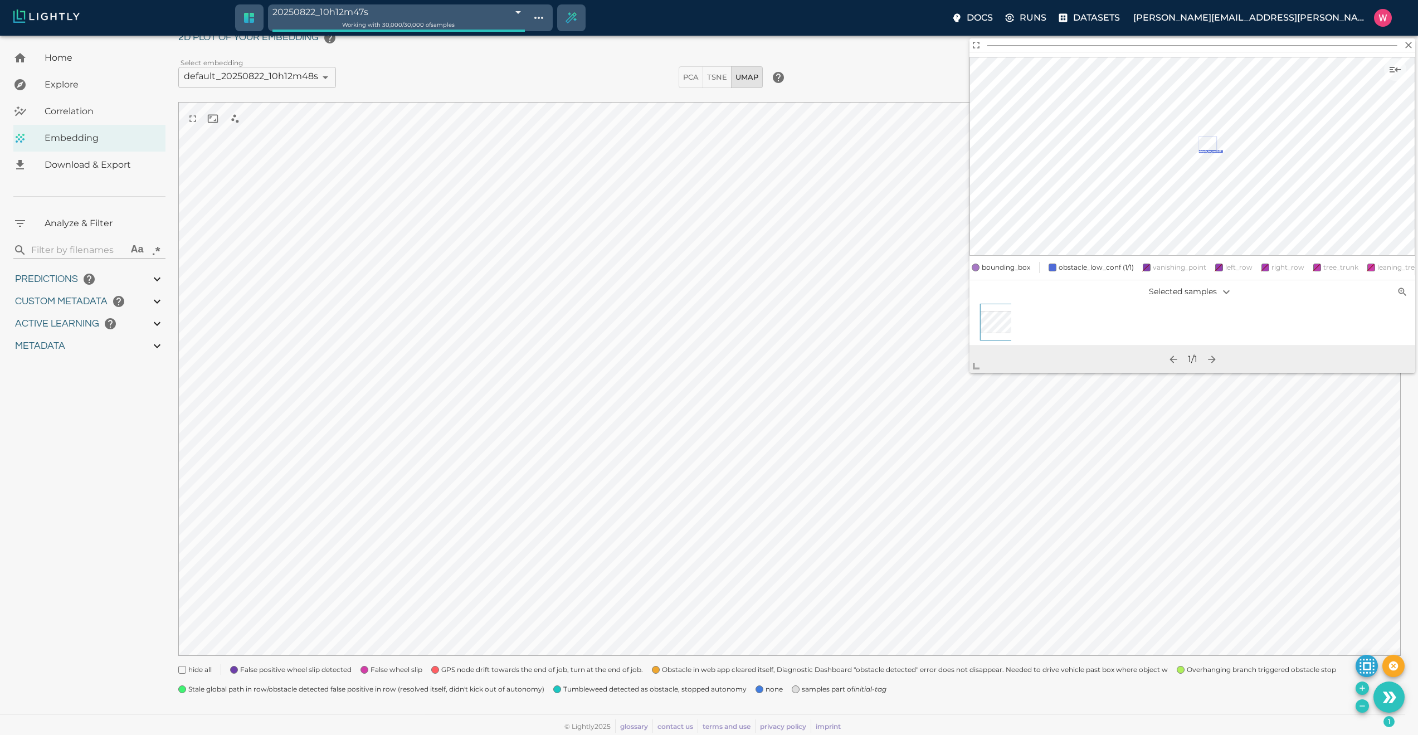
click at [761, 686] on div "none" at bounding box center [764, 685] width 36 height 20
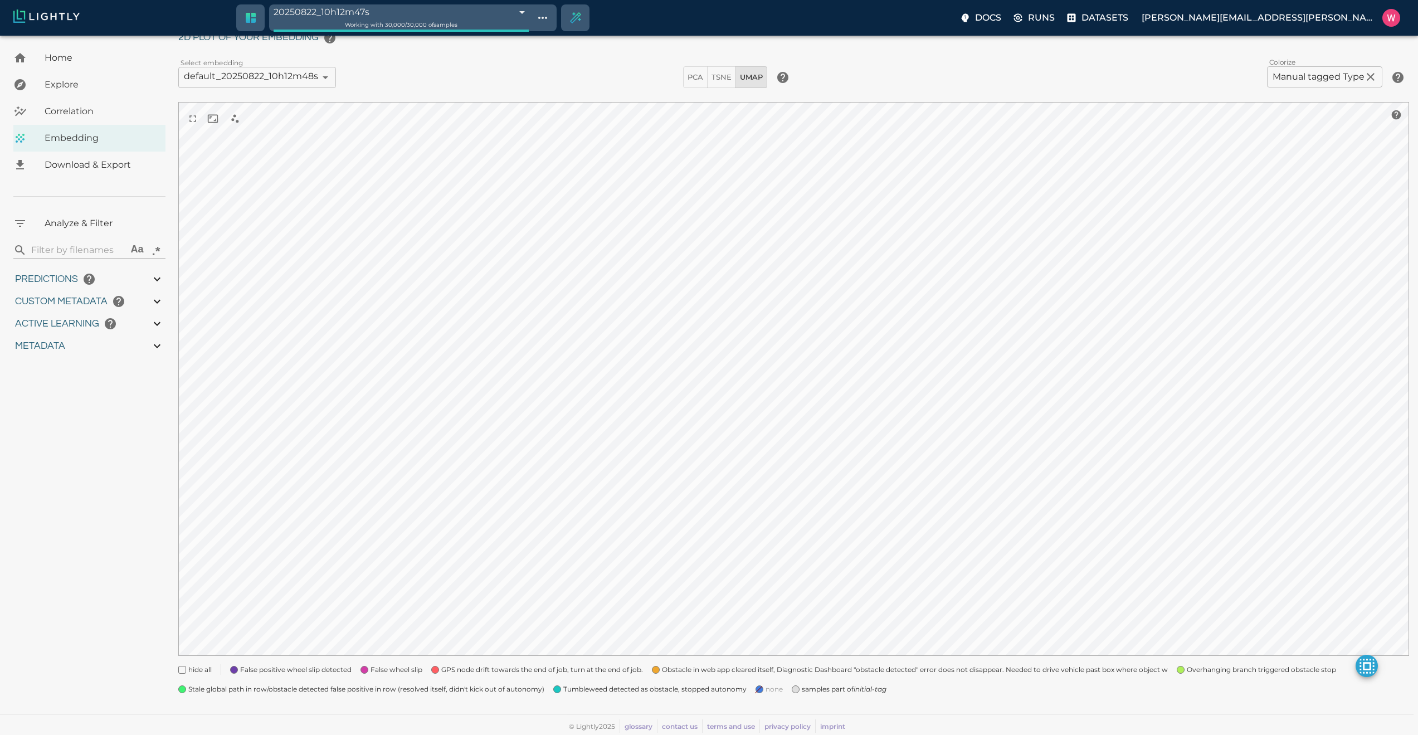
click at [794, 687] on span at bounding box center [796, 689] width 8 height 8
click at [671, 690] on span "Tumbleweed detected as obstacle, stopped autonomy" at bounding box center [654, 688] width 183 height 11
click at [474, 686] on span "Stale global path in row/obstacle detected false positive in row (resolved itse…" at bounding box center [366, 688] width 356 height 11
click at [474, 687] on span "Stale global path in row/obstacle detected false positive in row (resolved itse…" at bounding box center [366, 688] width 356 height 11
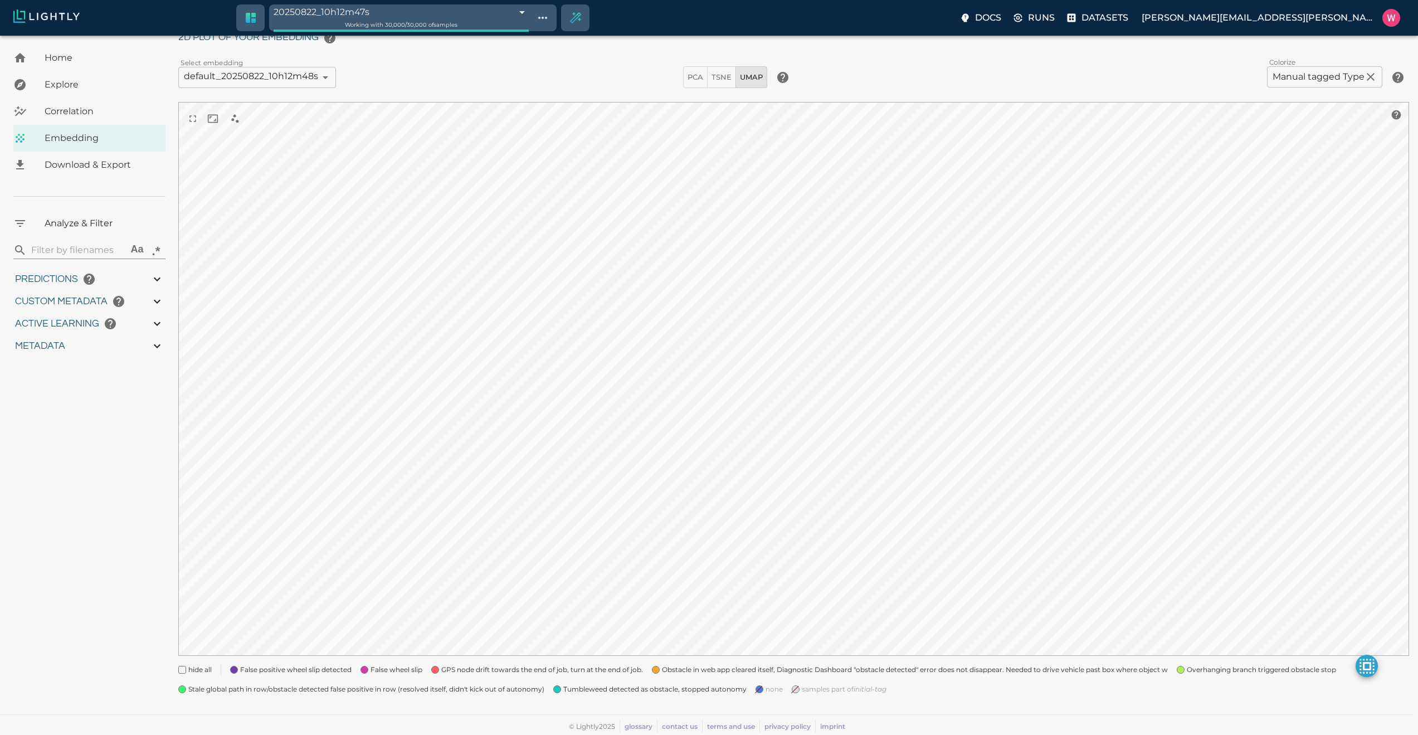
click at [474, 687] on span "Stale global path in row/obstacle detected false positive in row (resolved itse…" at bounding box center [366, 688] width 356 height 11
click at [470, 695] on div "My Datasets / bulk_OMCAR5-6_from_2025-08-02_to_2025-08-02_2025-08-22_00-20-13 /…" at bounding box center [797, 352] width 1239 height 711
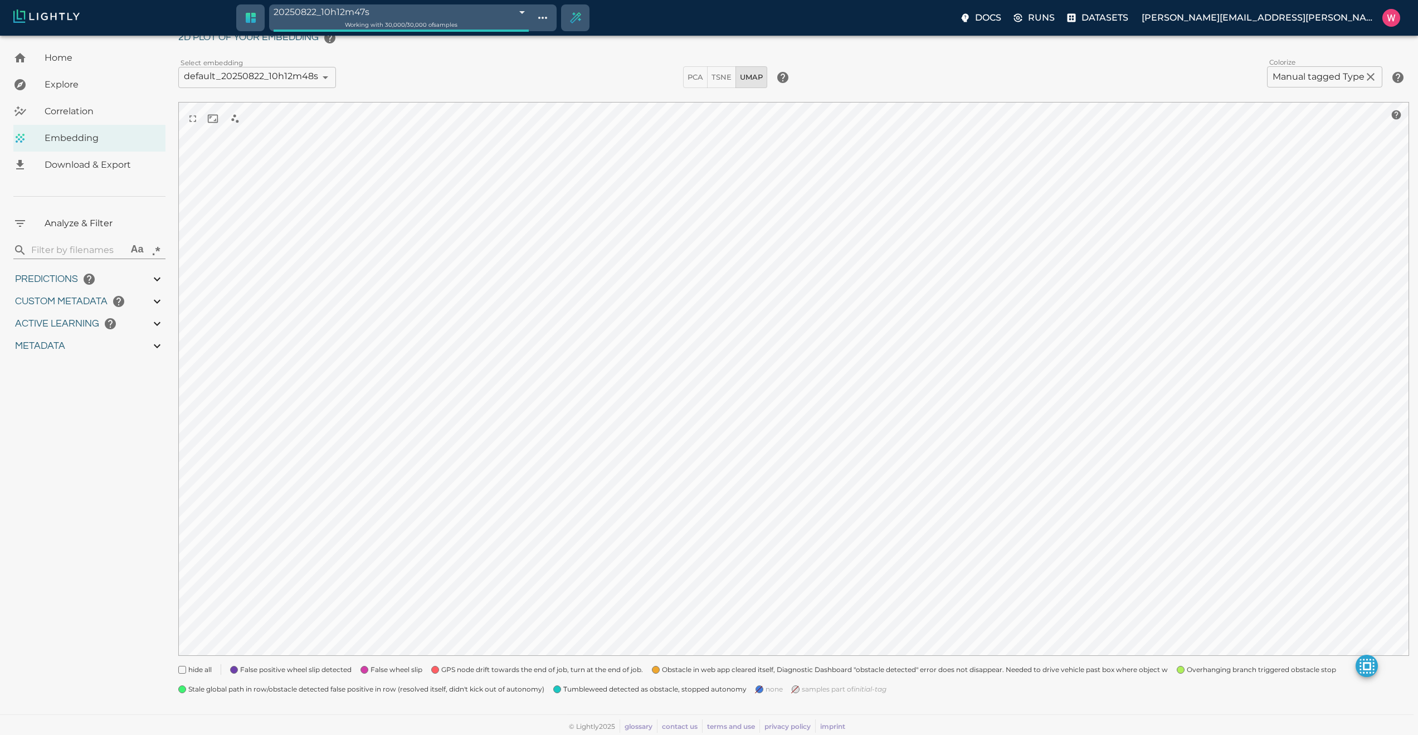
click at [472, 690] on span "Stale global path in row/obstacle detected false positive in row (resolved itse…" at bounding box center [366, 688] width 356 height 11
click at [1181, 672] on span at bounding box center [1180, 670] width 8 height 8
click at [1111, 675] on div "hide all False positive wheel slip detected False wheel slip GPS node drift tow…" at bounding box center [788, 675] width 1239 height 40
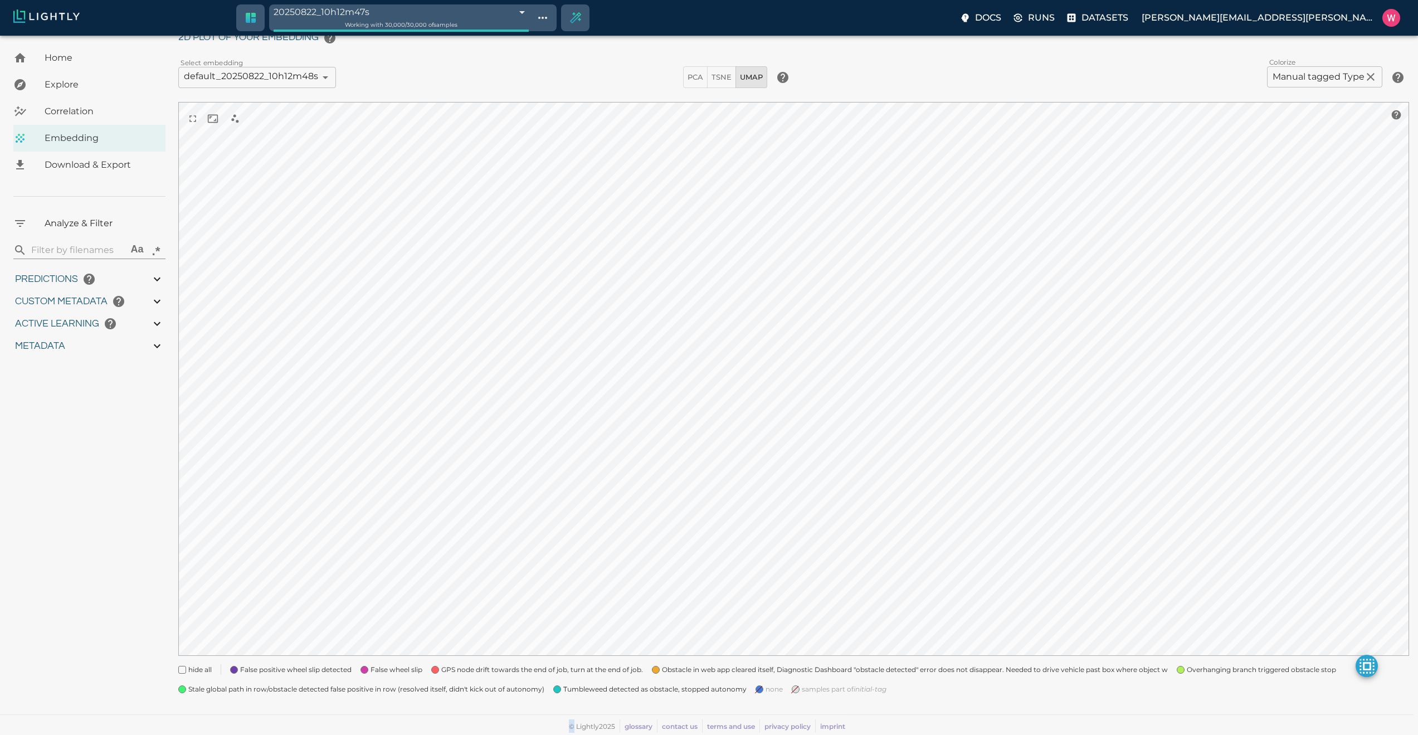
click at [1111, 675] on div "hide all False positive wheel slip detected False wheel slip GPS node drift tow…" at bounding box center [788, 675] width 1239 height 40
click at [1083, 668] on span "Obstacle in web app cleared itself, Diagnostic Dashboard "obstacle detected" er…" at bounding box center [915, 669] width 506 height 11
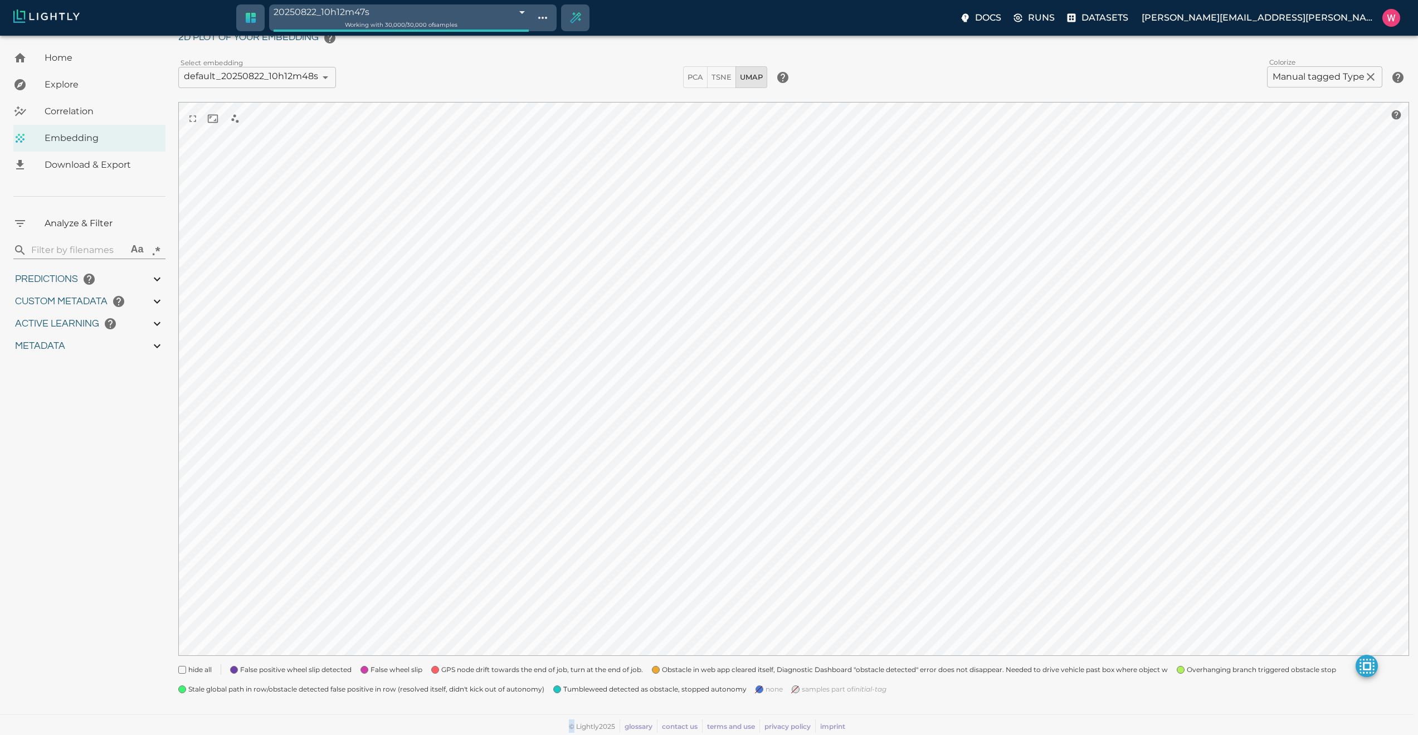
click at [595, 672] on span "GPS node drift towards the end of job, turn at the end of job." at bounding box center [542, 669] width 202 height 11
click at [400, 671] on span "False wheel slip" at bounding box center [396, 669] width 52 height 11
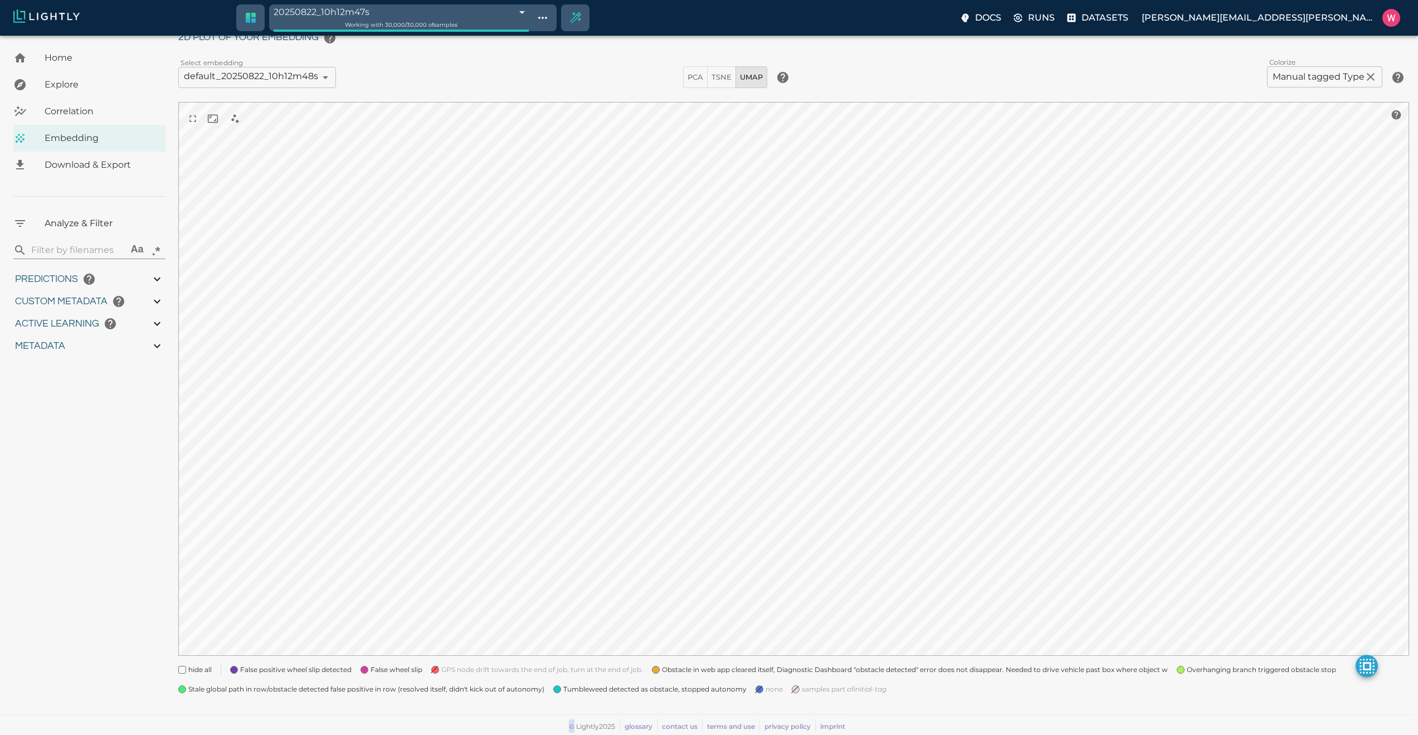
click at [301, 670] on span "False positive wheel slip detected" at bounding box center [295, 669] width 111 height 11
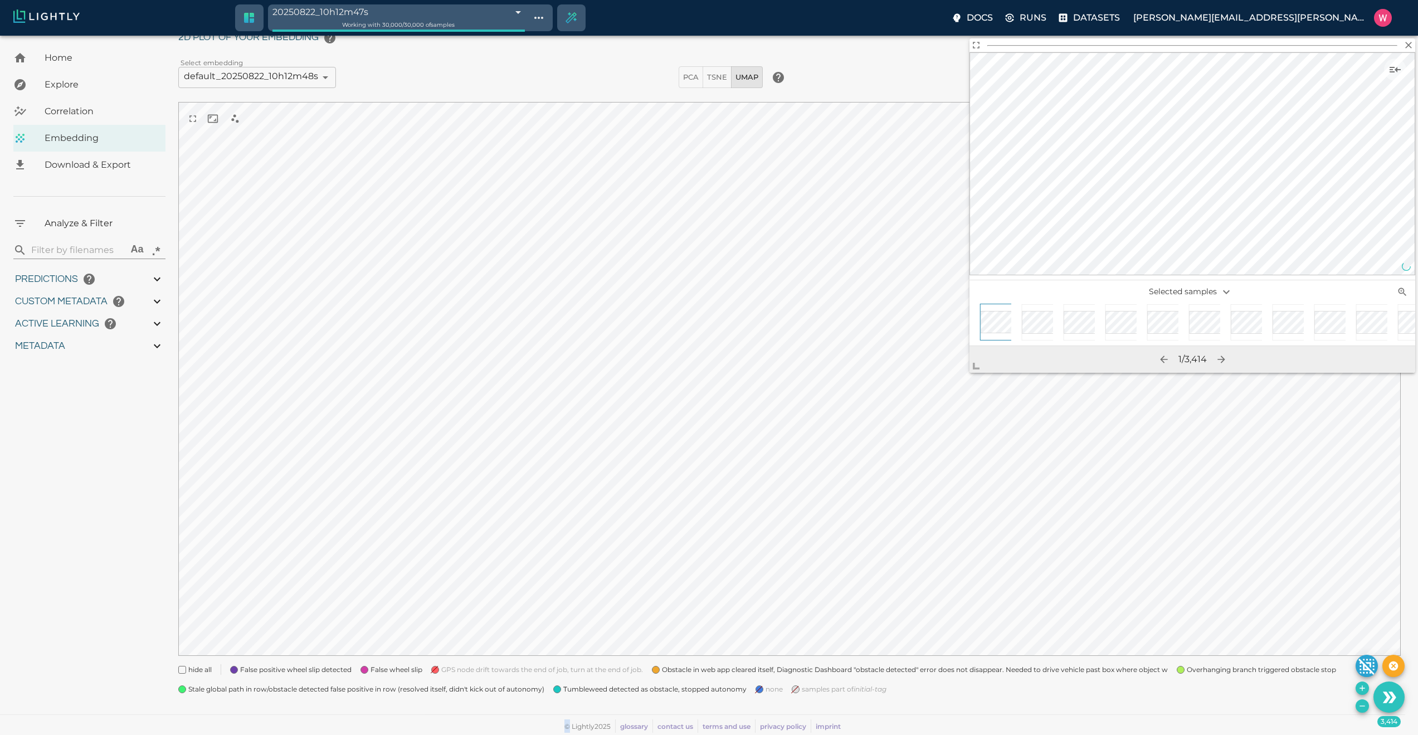
click at [1382, 704] on icon "Use the 3,414 selected samples as the basis for your new tag" at bounding box center [1388, 696] width 19 height 19
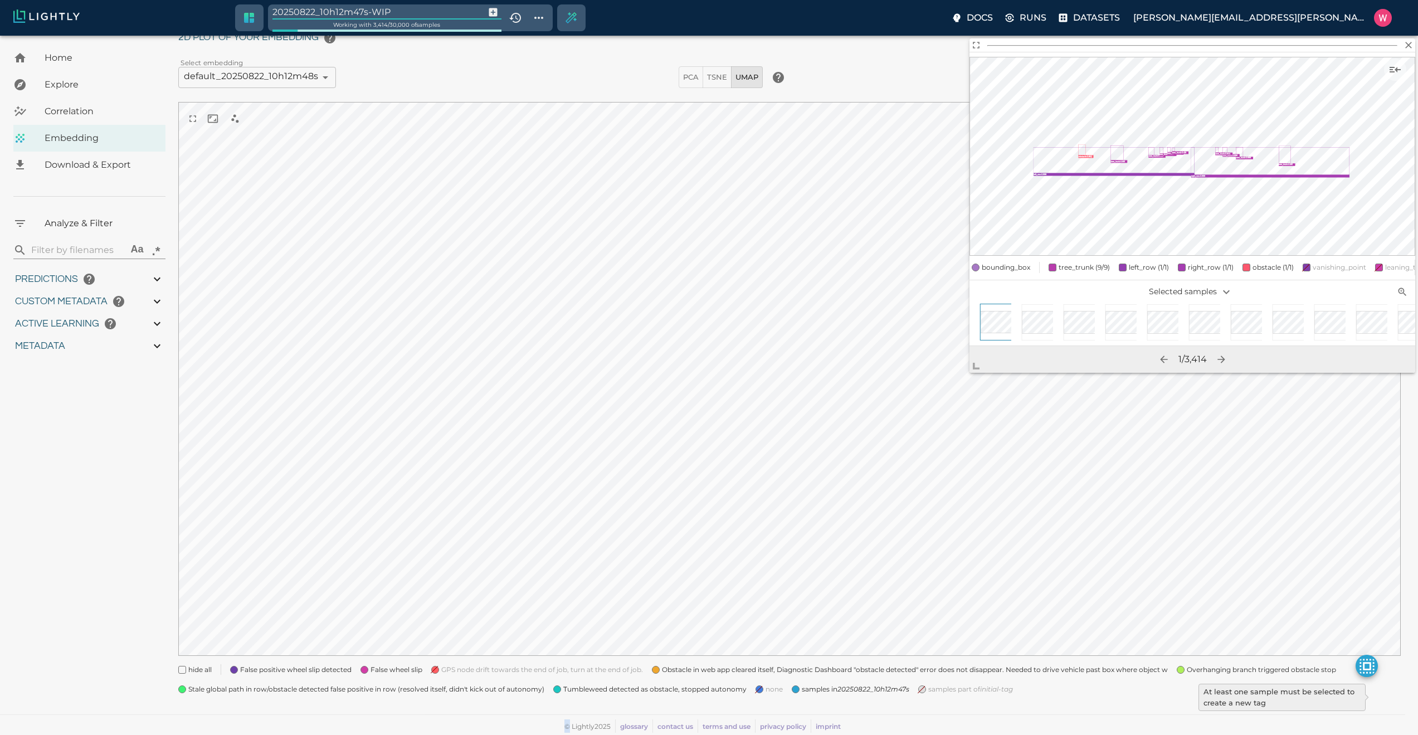
type input "1754116307.61862"
type input "1754139603.56962"
type input "0.999"
type input "0.998"
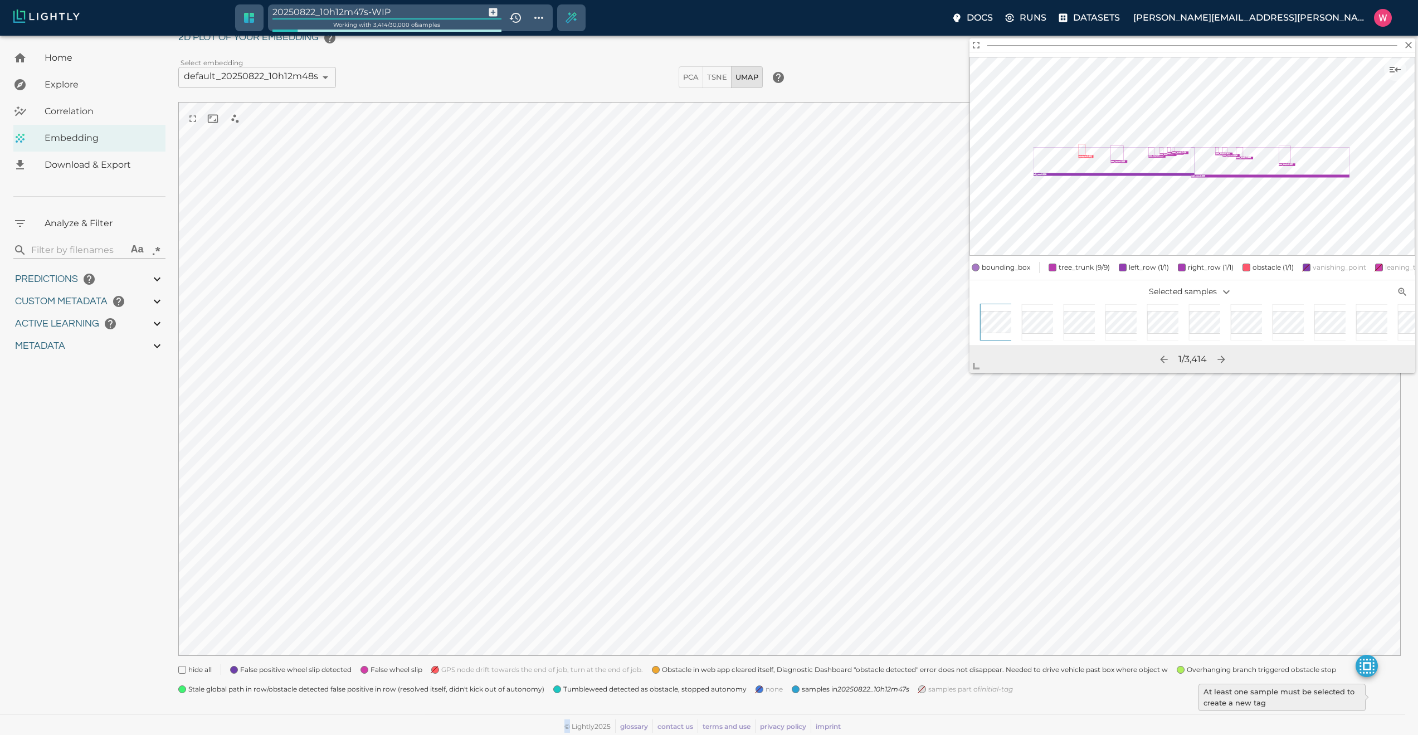
type input "0.996"
type input "0.853323936462402"
type input "5.2563239364624"
type input "2.39973998069763"
type input "29.6647399806976"
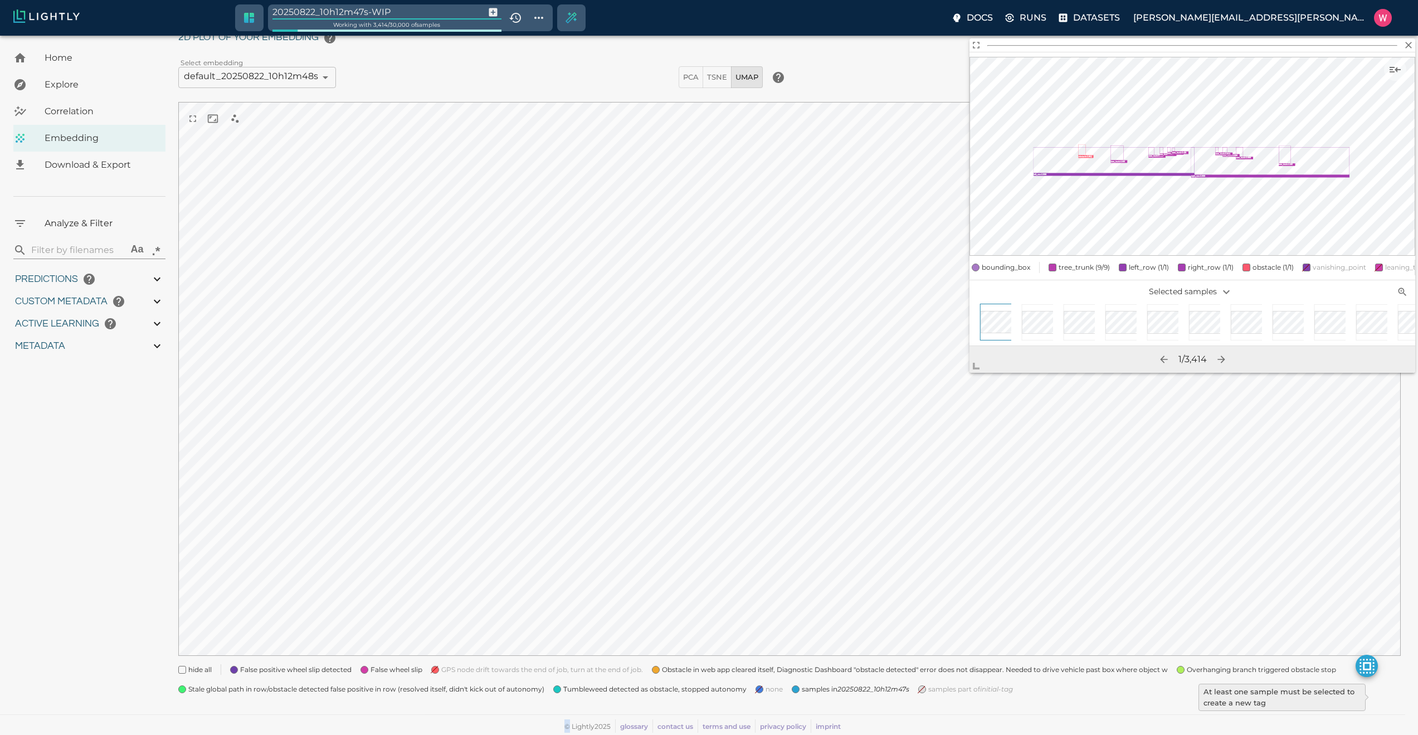
type input "9007199254740991"
type input "1754116307.61862"
type input "1754139603.56962"
type input "0.999"
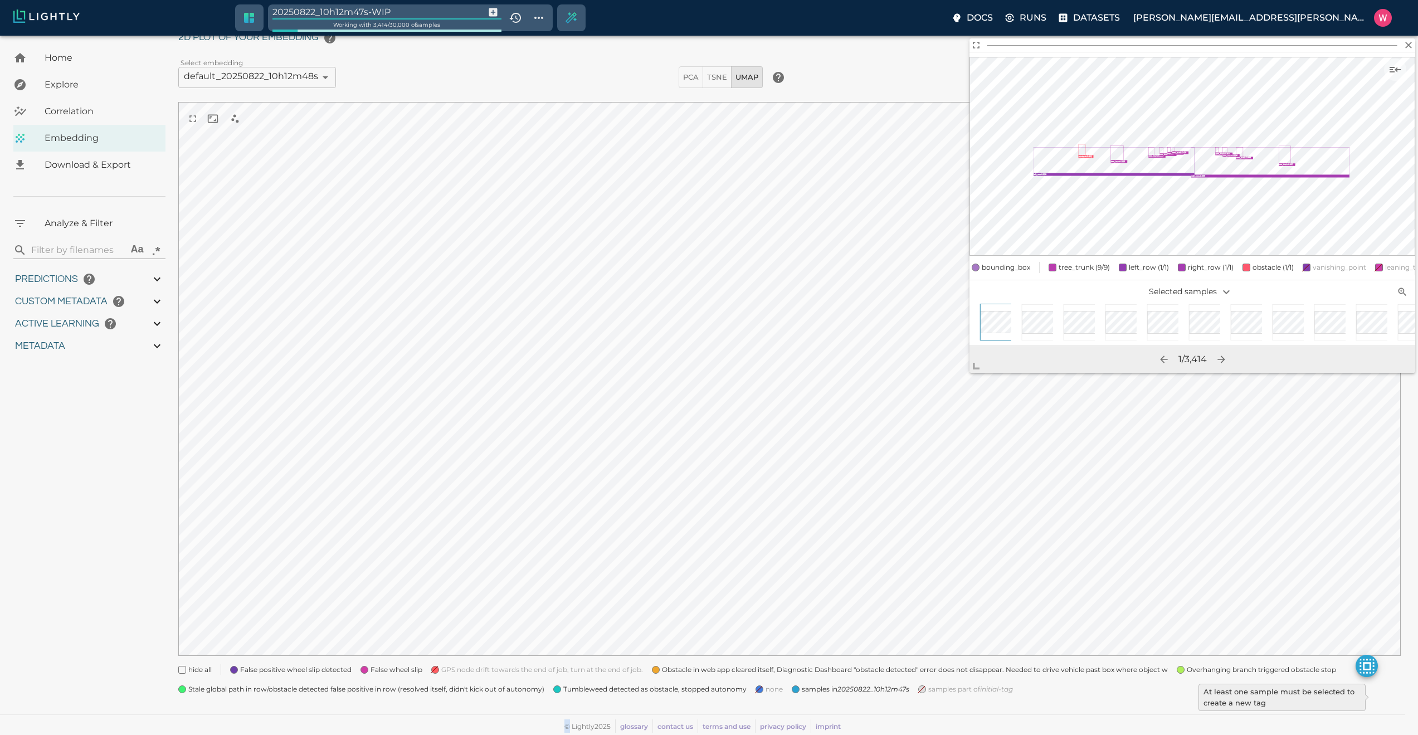
type input "0.999"
type input "0.998"
type input "0.996"
type input "0.853323936462402"
type input "5.2563239364624"
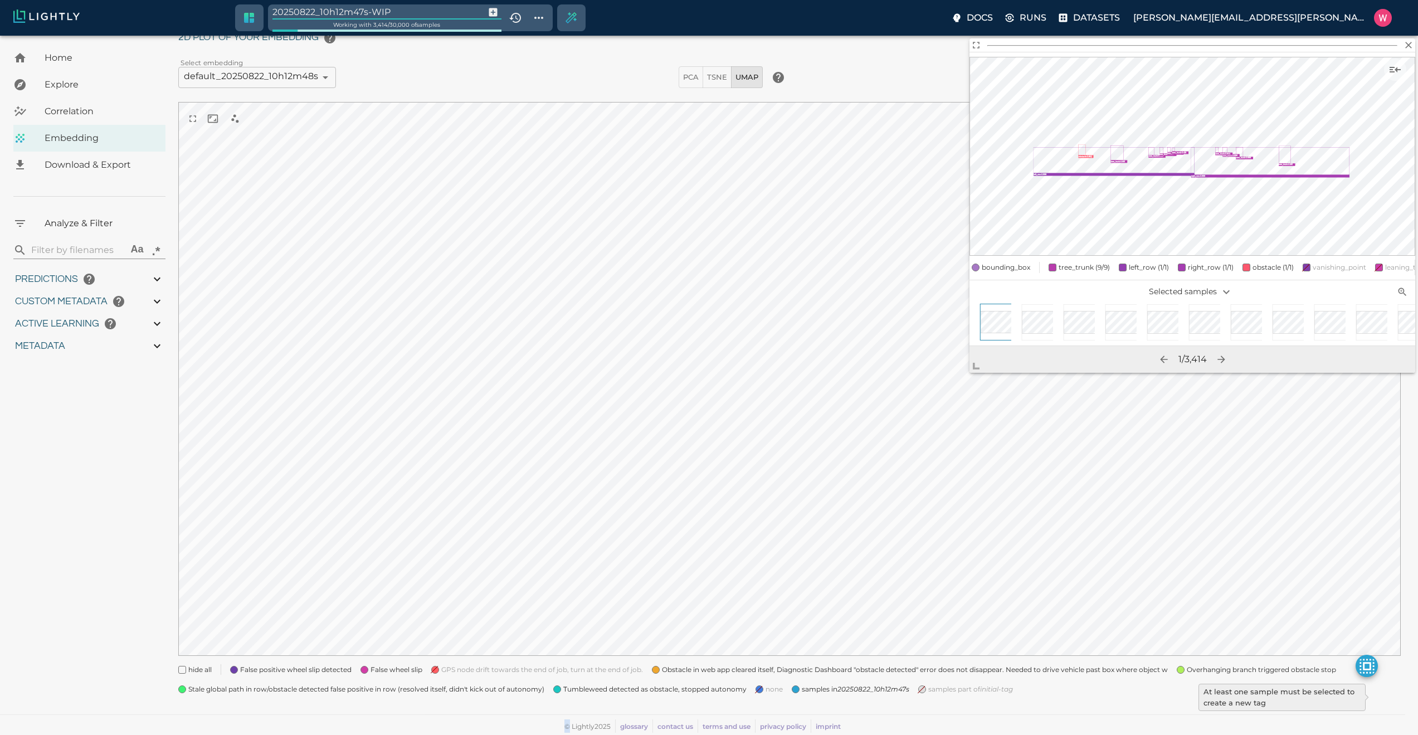
type input "2.39973998069763"
type input "29.6647399806976"
type input "9007199254740991"
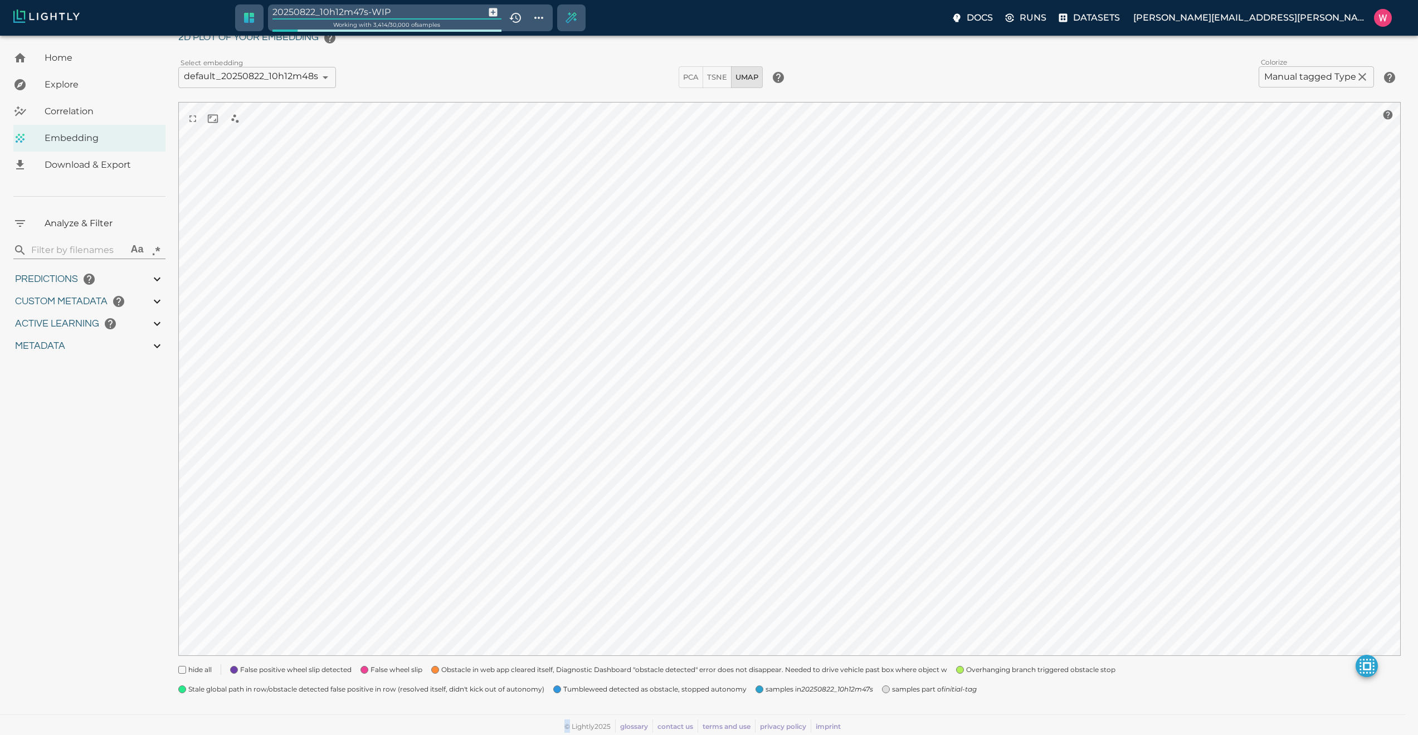
type input "1754116307.61862"
type input "1754139603.56962"
type input "0.999"
type input "0.998"
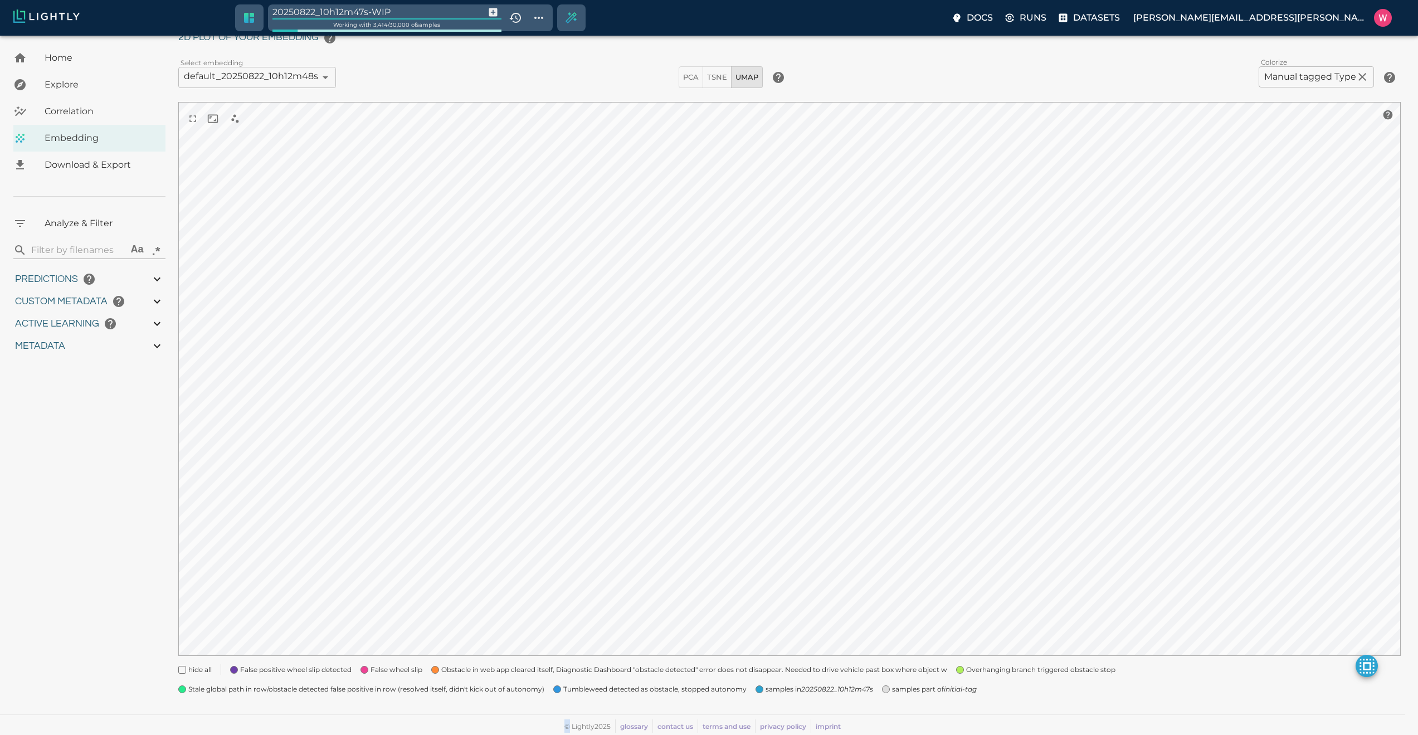
type input "0.996"
type input "0.853323936462402"
type input "5.2563239364624"
type input "2.39973998069763"
type input "29.6647399806976"
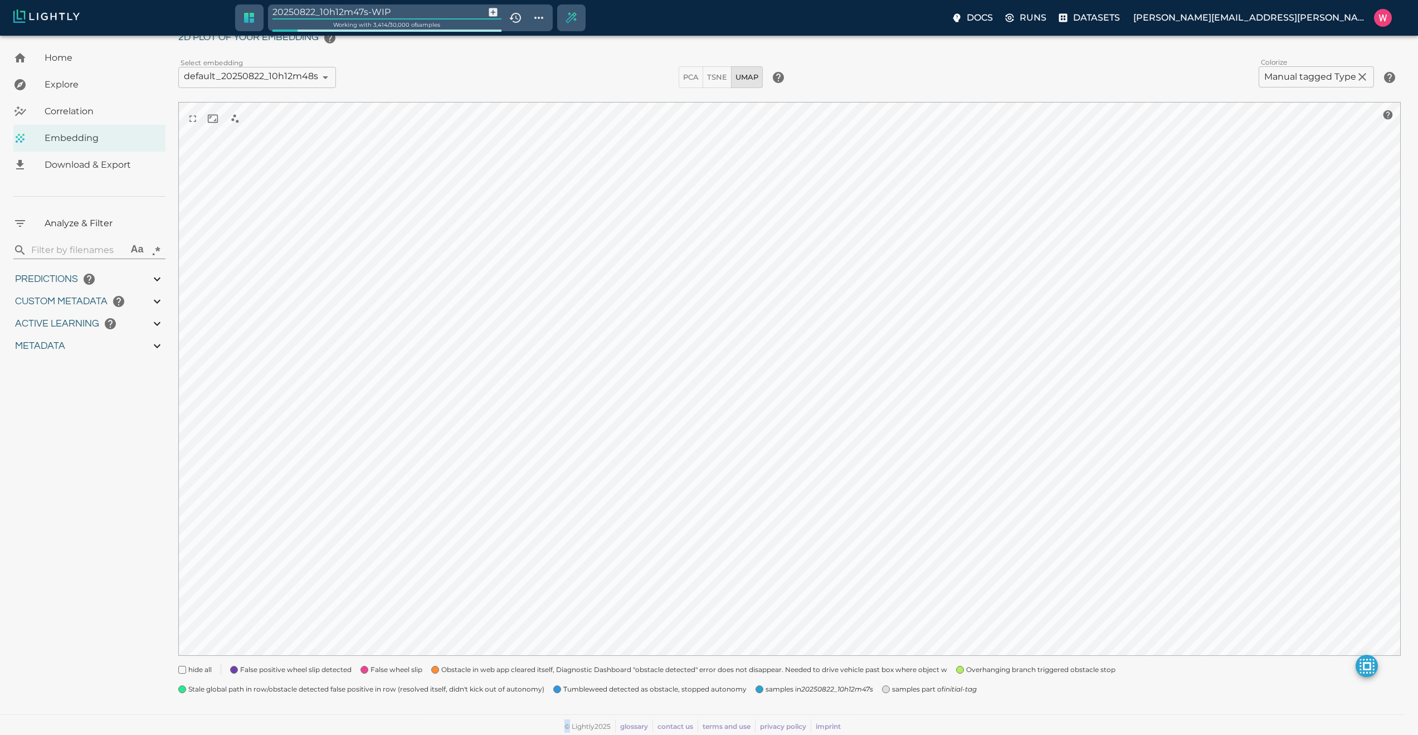
click at [407, 14] on input "20250822_10h12m47s-WIP" at bounding box center [376, 11] width 208 height 15
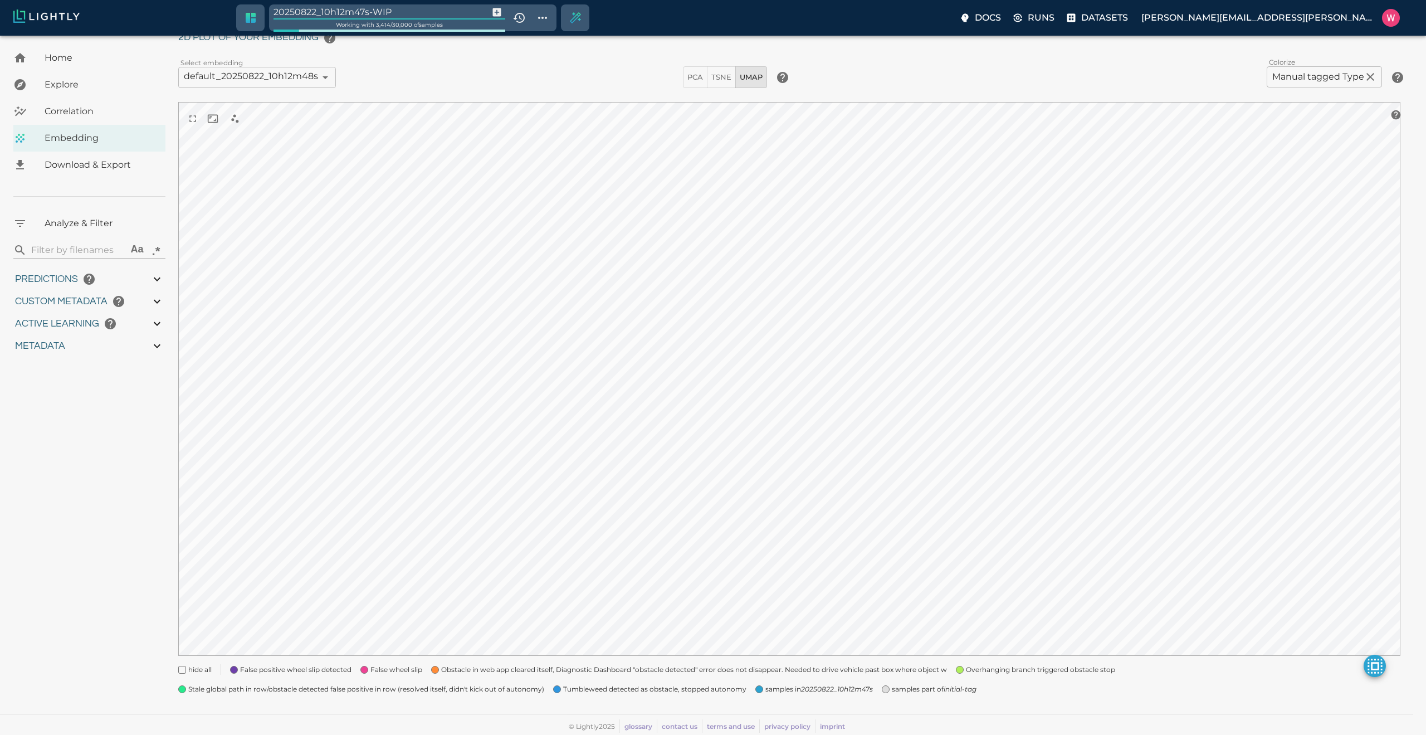
type input "1754116307.61862"
type input "1754139603.56962"
type input "0.999"
type input "0.998"
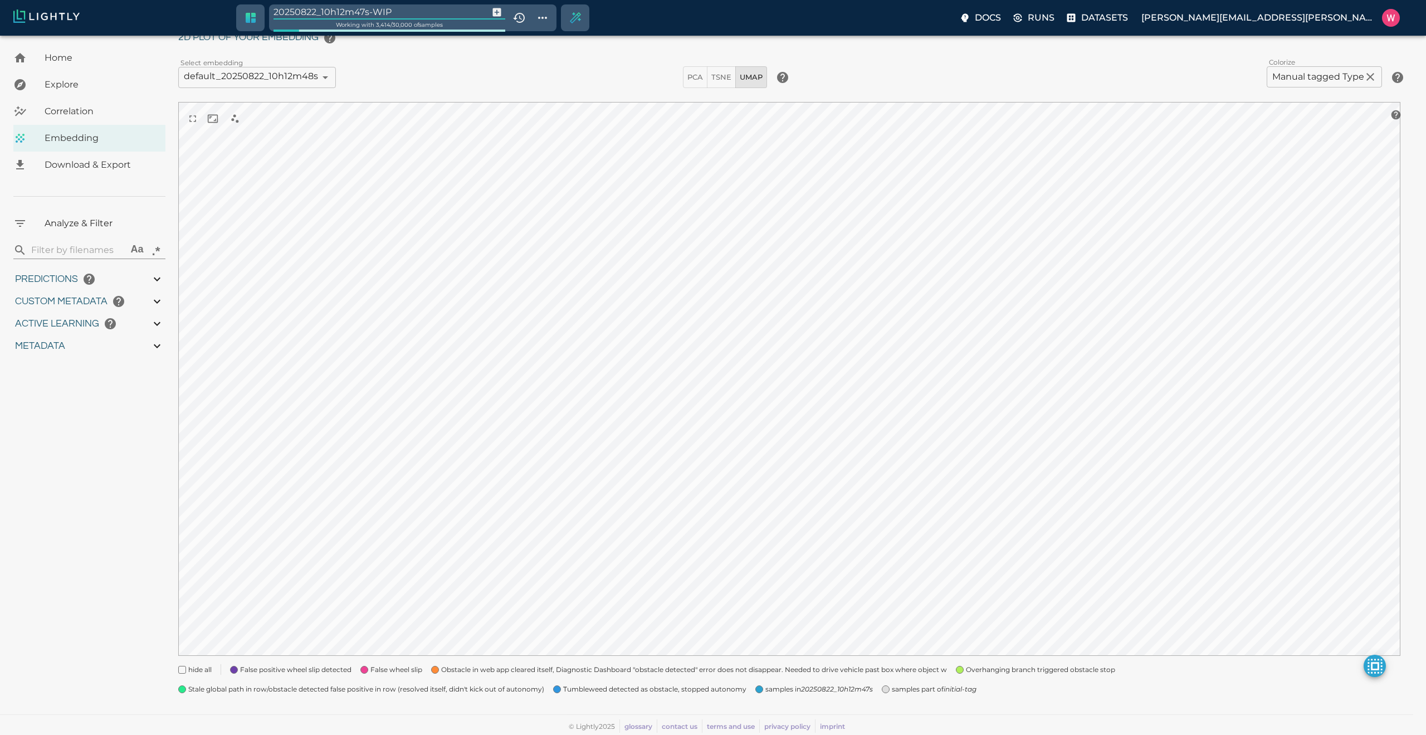
type input "0.996"
type input "0.853323936462402"
type input "5.2563239364624"
type input "2.39973998069763"
type input "29.6647399806976"
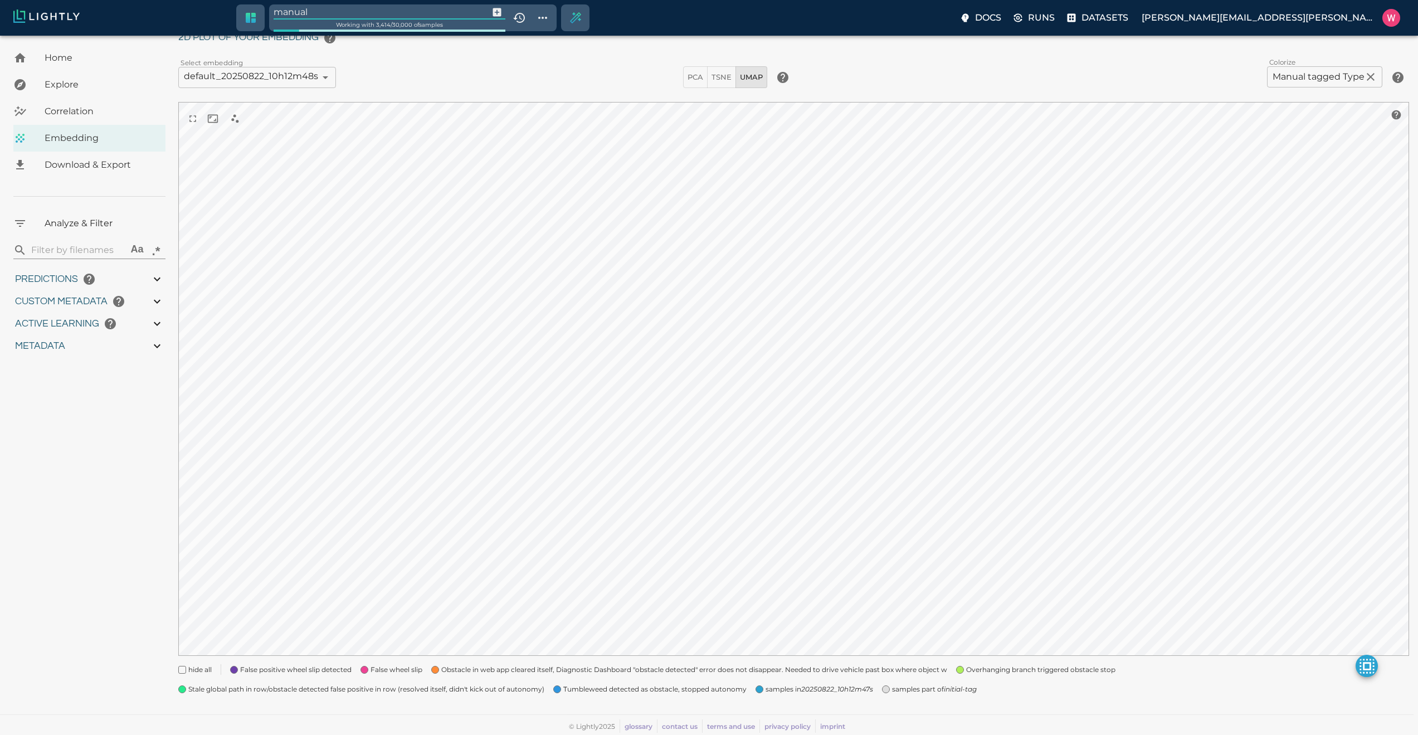
type input "manual"
type input "1754116307.61862"
type input "1754139603.56962"
type input "0.999"
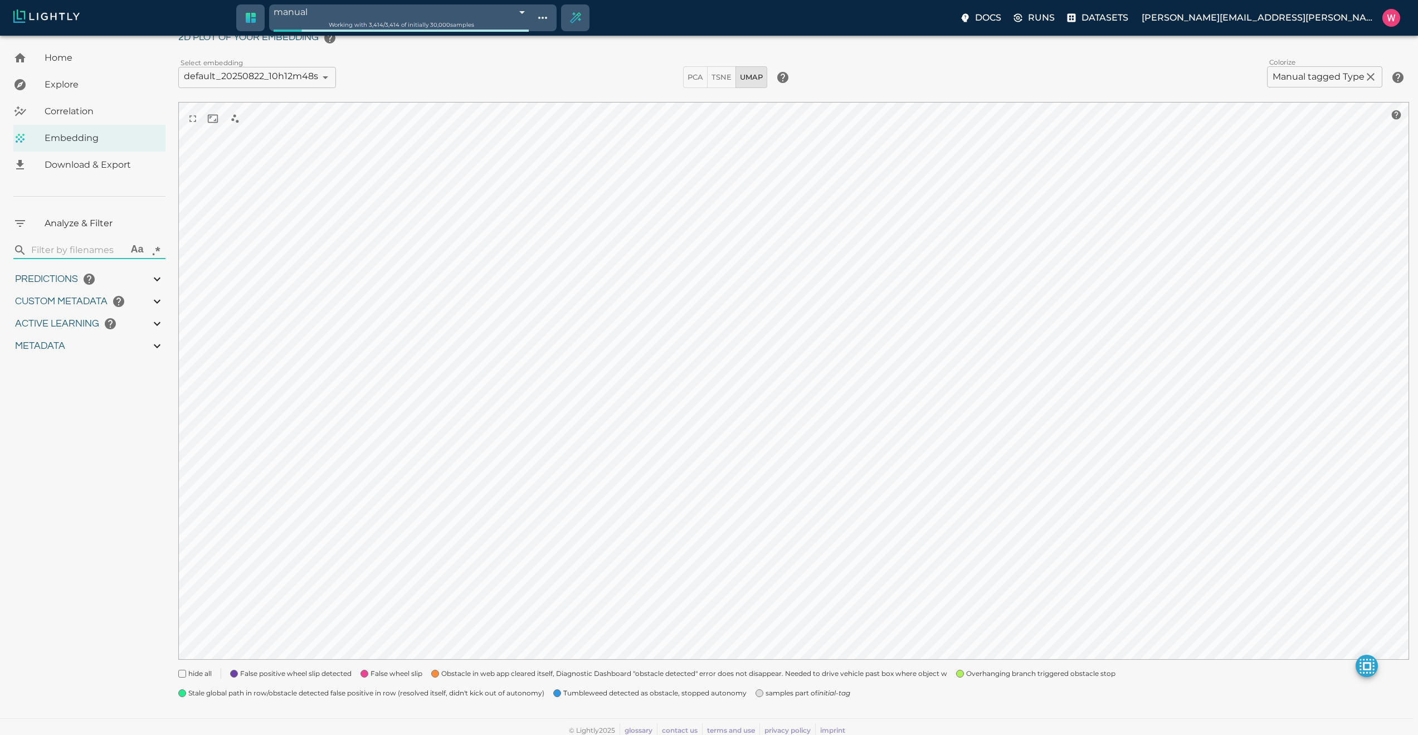
type input "0.998"
type input "0.996"
type input "0.853323936462402"
type input "5.2563239364624"
type input "2.39973998069763"
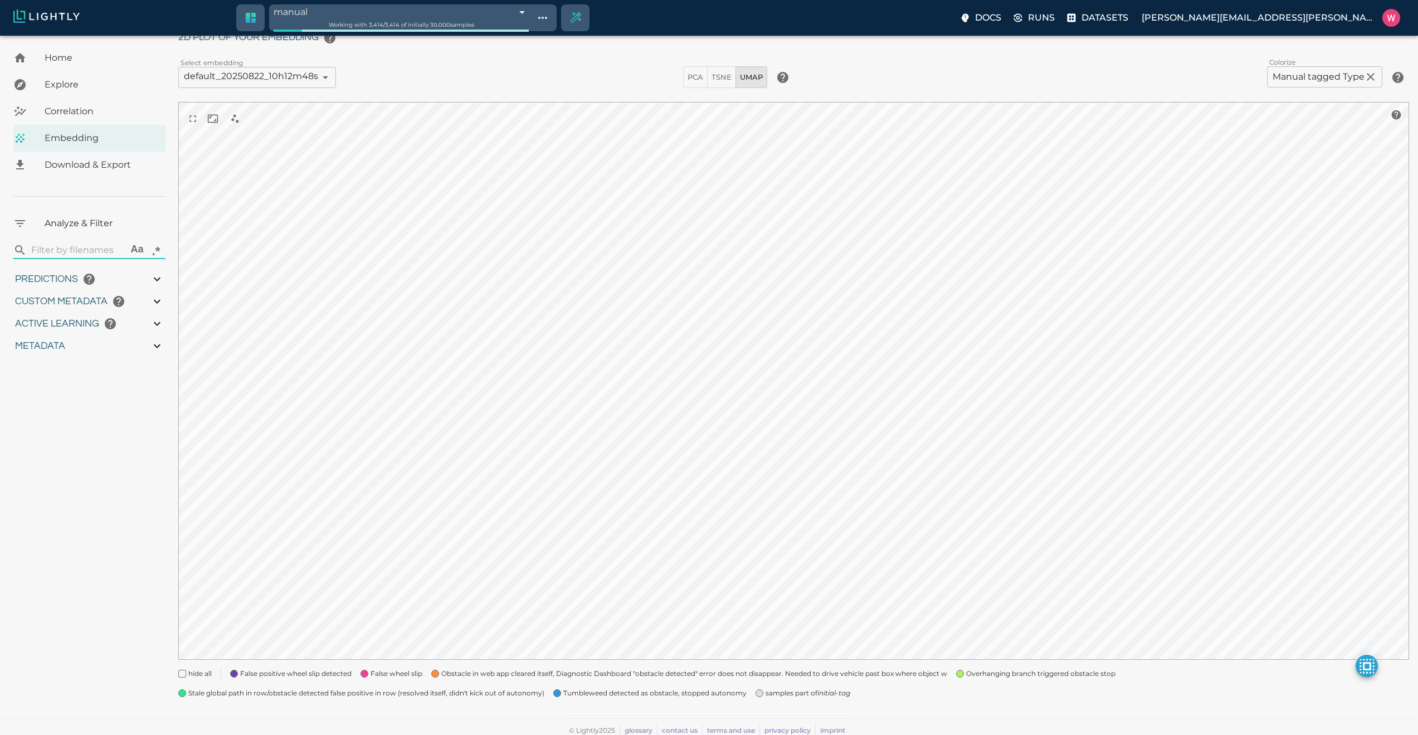
type input "29.6647399806976"
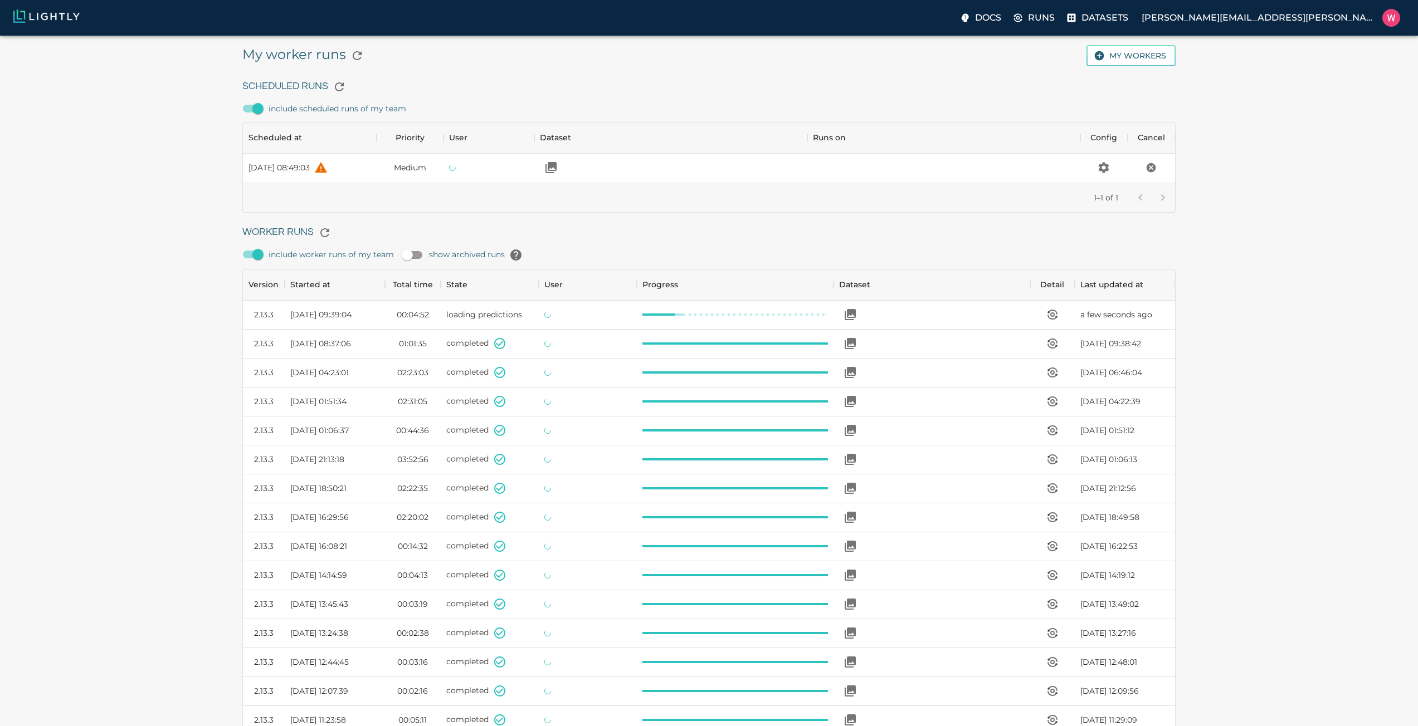
scroll to position [747, 924]
